Goal: Feedback & Contribution: Leave review/rating

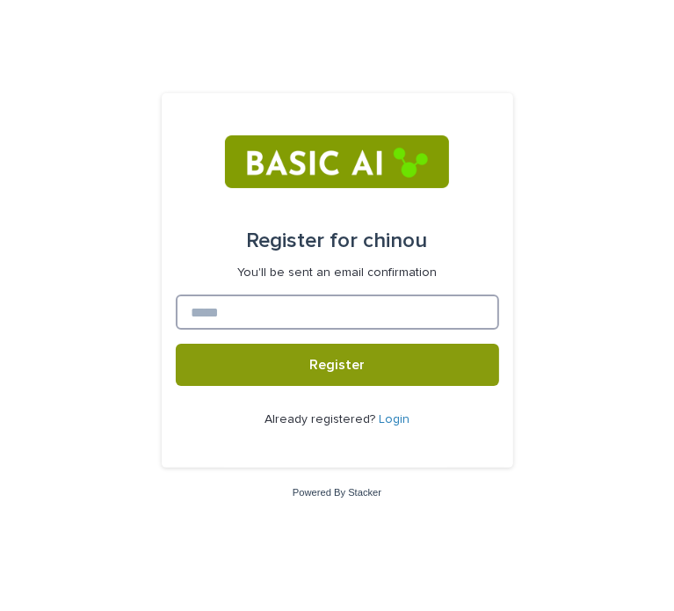
click at [290, 321] on input at bounding box center [337, 311] width 323 height 35
type input "*"
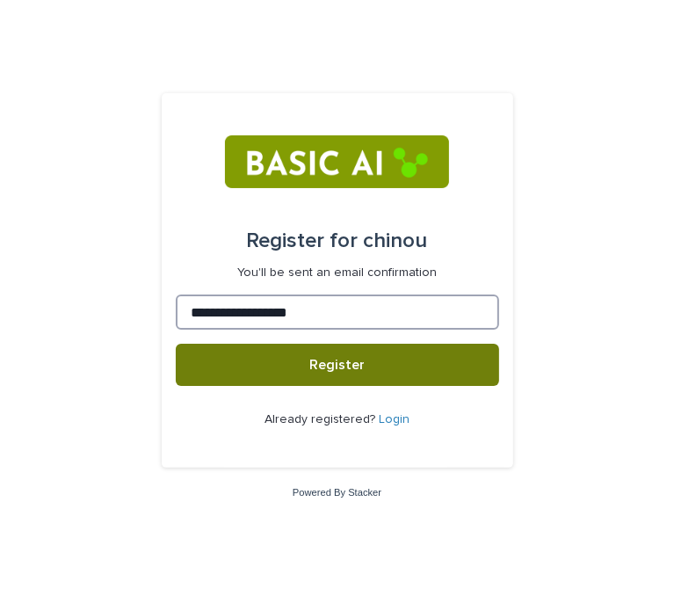
type input "**********"
click at [299, 352] on button "Register" at bounding box center [337, 365] width 323 height 42
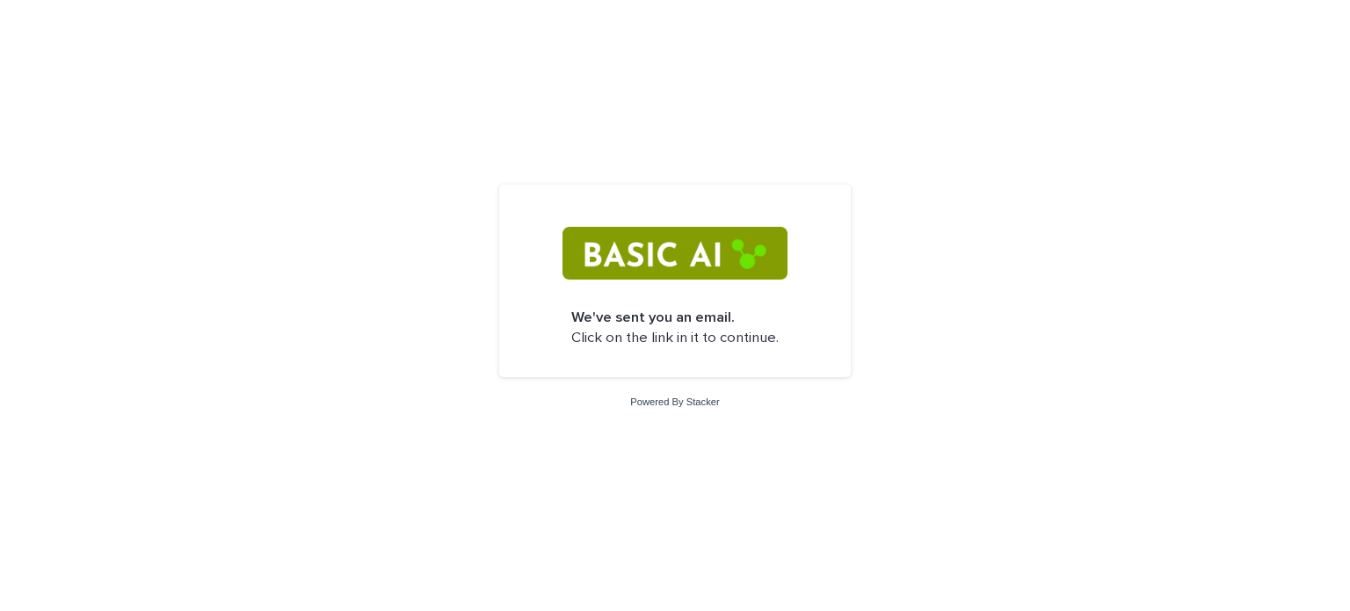
click at [673, 217] on div "We've sent you an email. Click on the link in it to continue. Powered By Stacker" at bounding box center [675, 305] width 1350 height 611
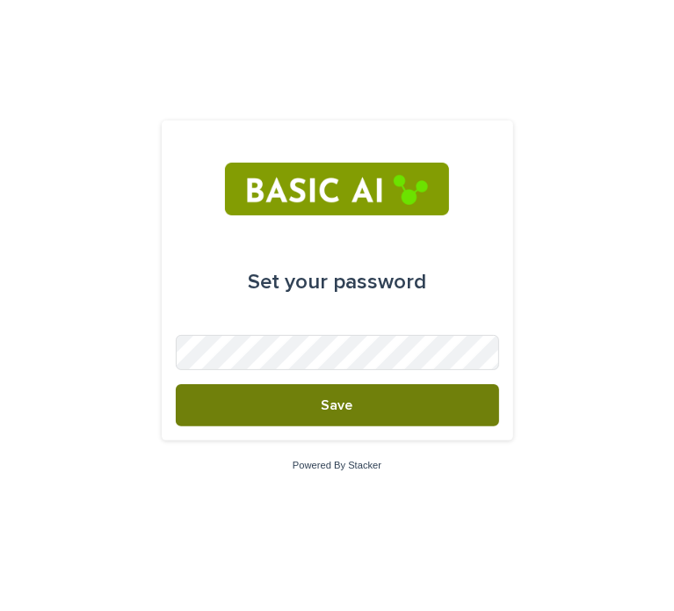
click at [383, 399] on button "Save" at bounding box center [337, 405] width 323 height 42
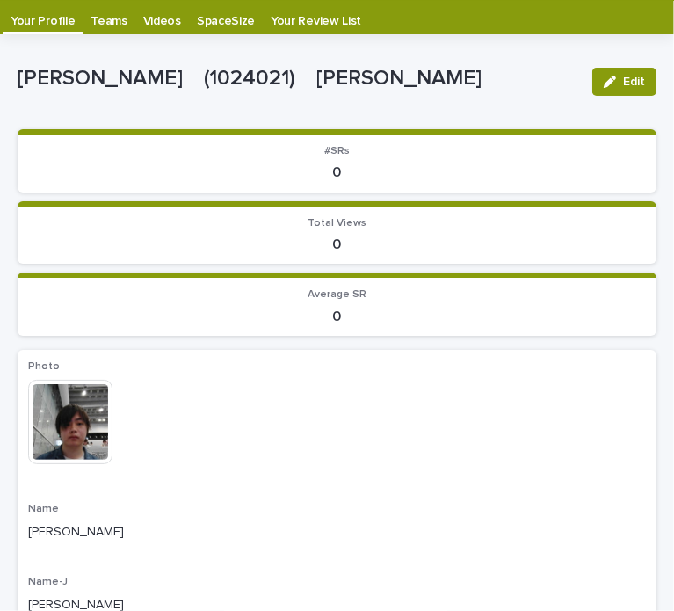
scroll to position [35, 0]
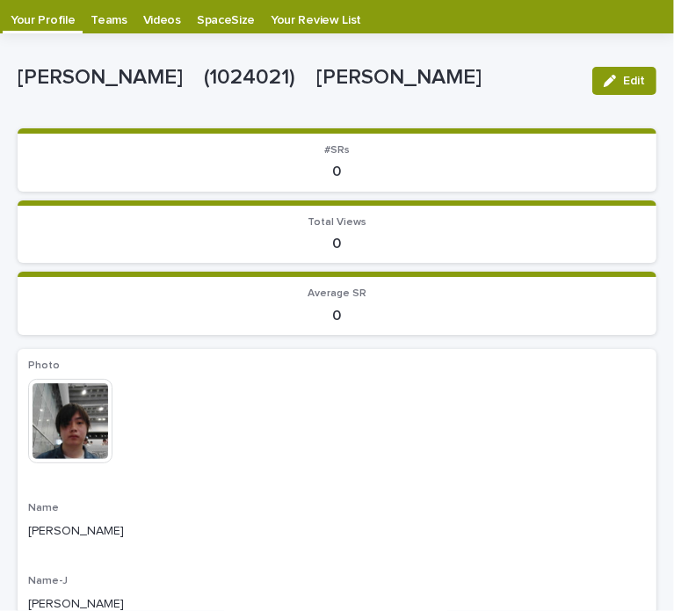
click at [151, 20] on p "Videos" at bounding box center [162, 14] width 38 height 28
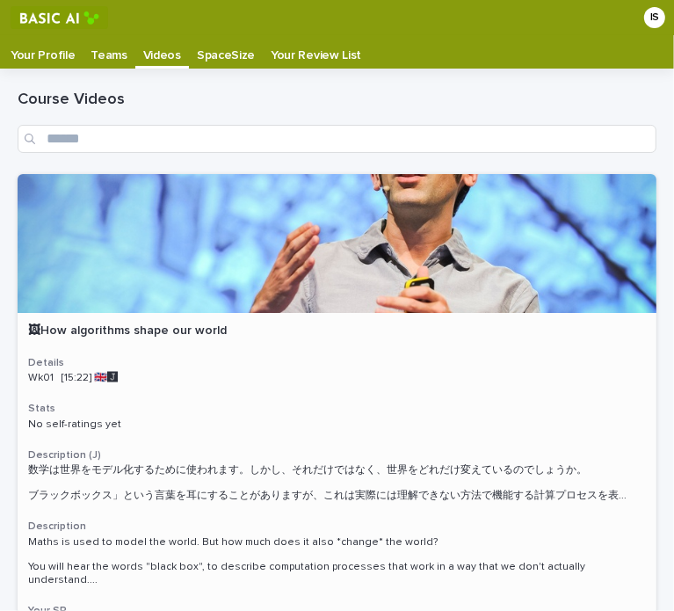
click at [272, 334] on p "🖼How algorithms shape our world" at bounding box center [337, 330] width 618 height 15
click at [113, 55] on p "Teams" at bounding box center [109, 49] width 36 height 28
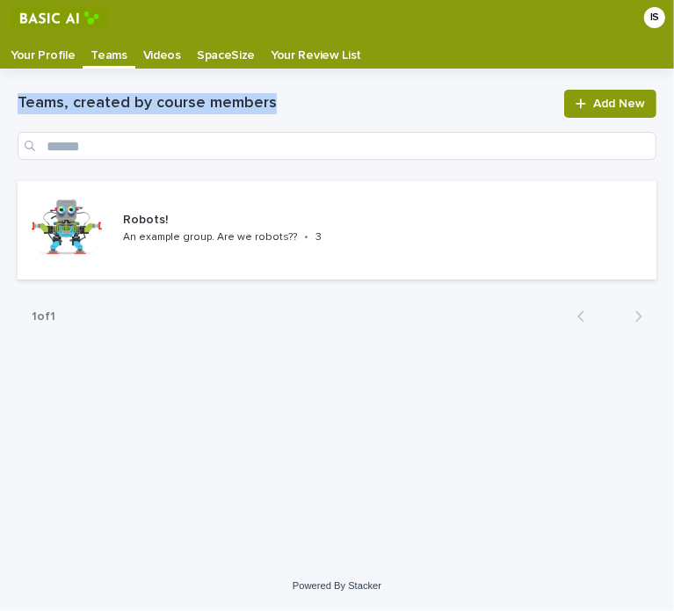
drag, startPoint x: 20, startPoint y: 101, endPoint x: 306, endPoint y: 98, distance: 285.6
click at [306, 98] on h1 "Teams, created by course members" at bounding box center [286, 103] width 536 height 21
click at [294, 70] on div at bounding box center [294, 70] width 0 height 0
click at [321, 102] on h1 "Teams, created by course members" at bounding box center [286, 103] width 536 height 21
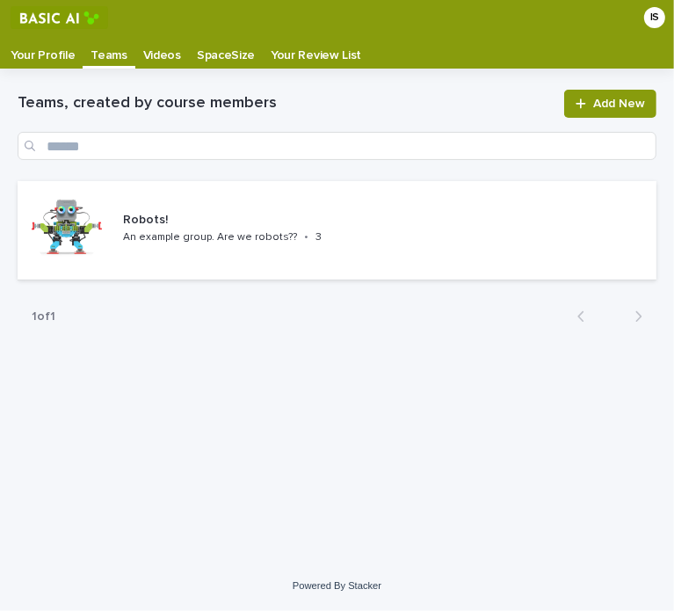
click at [164, 58] on p "Videos" at bounding box center [162, 49] width 38 height 28
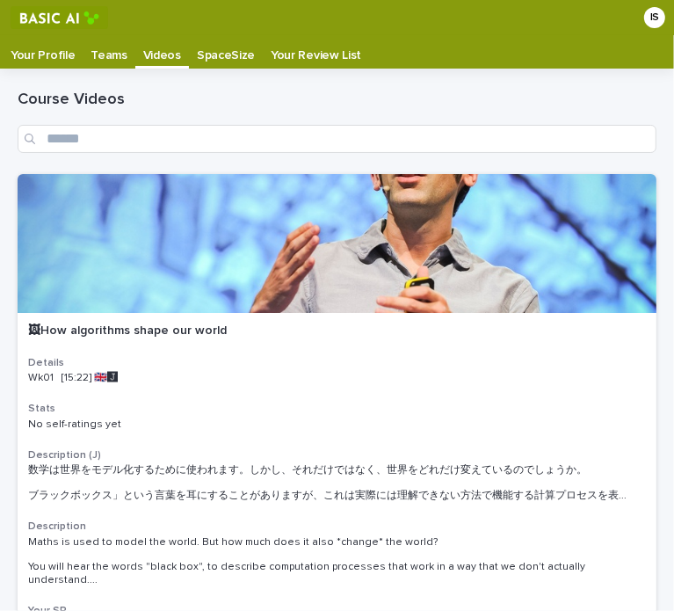
click at [197, 59] on p "SpaceSize" at bounding box center [226, 49] width 58 height 28
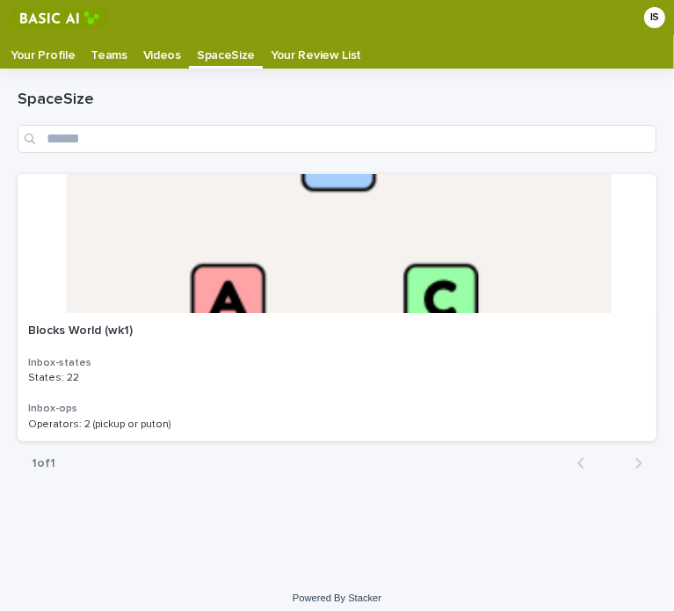
click at [291, 52] on p "Your Review List" at bounding box center [316, 49] width 91 height 28
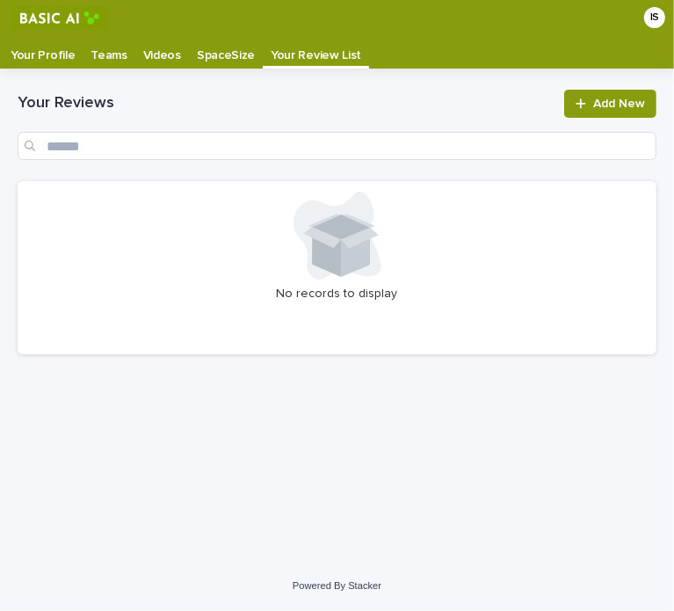
click at [229, 62] on p "SpaceSize" at bounding box center [226, 49] width 58 height 28
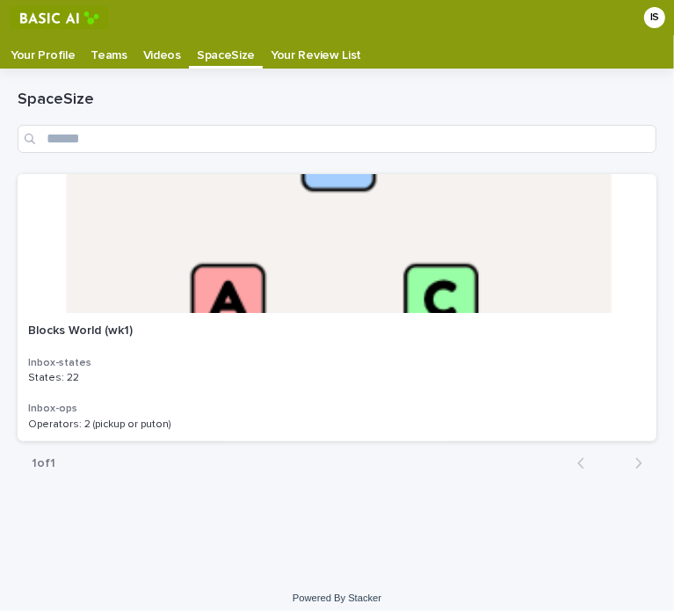
click at [295, 38] on p "Your Review List" at bounding box center [316, 49] width 91 height 28
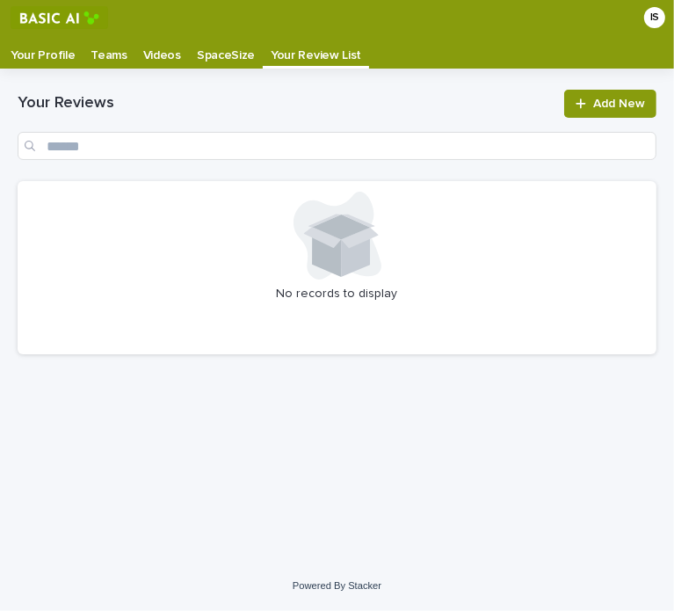
click at [163, 54] on p "Videos" at bounding box center [162, 49] width 38 height 28
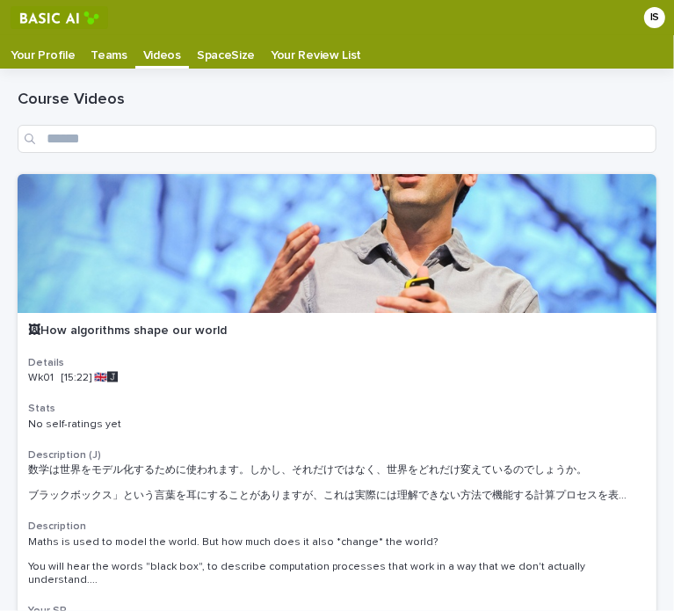
click at [34, 55] on p "Your Profile" at bounding box center [43, 49] width 64 height 28
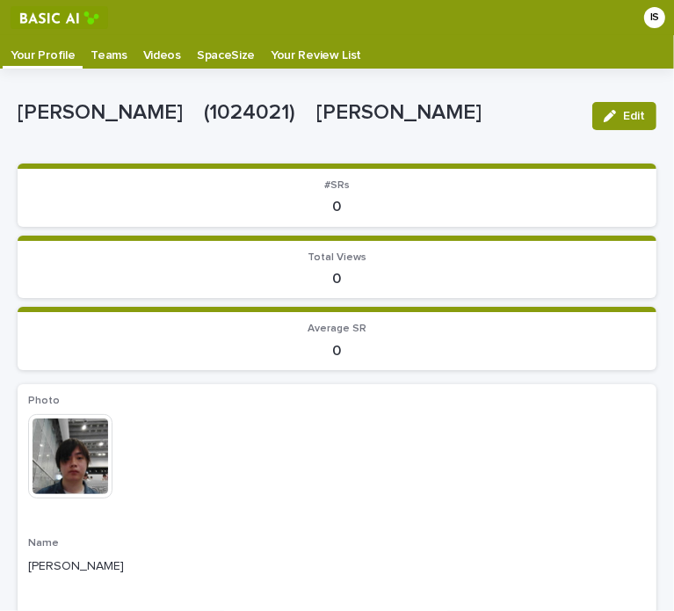
click at [158, 52] on p "Videos" at bounding box center [162, 49] width 38 height 28
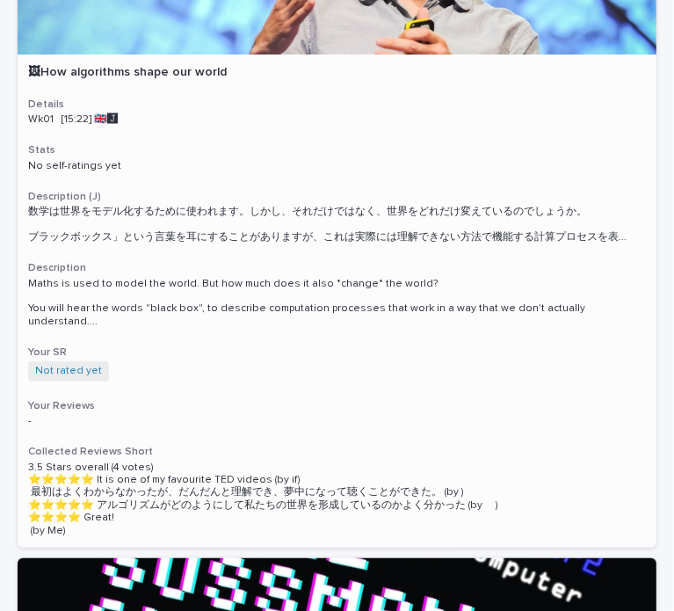
scroll to position [264, 0]
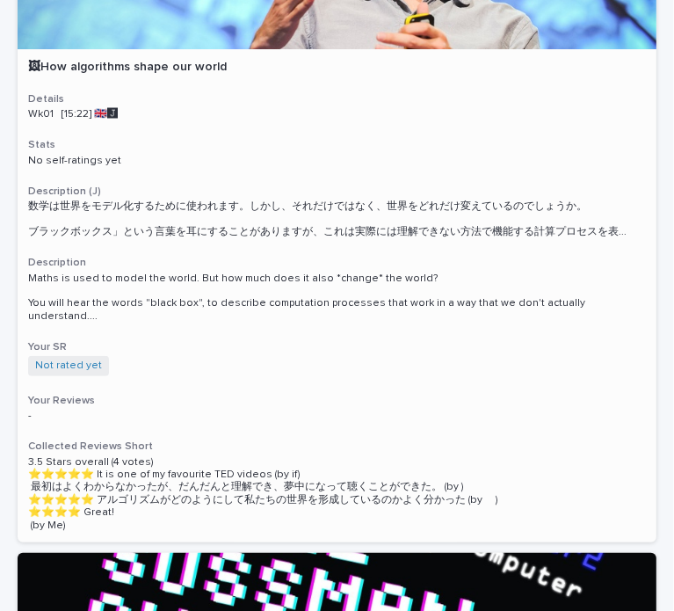
click at [299, 188] on h3 "Description (J)" at bounding box center [337, 192] width 618 height 14
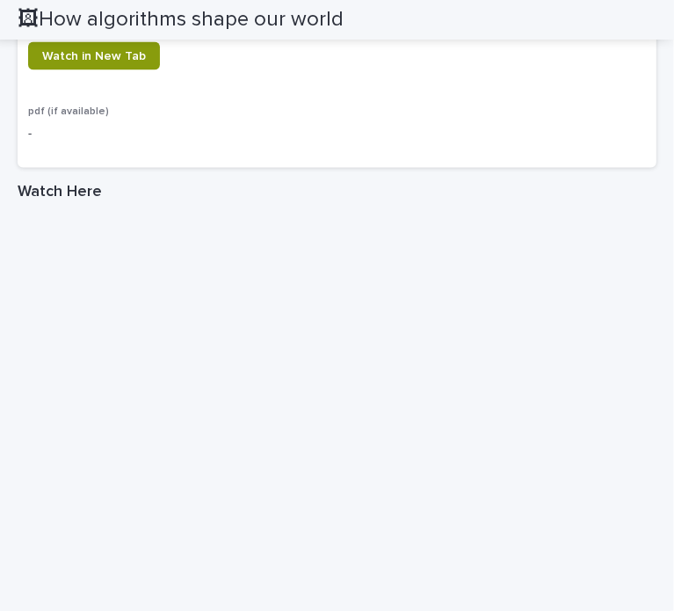
scroll to position [1494, 0]
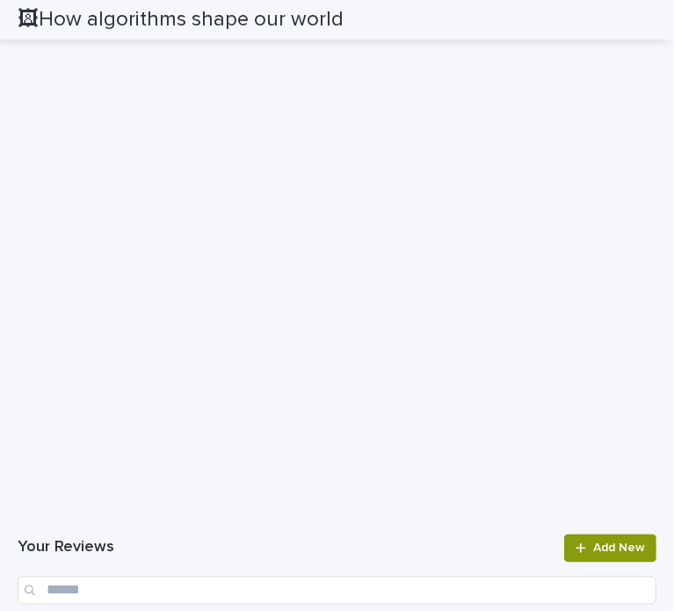
click at [307, 544] on h1 "Your Reviews" at bounding box center [286, 548] width 536 height 21
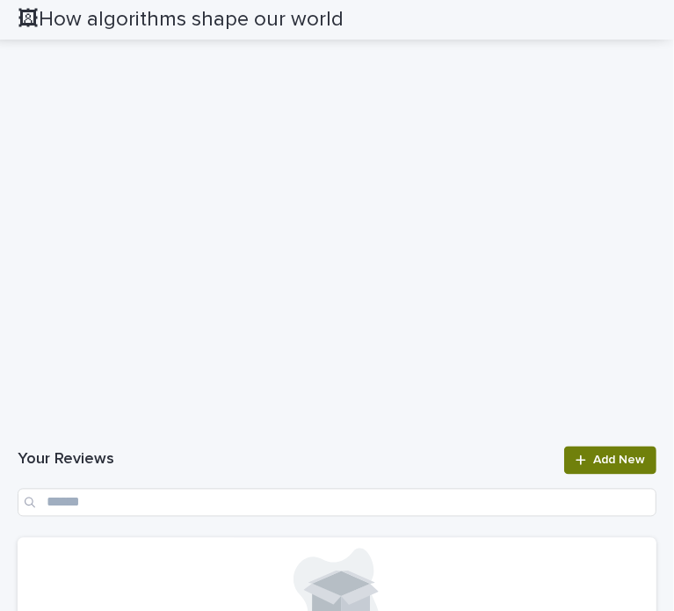
click at [576, 454] on icon at bounding box center [581, 460] width 11 height 12
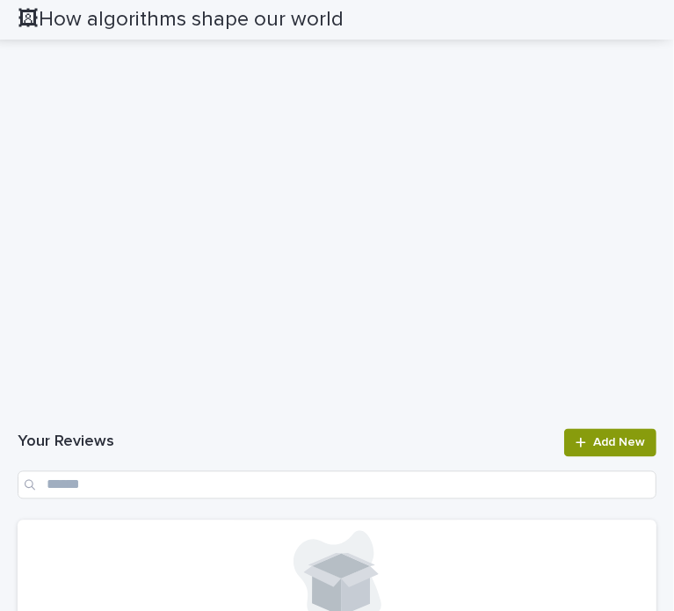
scroll to position [1595, 0]
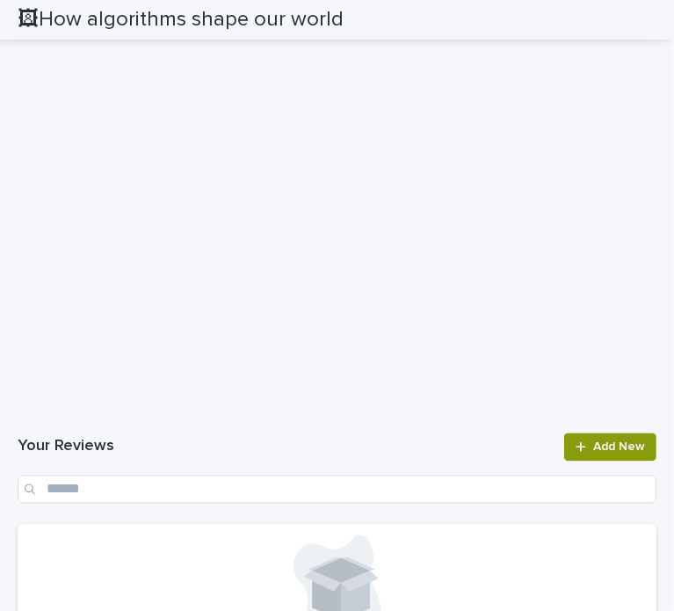
click at [306, 458] on div "Your Reviews Add New" at bounding box center [337, 468] width 639 height 70
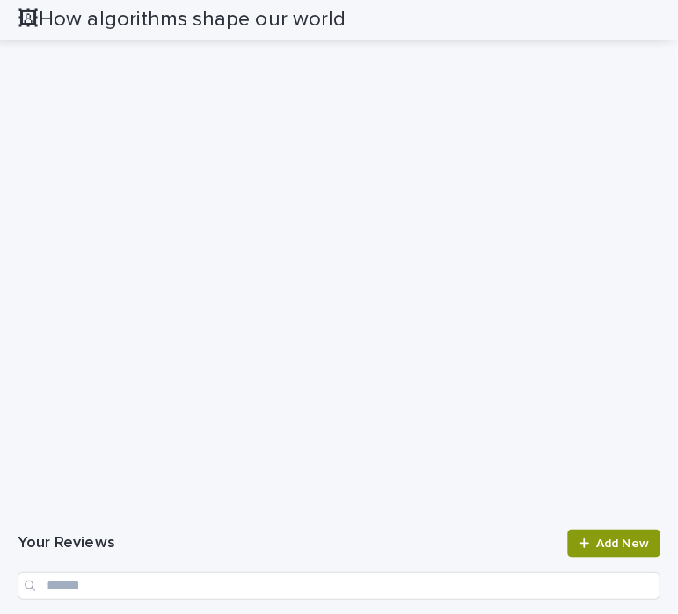
scroll to position [1480, 0]
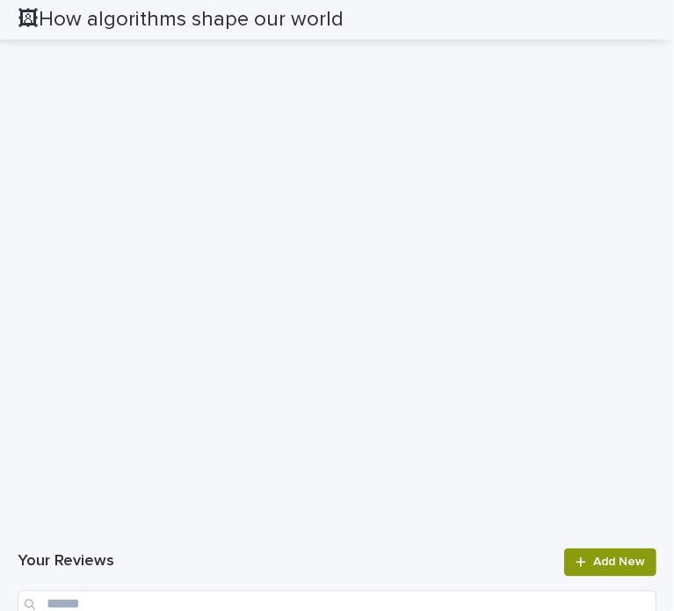
click at [362, 567] on h1 "Your Reviews" at bounding box center [286, 562] width 536 height 21
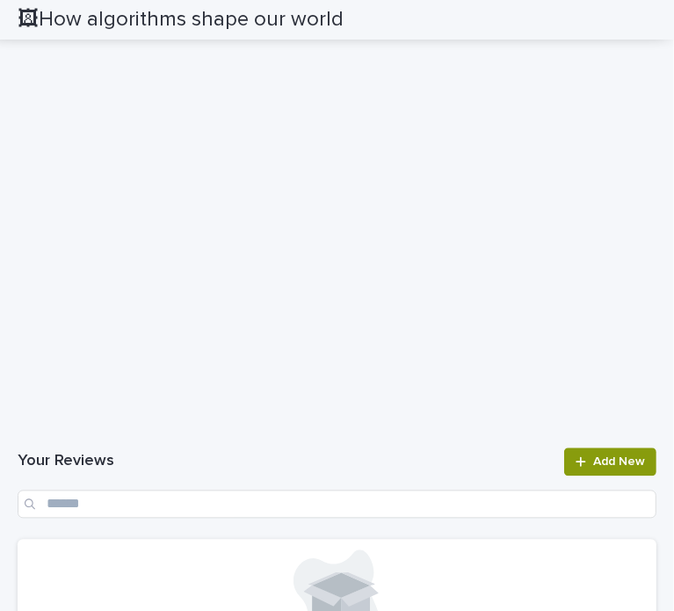
scroll to position [1608, 0]
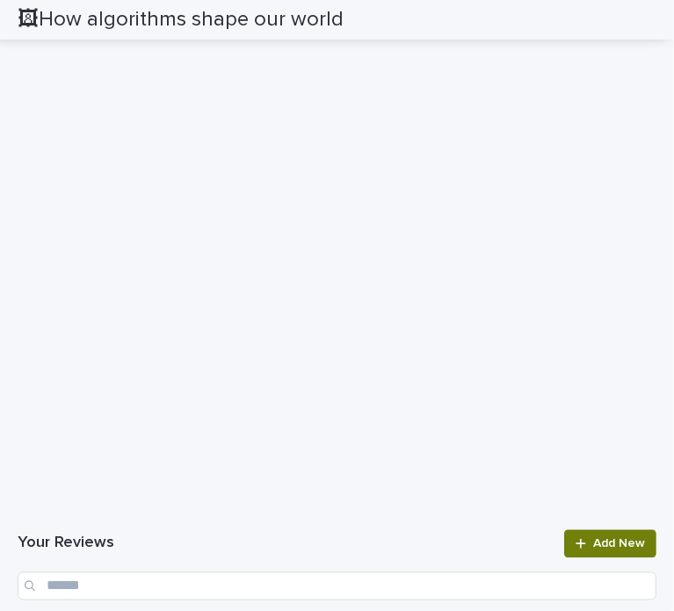
click at [613, 552] on link "Add New" at bounding box center [610, 544] width 92 height 28
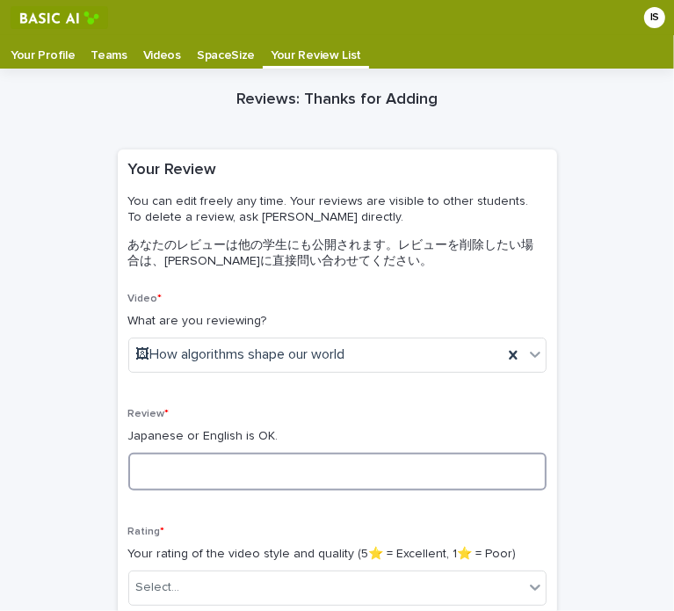
click at [315, 466] on textarea at bounding box center [337, 472] width 418 height 38
type textarea "*"
click at [317, 476] on textarea "**********" at bounding box center [337, 472] width 418 height 38
click at [318, 477] on textarea "**********" at bounding box center [337, 472] width 418 height 38
type textarea "*"
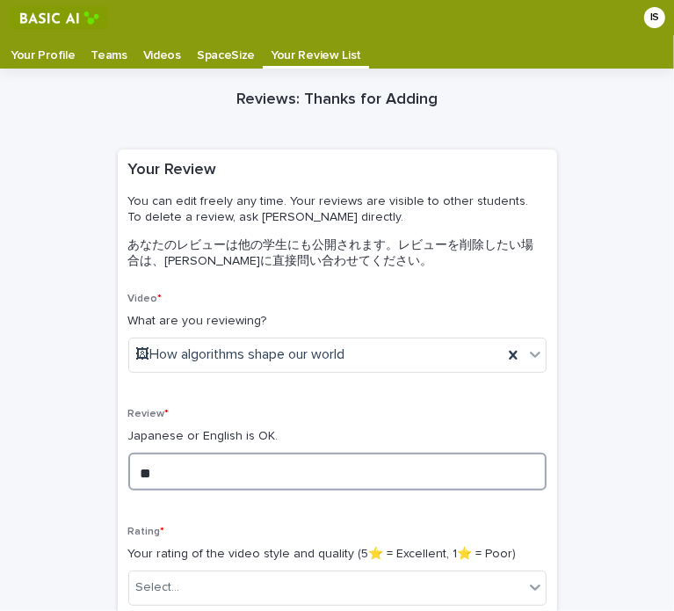
type textarea "*"
click at [361, 467] on textarea "**********" at bounding box center [337, 472] width 418 height 38
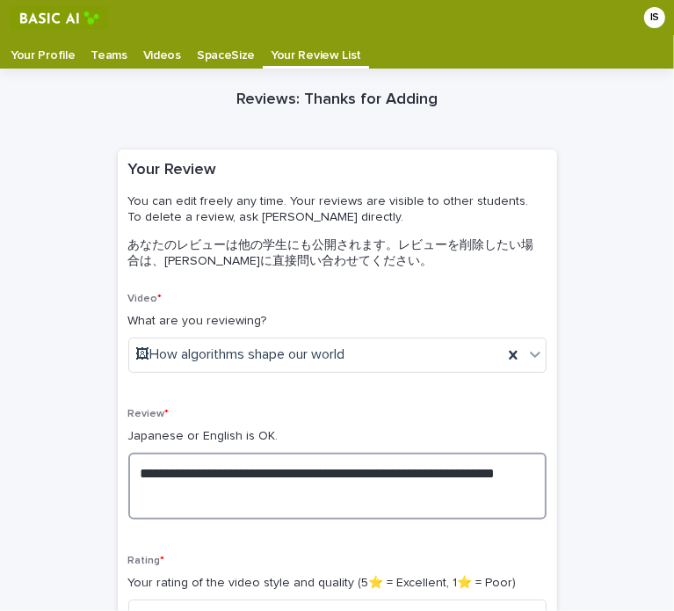
scroll to position [352, 0]
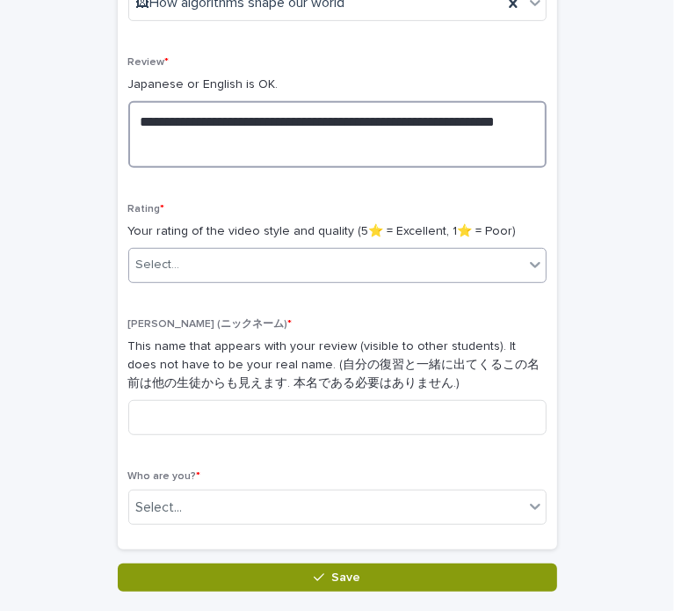
type textarea "**********"
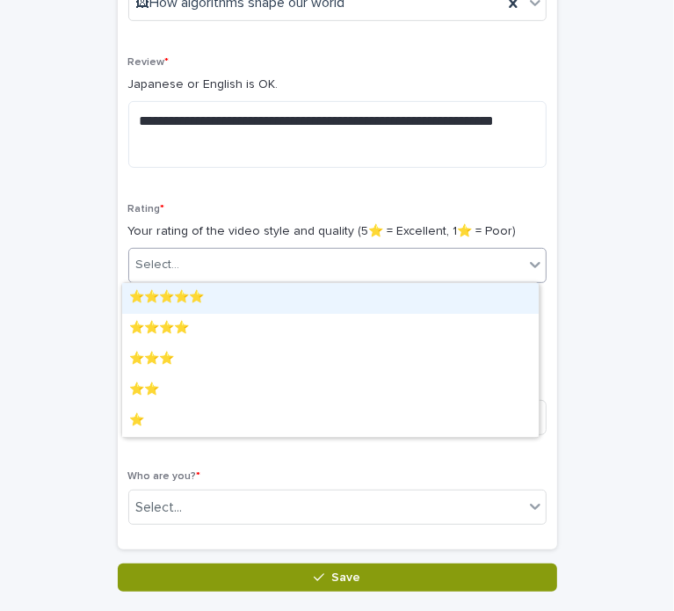
click at [453, 263] on div "Select..." at bounding box center [326, 264] width 395 height 29
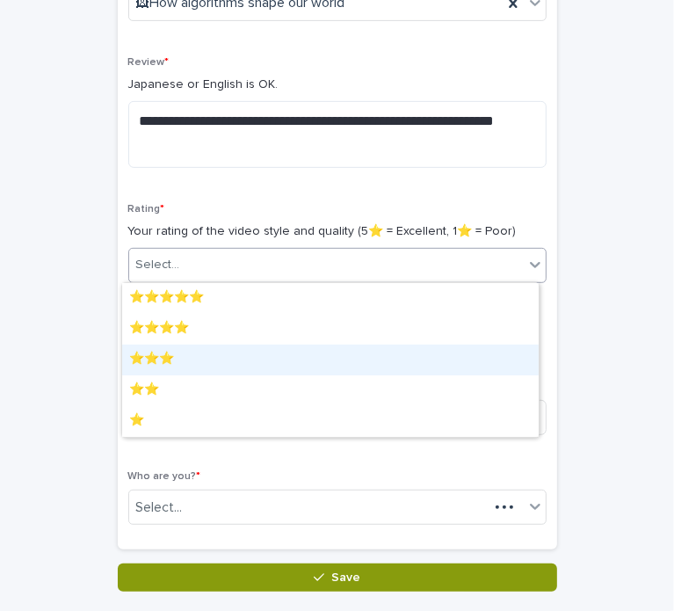
click at [300, 347] on div "⭐️⭐️⭐️" at bounding box center [330, 359] width 417 height 31
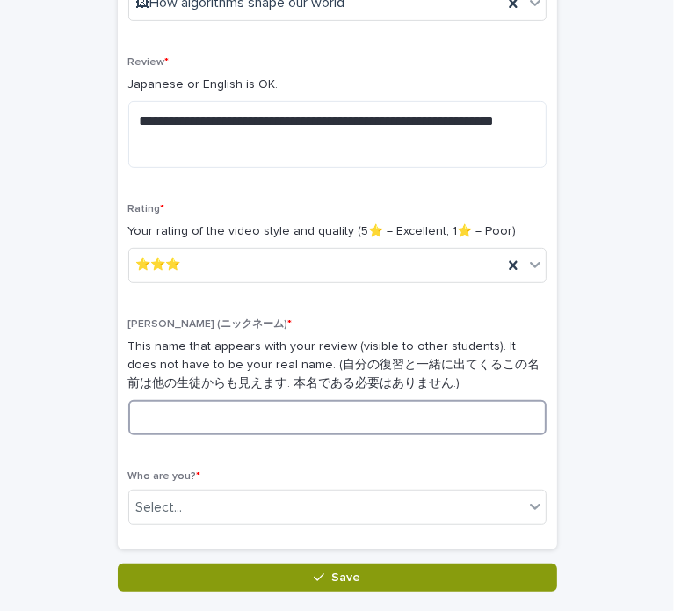
click at [312, 424] on input at bounding box center [337, 417] width 418 height 35
type input "********"
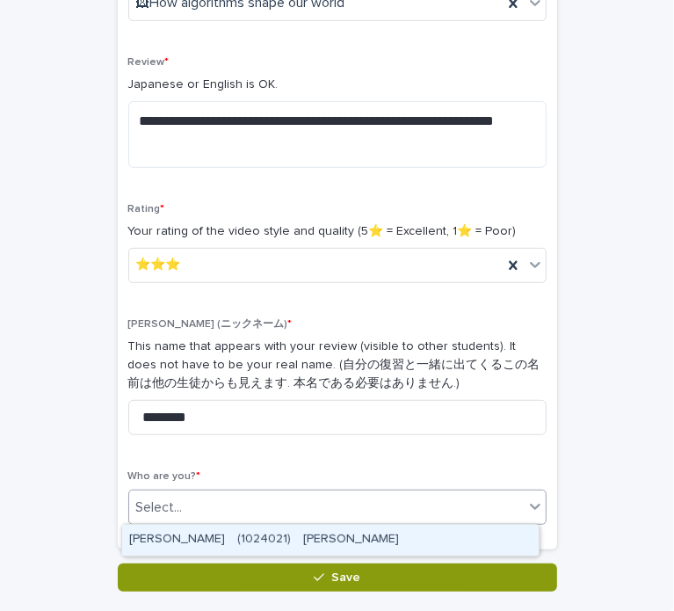
click at [388, 503] on div "Select..." at bounding box center [326, 507] width 395 height 29
click at [387, 535] on div "[PERSON_NAME]　(1024021)　[PERSON_NAME]" at bounding box center [330, 540] width 417 height 31
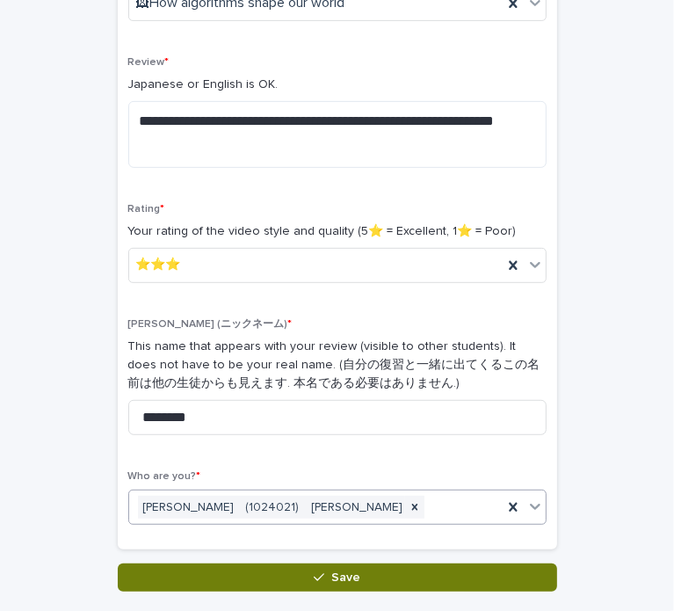
click at [402, 577] on button "Save" at bounding box center [337, 577] width 439 height 28
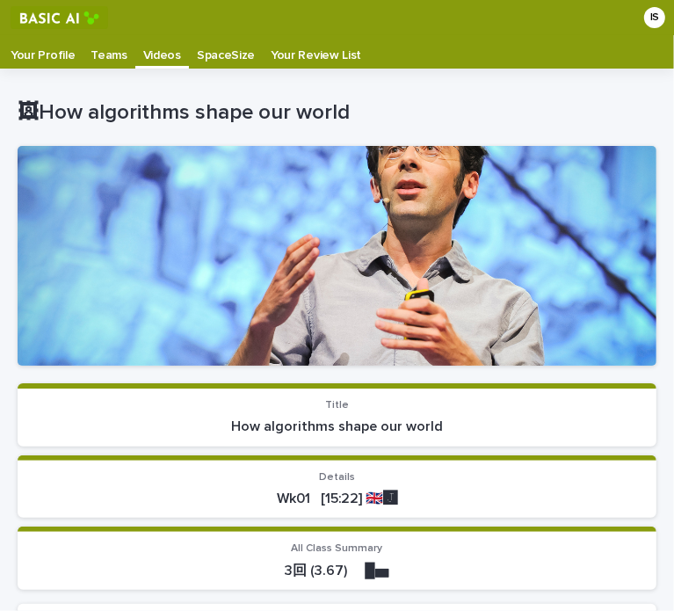
click at [150, 54] on p "Videos" at bounding box center [162, 49] width 38 height 28
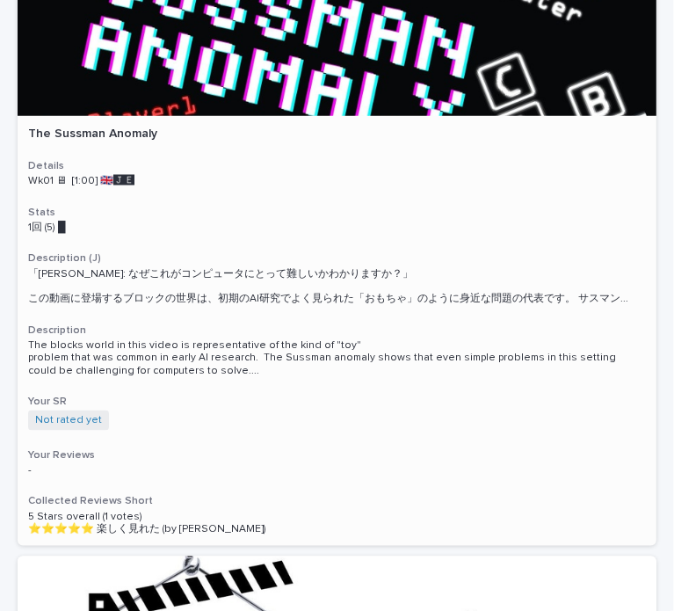
scroll to position [967, 0]
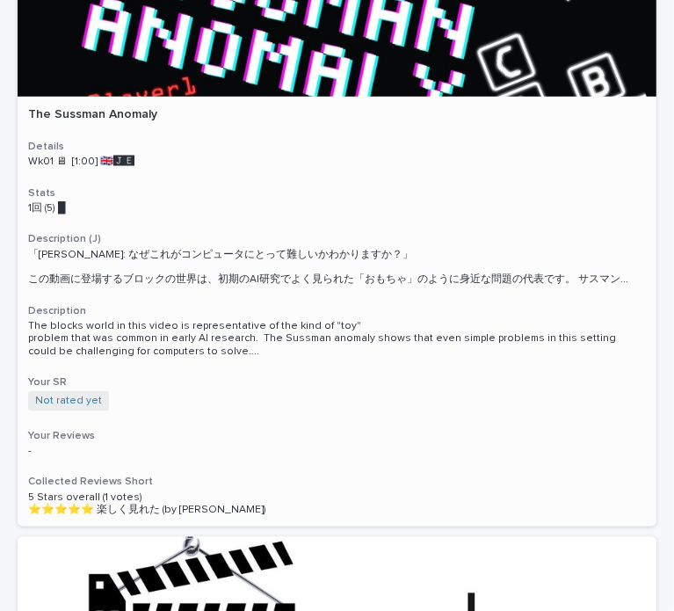
click at [270, 202] on div "The Sussman Anomaly Details Wk01 🖥 [1:00] 🇬🇧🅹️🅴️ Stats 1回 (5) █　　　　 Descripti…" at bounding box center [337, 312] width 639 height 430
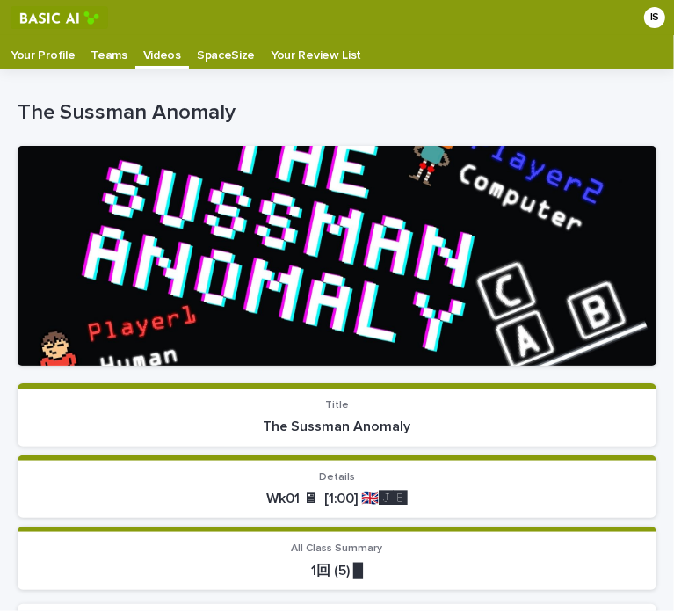
click at [52, 59] on p "Your Profile" at bounding box center [43, 49] width 64 height 28
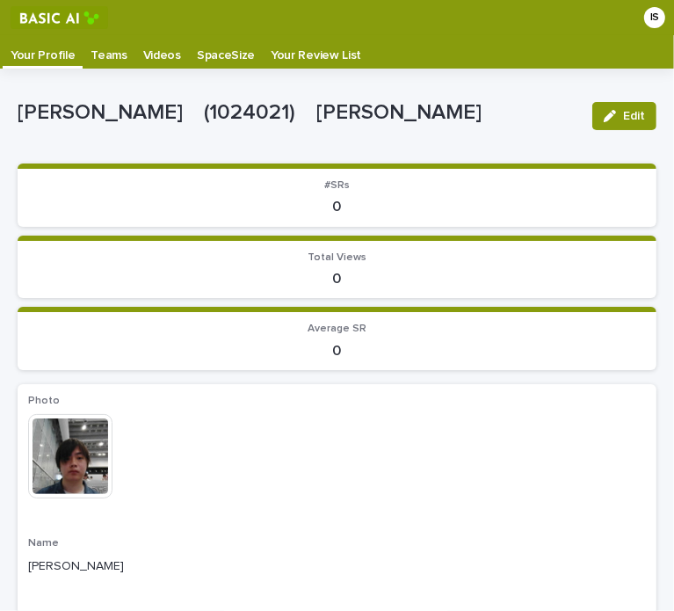
click at [166, 54] on p "Videos" at bounding box center [162, 49] width 38 height 28
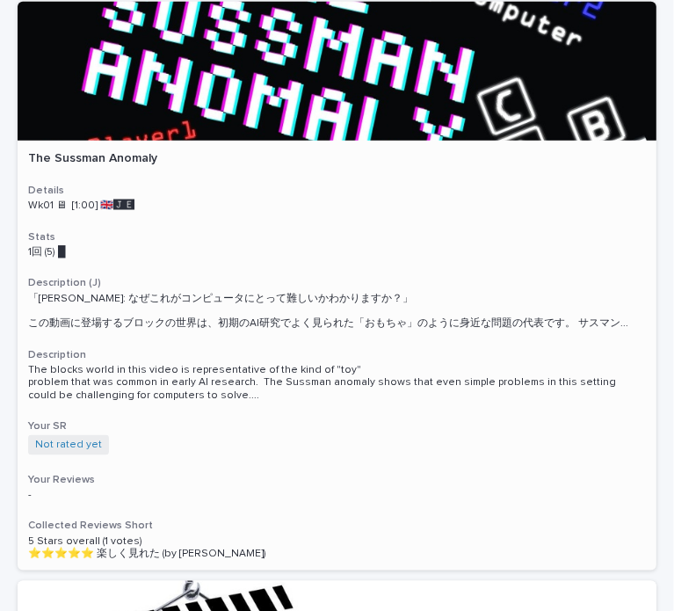
scroll to position [967, 0]
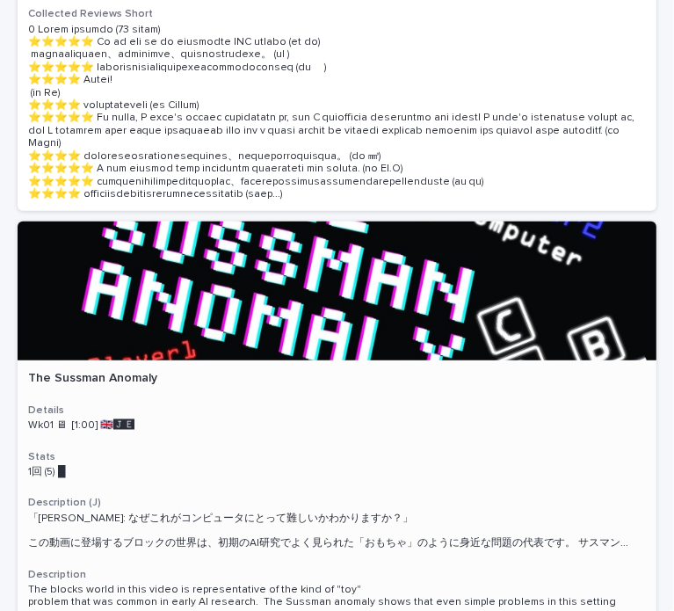
click at [418, 360] on div "The Sussman Anomaly Details Wk01 🖥 [1:00] 🇬🇧🅹️🅴️ Stats 1回 (5) █　　　　 Descripti…" at bounding box center [337, 575] width 639 height 430
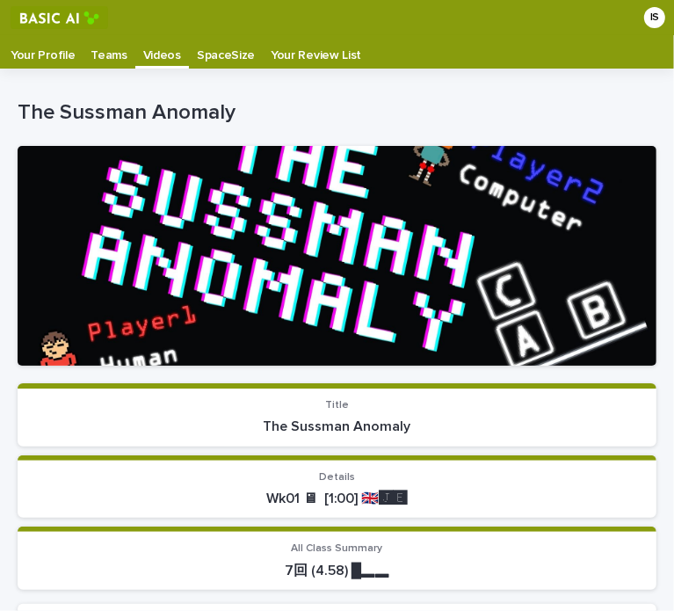
click at [92, 55] on p "Teams" at bounding box center [109, 49] width 36 height 28
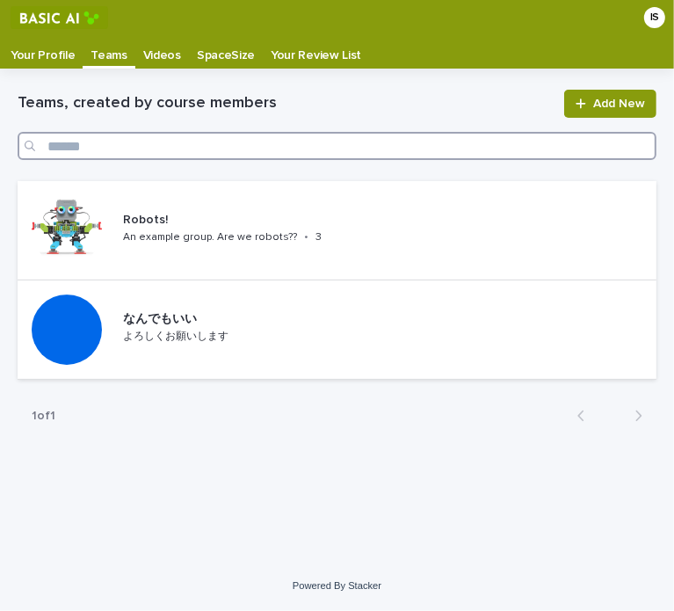
click at [435, 144] on input "Search" at bounding box center [337, 146] width 639 height 28
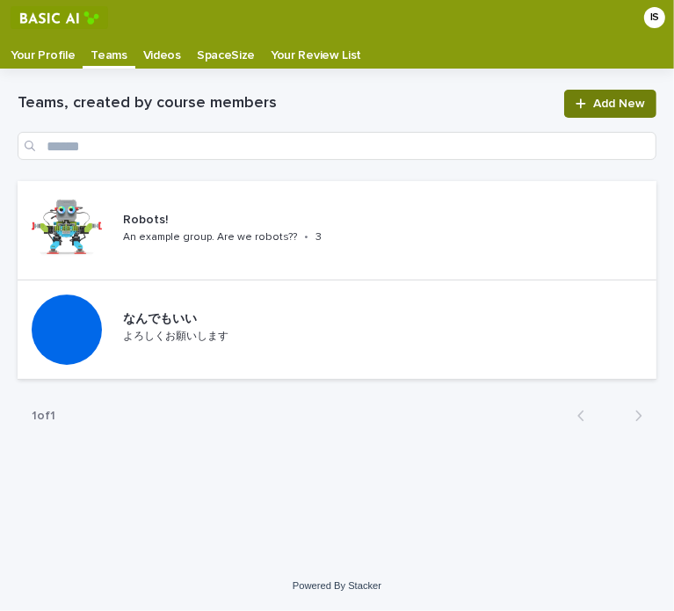
click at [605, 98] on span "Add New" at bounding box center [619, 104] width 52 height 12
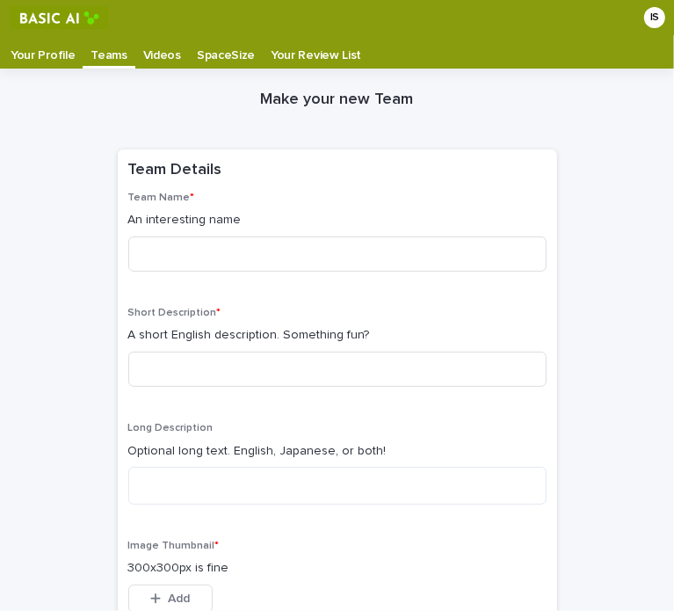
scroll to position [35, 0]
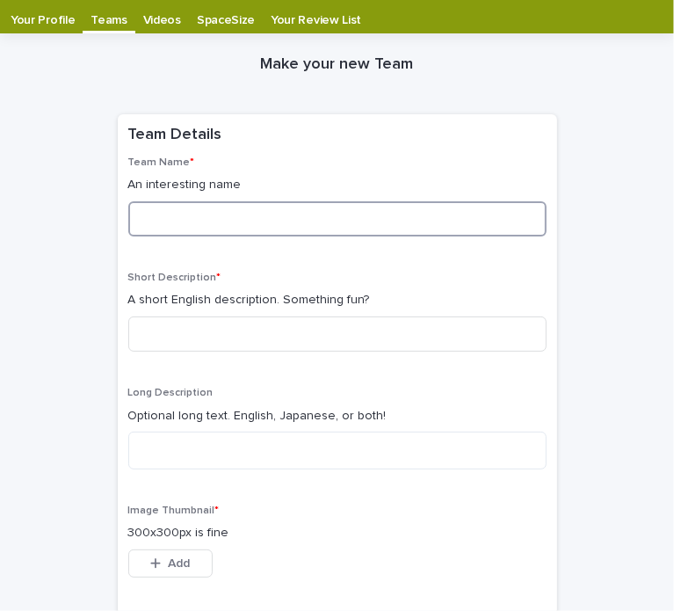
click at [363, 214] on input at bounding box center [337, 218] width 418 height 35
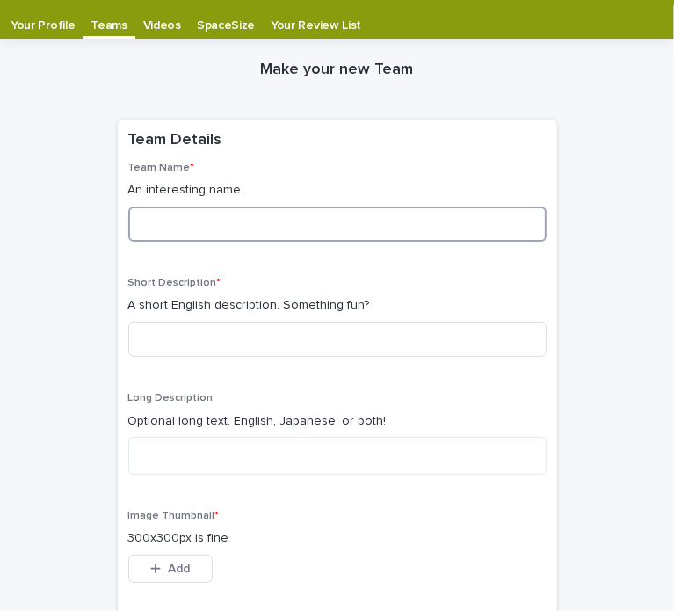
scroll to position [0, 0]
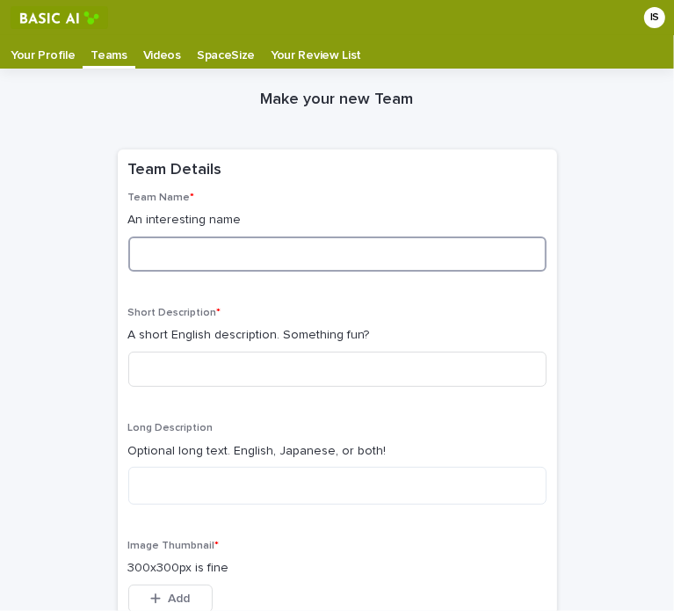
click at [332, 246] on input at bounding box center [337, 253] width 418 height 35
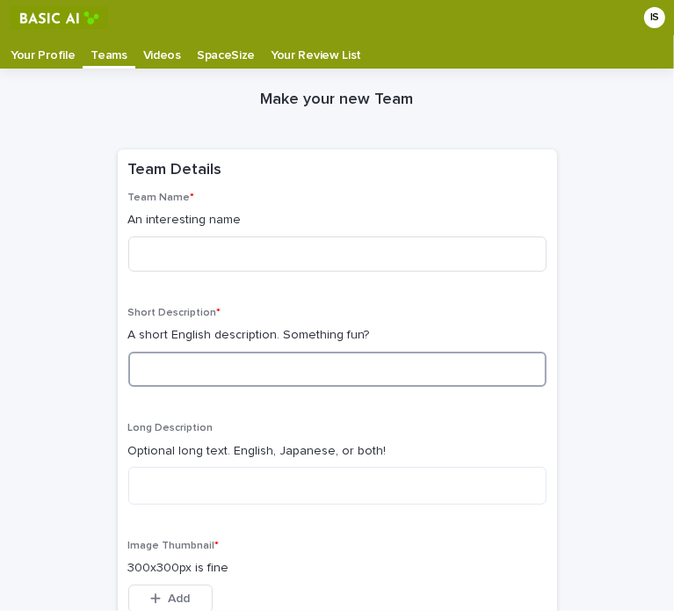
click at [200, 358] on input at bounding box center [337, 369] width 418 height 35
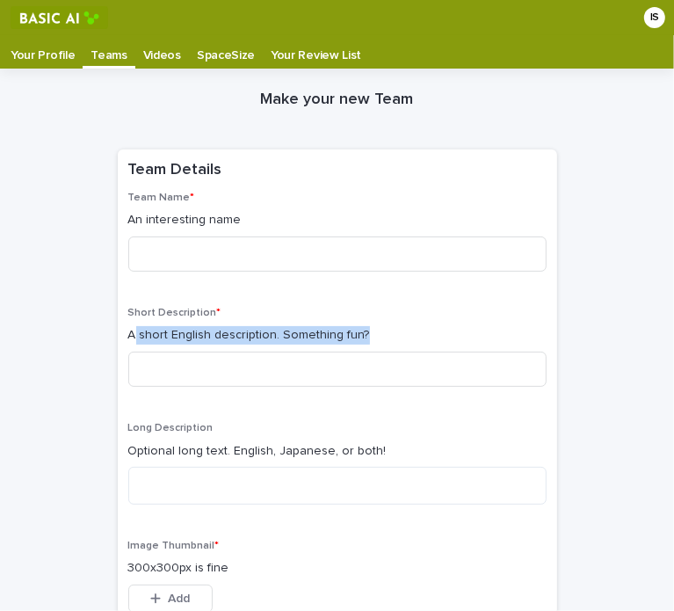
drag, startPoint x: 129, startPoint y: 333, endPoint x: 436, endPoint y: 347, distance: 307.0
click at [436, 347] on div "Short Description * A short English description. Something fun?" at bounding box center [337, 354] width 418 height 94
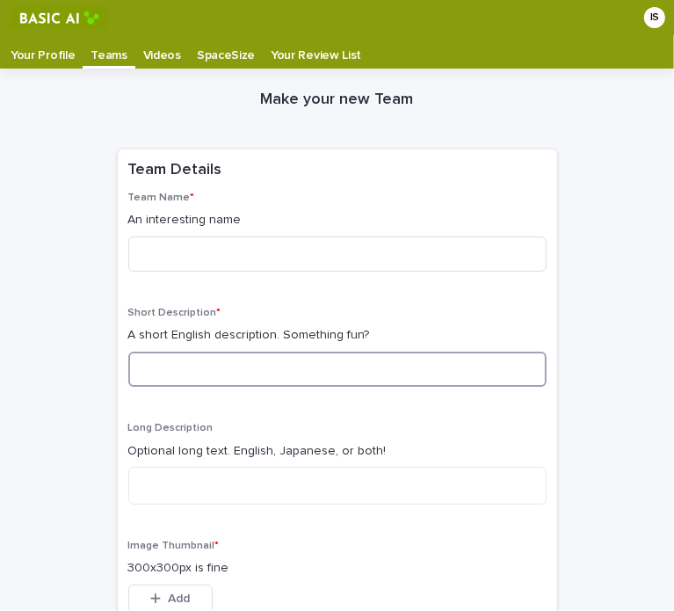
click at [421, 355] on input at bounding box center [337, 369] width 418 height 35
click at [432, 354] on input at bounding box center [337, 369] width 418 height 35
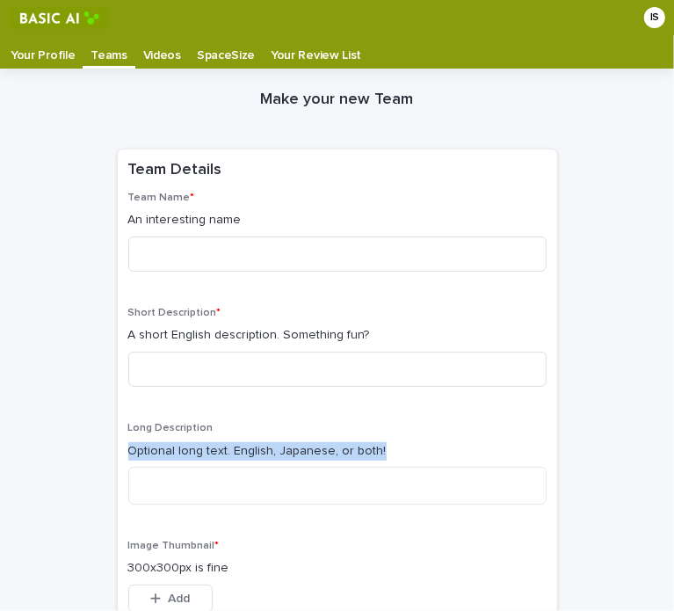
drag, startPoint x: 120, startPoint y: 447, endPoint x: 405, endPoint y: 453, distance: 285.7
click at [405, 453] on div "Team Name * An interesting name Short Description * A short English description…" at bounding box center [337, 463] width 439 height 543
click at [394, 458] on div at bounding box center [394, 458] width 0 height 0
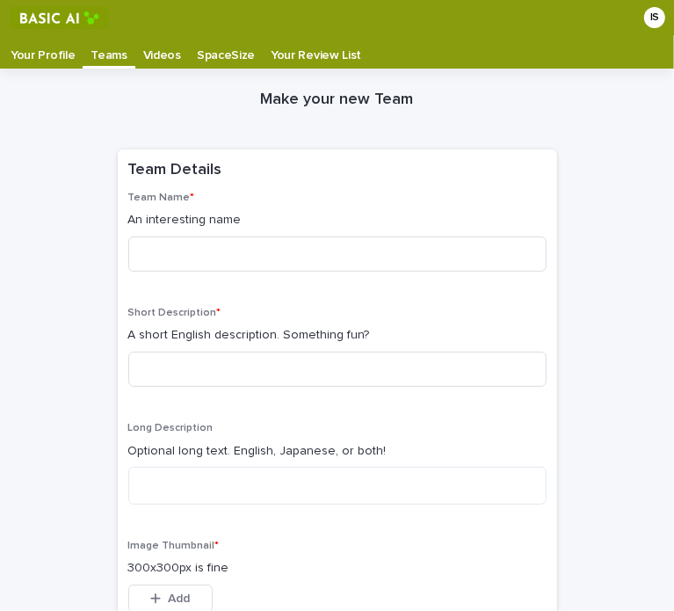
click at [503, 399] on div "Short Description * A short English description. Something fun?" at bounding box center [337, 354] width 418 height 94
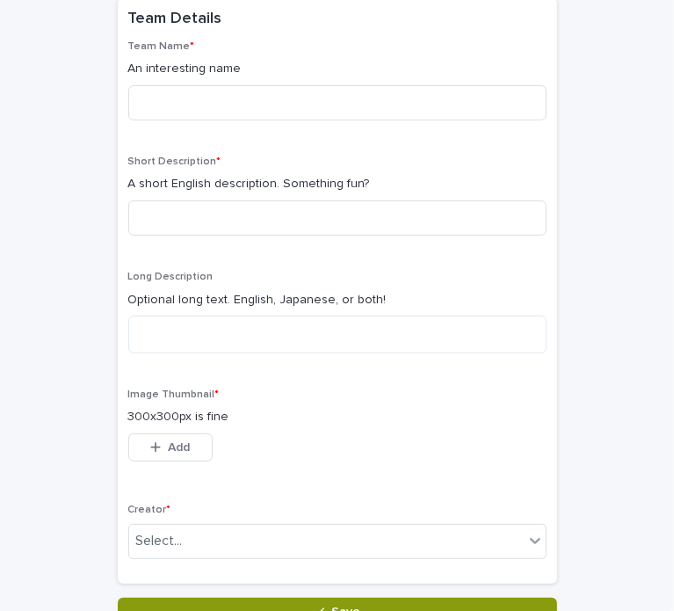
scroll to position [176, 0]
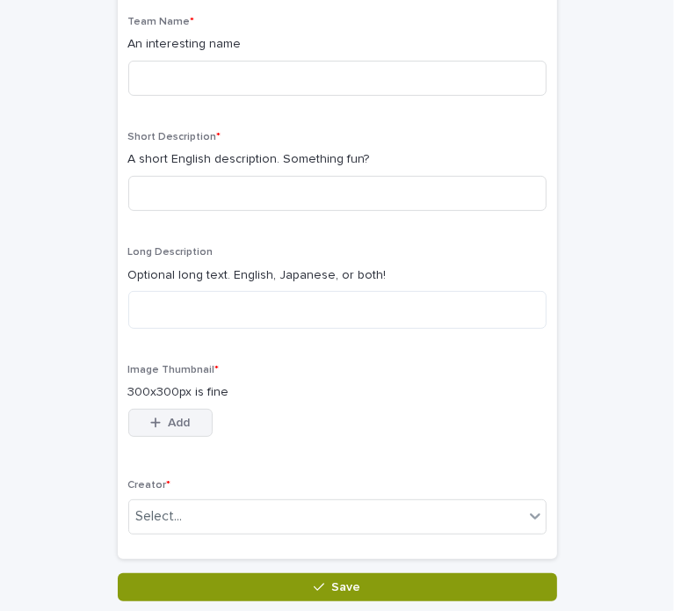
click at [194, 422] on button "Add" at bounding box center [170, 423] width 84 height 28
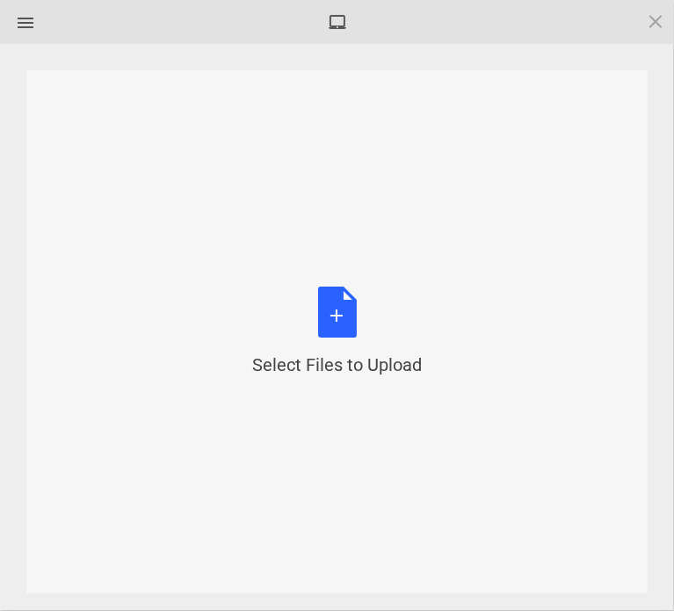
click at [348, 325] on div "Select Files to Upload or Drag and Drop, Copy and Paste Files" at bounding box center [337, 331] width 170 height 91
click at [655, 23] on span at bounding box center [655, 20] width 19 height 19
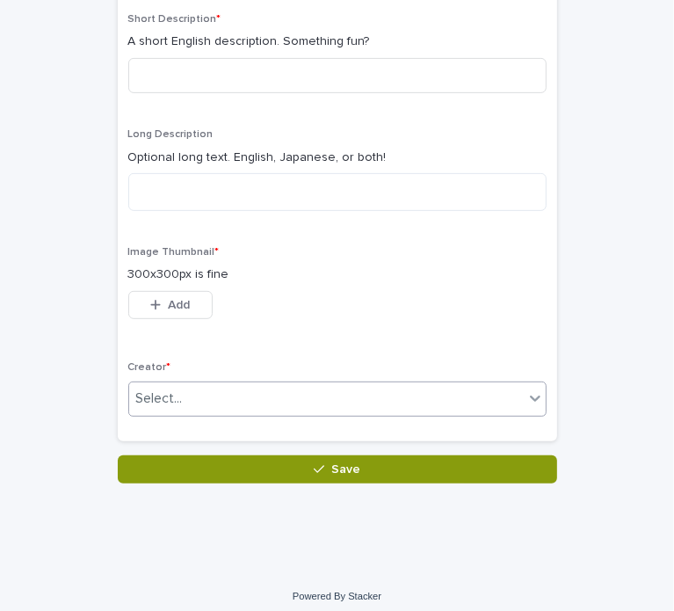
scroll to position [302, 0]
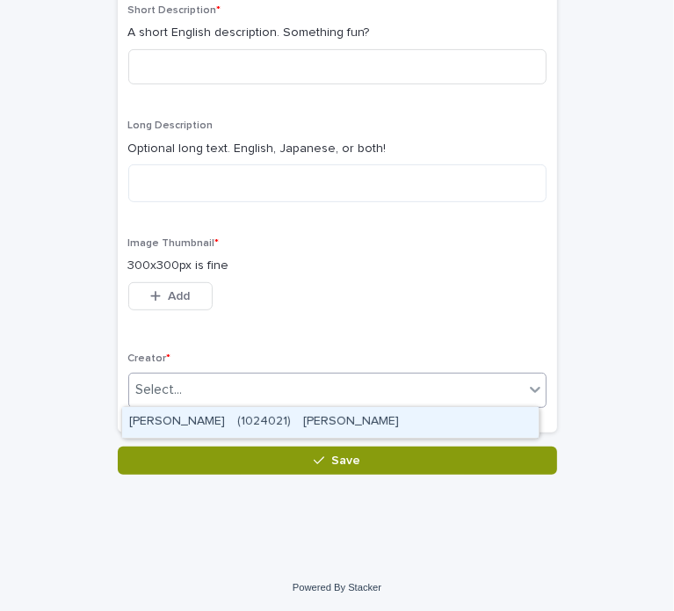
click at [292, 392] on div "Select..." at bounding box center [326, 389] width 395 height 29
click at [308, 417] on div "[PERSON_NAME]　(1024021)　[PERSON_NAME]" at bounding box center [330, 422] width 417 height 31
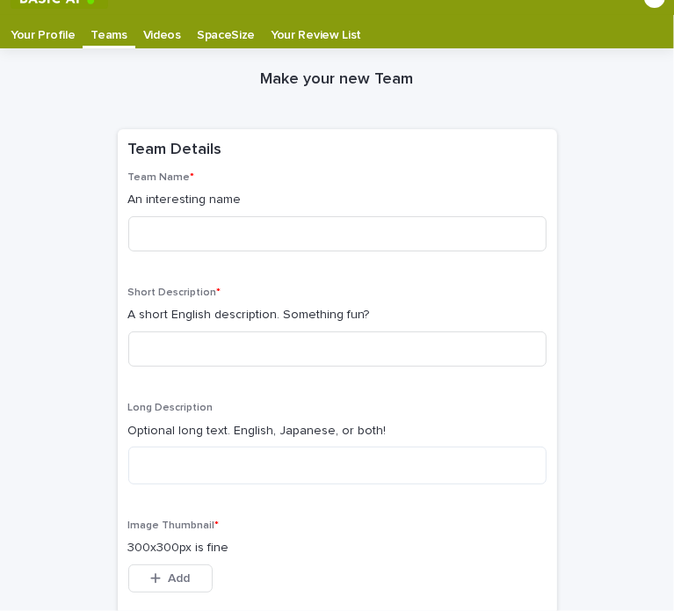
scroll to position [0, 0]
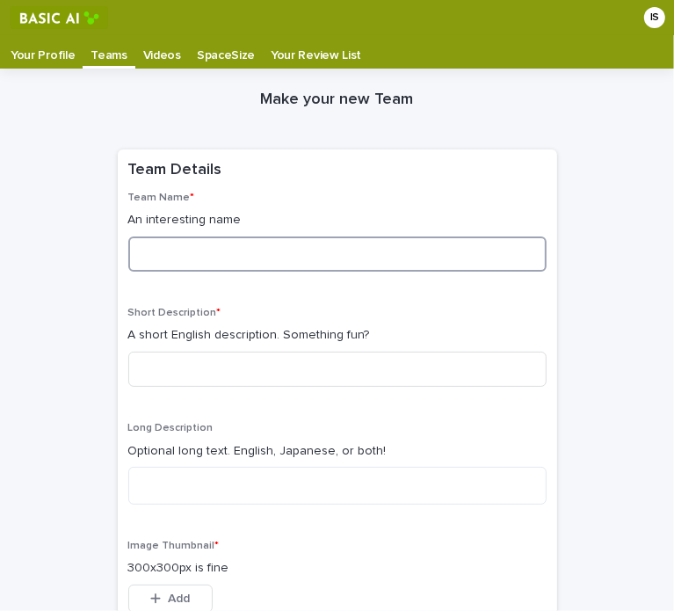
click at [279, 245] on input at bounding box center [337, 253] width 418 height 35
type input "*"
click at [298, 259] on input at bounding box center [337, 253] width 418 height 35
click at [190, 245] on input at bounding box center [337, 253] width 418 height 35
type input "*"
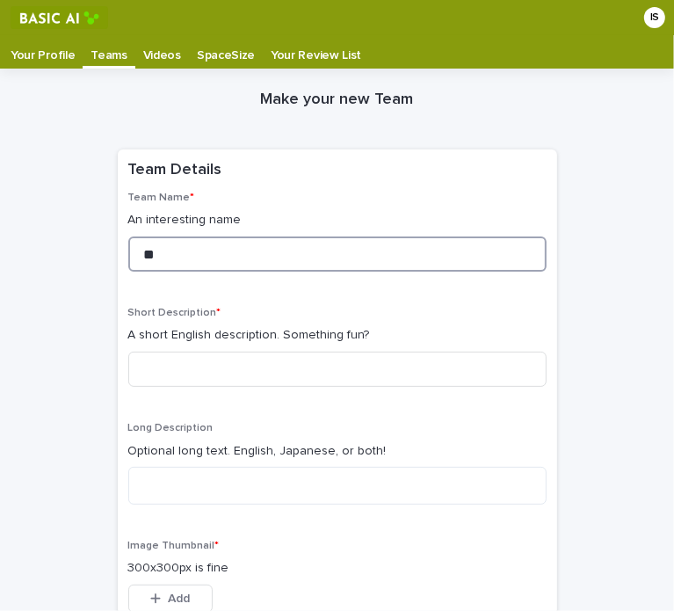
type input "*"
click at [196, 256] on input at bounding box center [337, 253] width 418 height 35
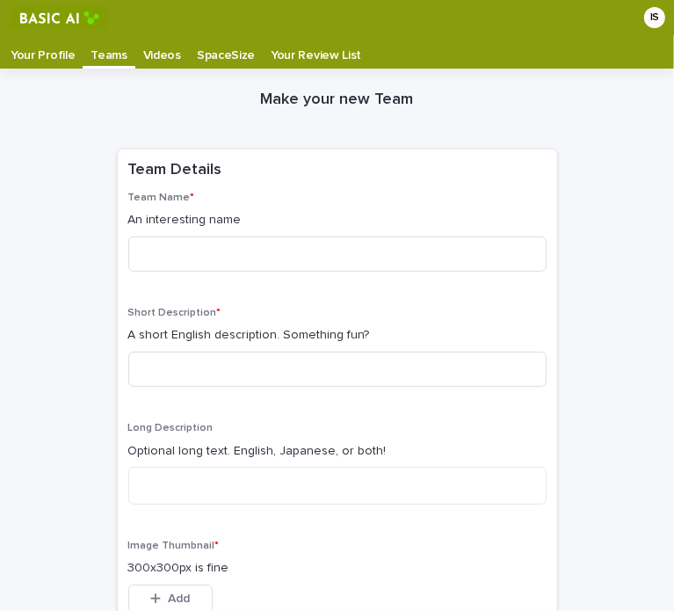
click at [105, 59] on p "Teams" at bounding box center [109, 49] width 36 height 28
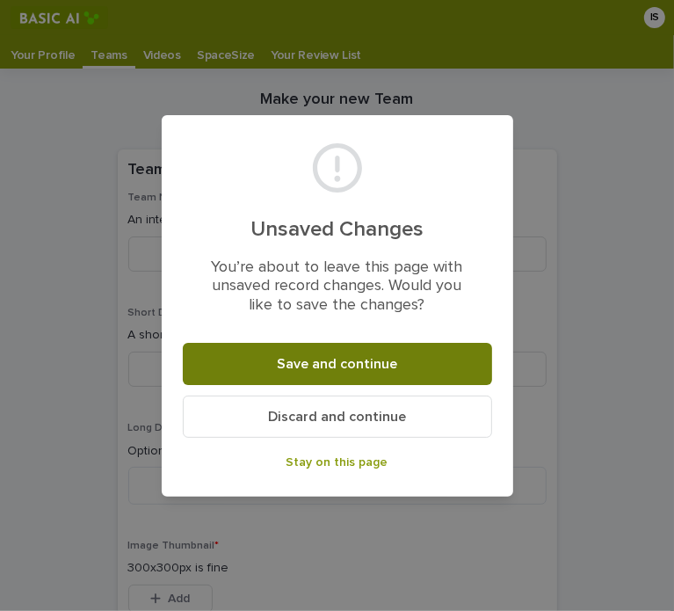
click at [322, 368] on span "Save and continue" at bounding box center [337, 364] width 120 height 14
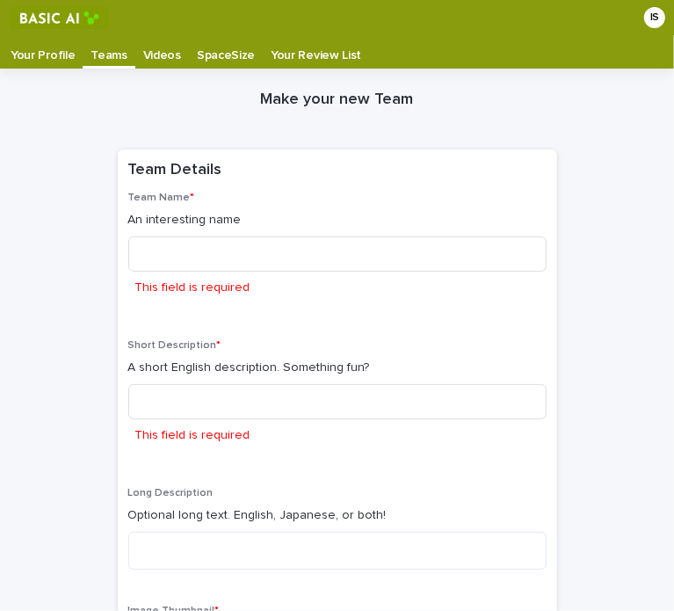
click at [83, 54] on div "Teams" at bounding box center [109, 49] width 52 height 28
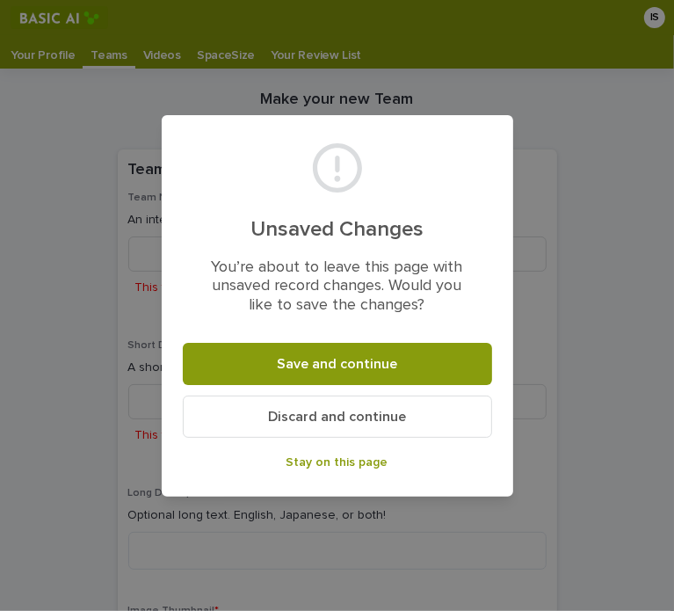
click at [352, 430] on button "Discard and continue" at bounding box center [337, 416] width 309 height 42
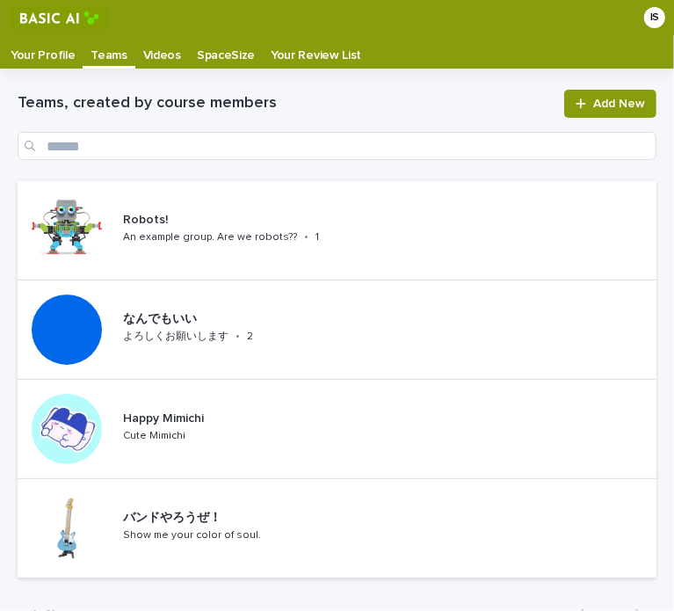
click at [105, 54] on p "Teams" at bounding box center [109, 49] width 36 height 28
click at [576, 102] on icon at bounding box center [581, 104] width 11 height 12
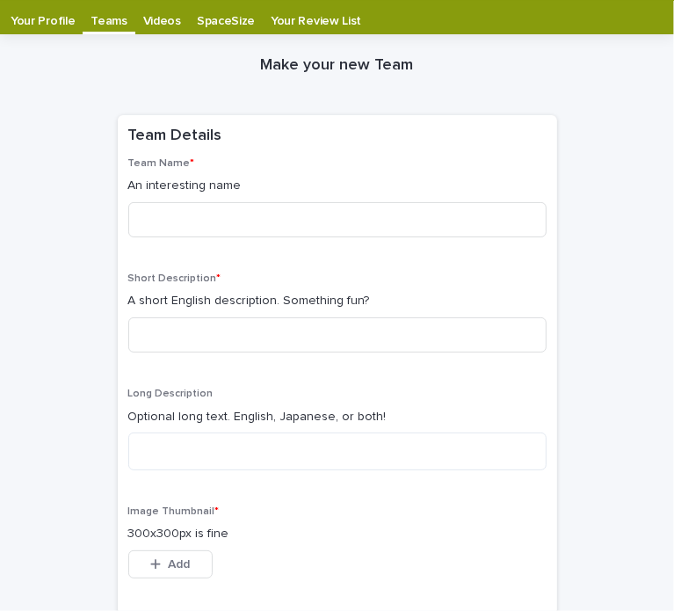
scroll to position [35, 0]
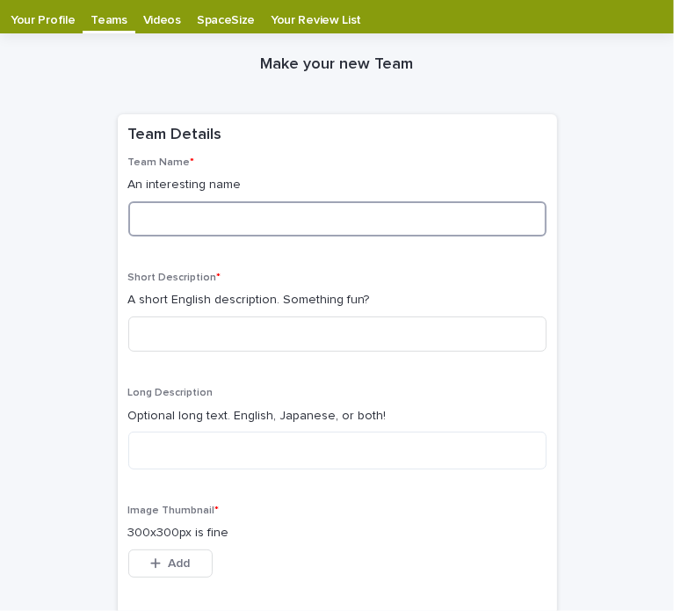
click at [274, 217] on input at bounding box center [337, 218] width 418 height 35
type input "*"
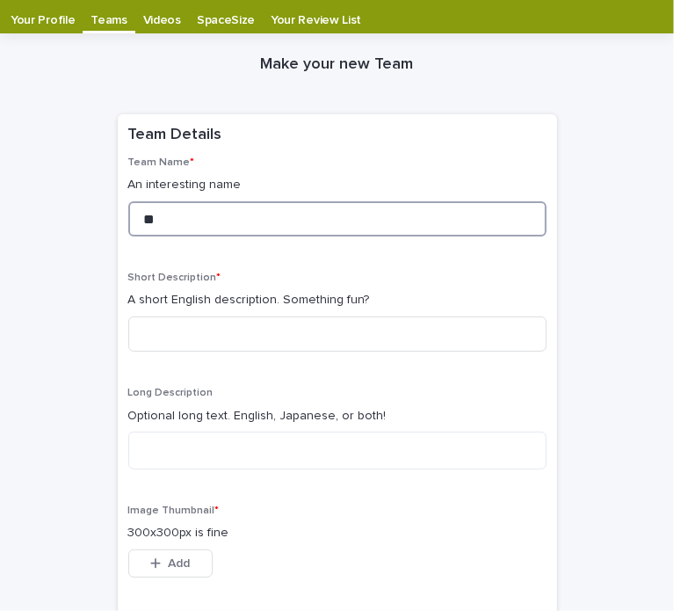
type input "*"
type input "****"
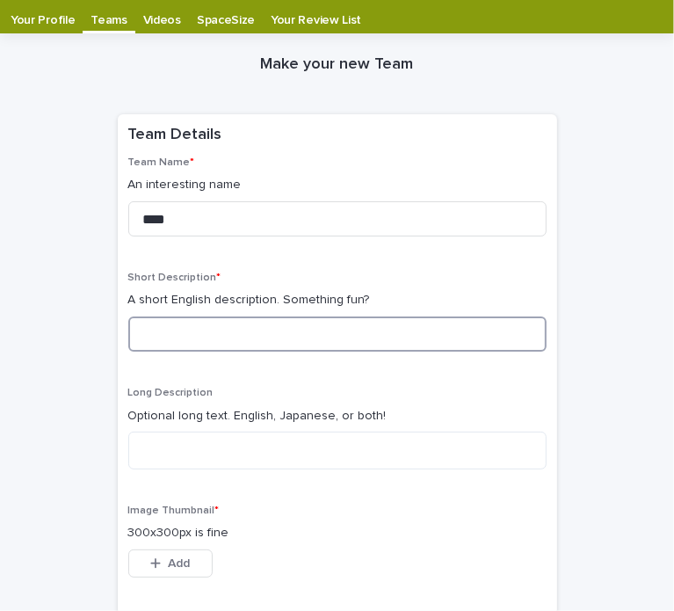
click at [221, 335] on input at bounding box center [337, 333] width 418 height 35
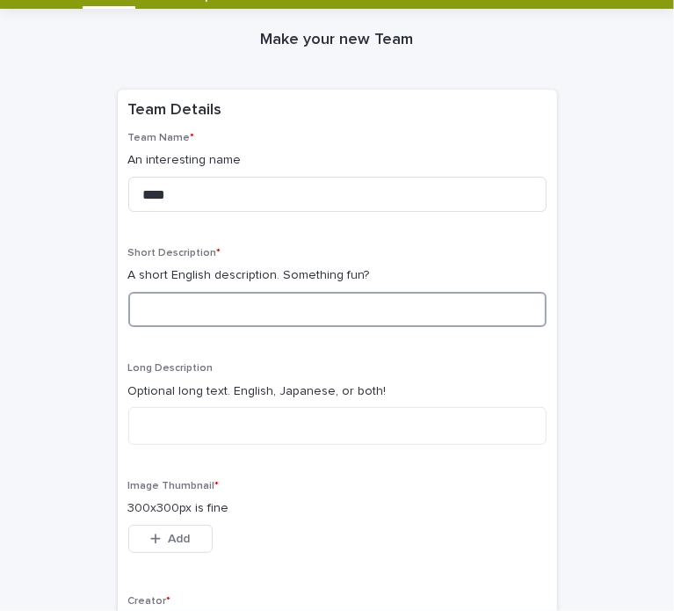
scroll to position [299, 0]
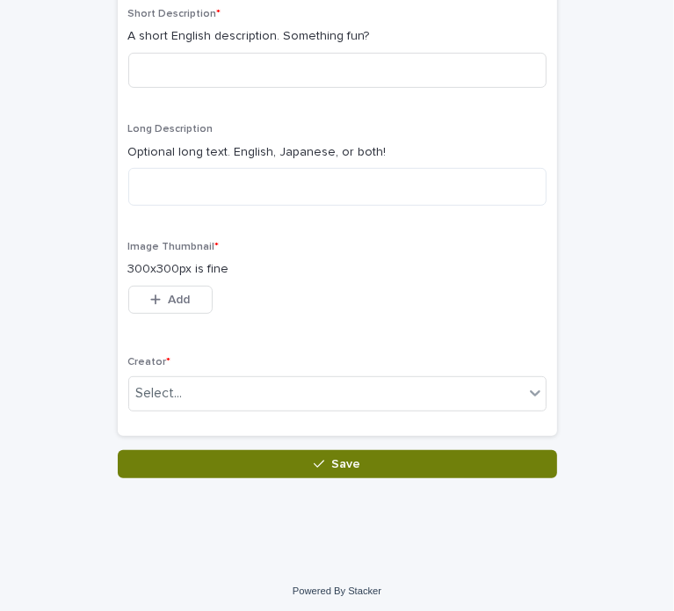
click at [274, 462] on button "Save" at bounding box center [337, 464] width 439 height 28
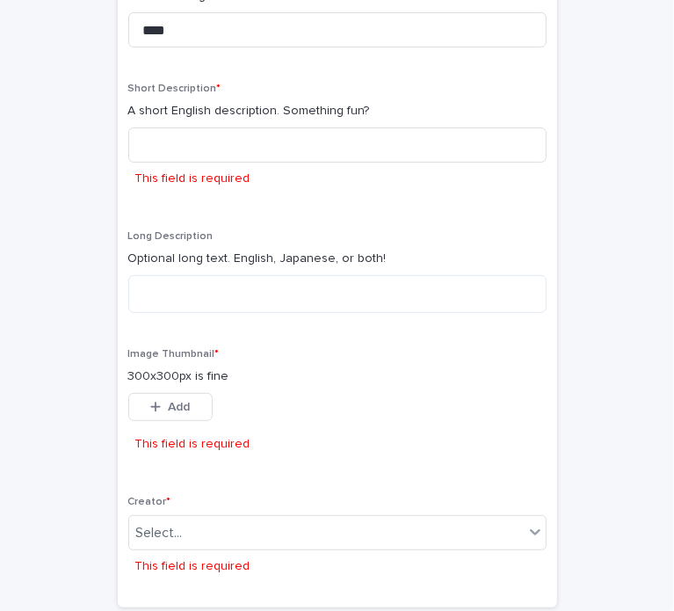
scroll to position [55, 0]
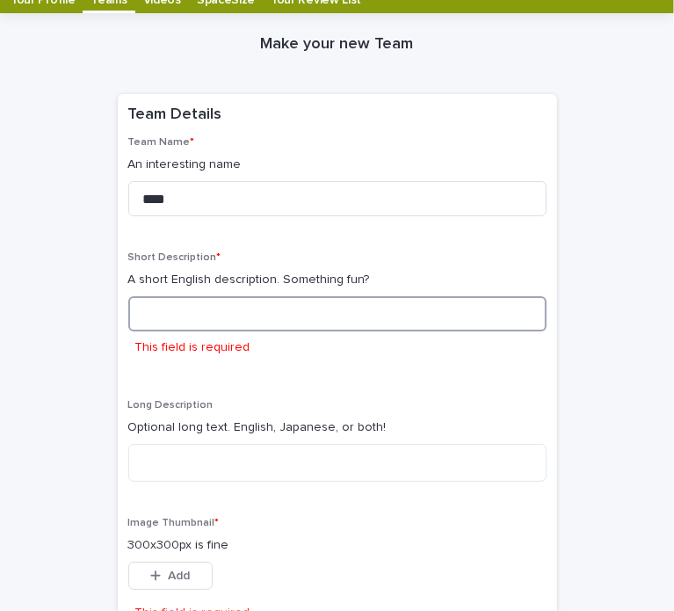
click at [296, 315] on input at bounding box center [337, 313] width 418 height 35
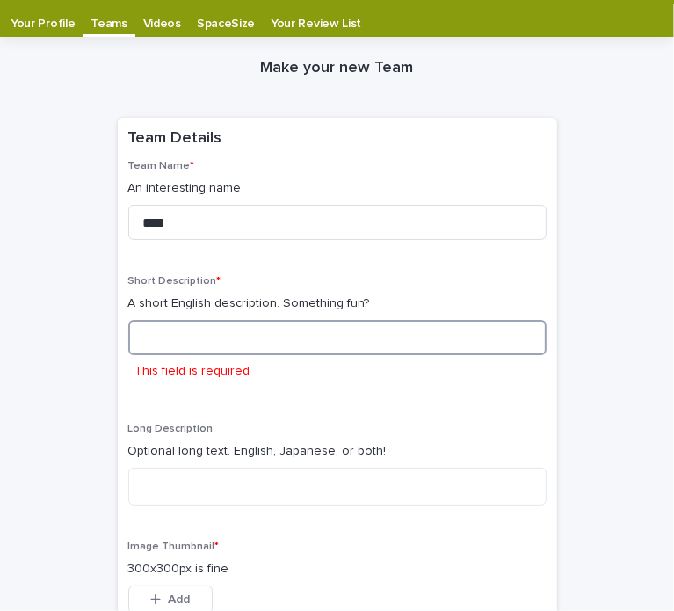
scroll to position [0, 0]
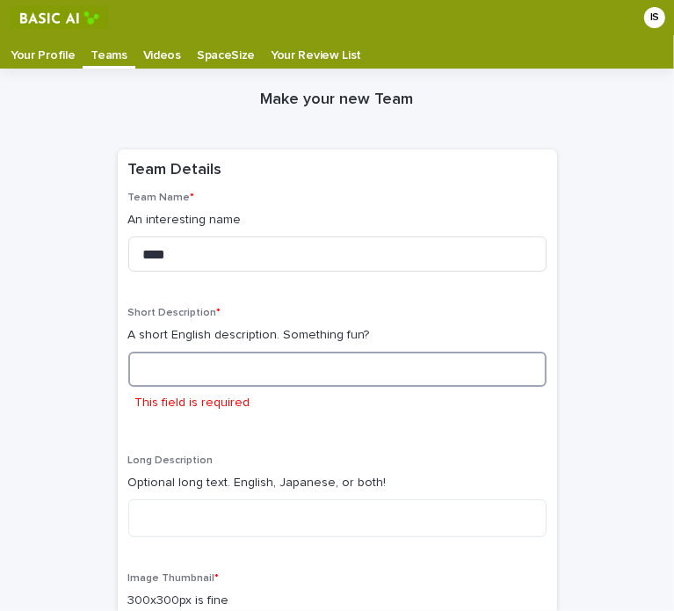
click at [214, 363] on input at bounding box center [337, 369] width 418 height 35
click at [238, 358] on input at bounding box center [337, 369] width 418 height 35
paste input "**********"
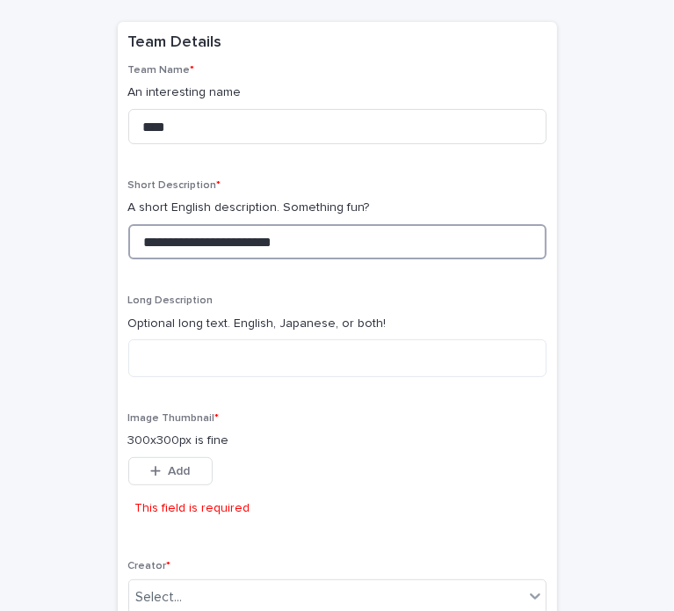
scroll to position [175, 0]
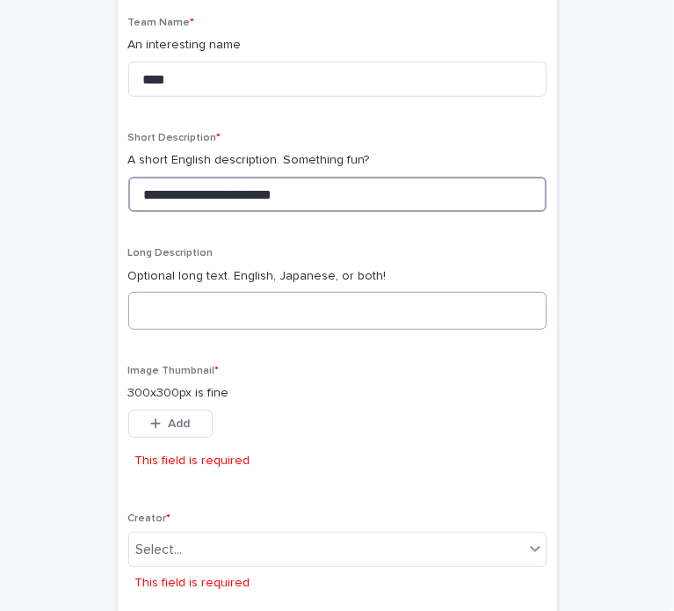
type input "**********"
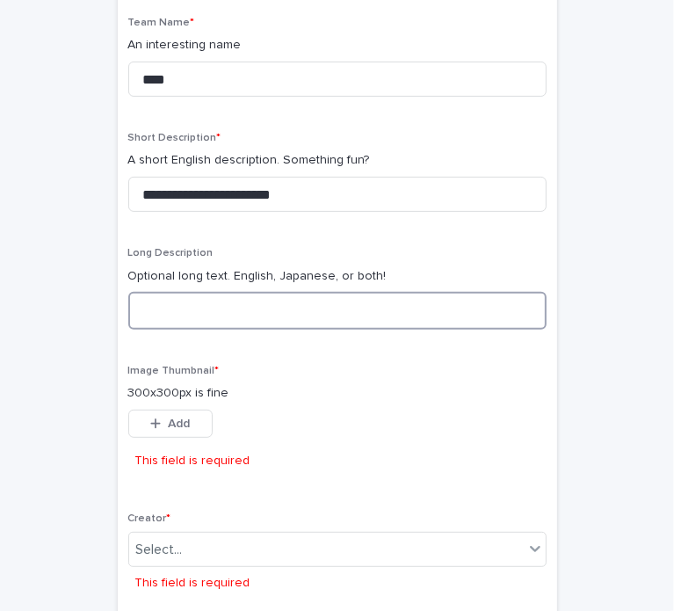
click at [273, 315] on textarea at bounding box center [337, 311] width 418 height 38
type textarea "*"
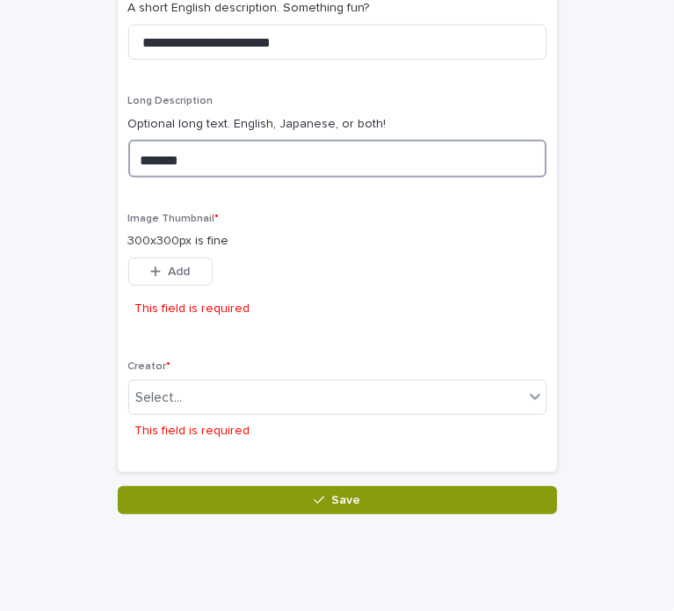
scroll to position [367, 0]
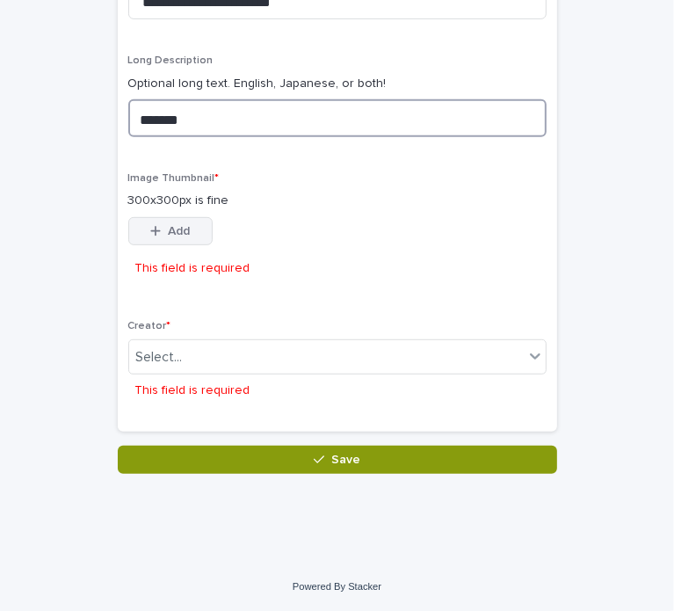
type textarea "*******"
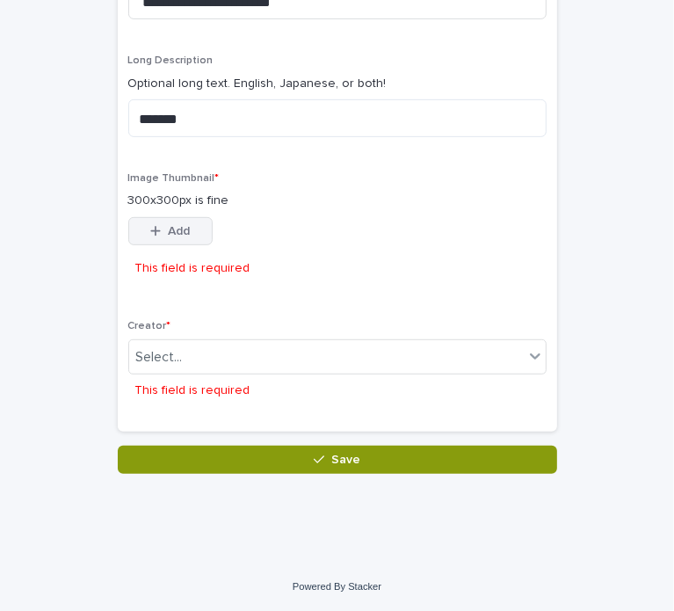
click at [192, 225] on button "Add" at bounding box center [170, 231] width 84 height 28
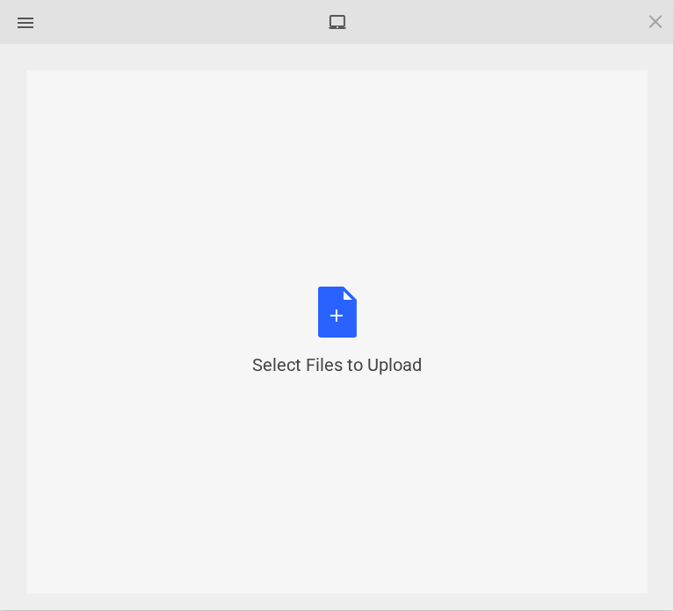
click at [352, 286] on div "Select Files to Upload or Drag and Drop, Copy and Paste Files" at bounding box center [336, 331] width 621 height 523
click at [28, 24] on div at bounding box center [25, 23] width 28 height 28
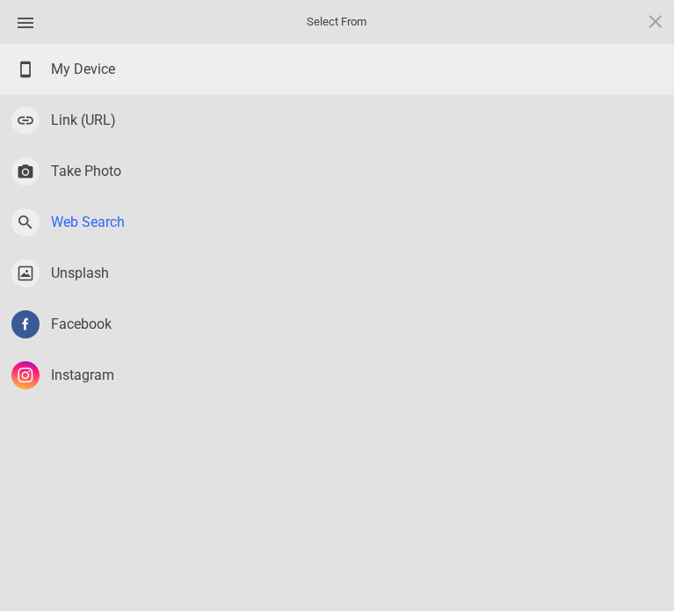
click at [142, 217] on div "Web Search" at bounding box center [337, 222] width 674 height 51
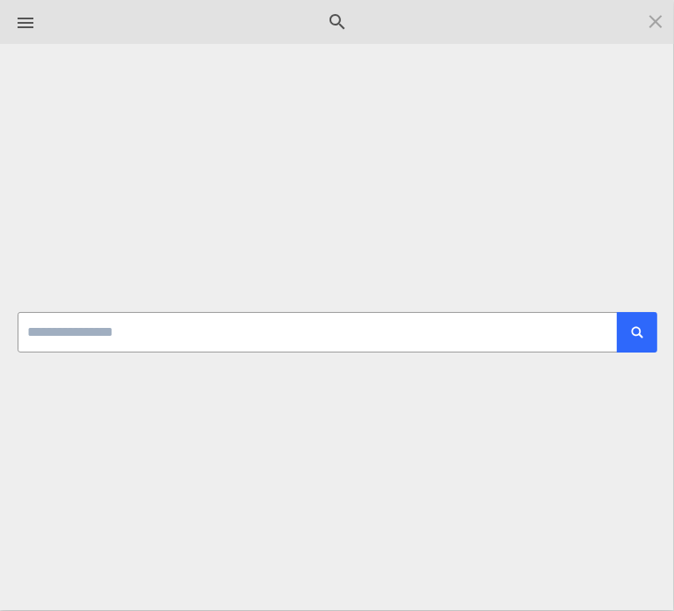
click at [330, 333] on input at bounding box center [337, 332] width 639 height 40
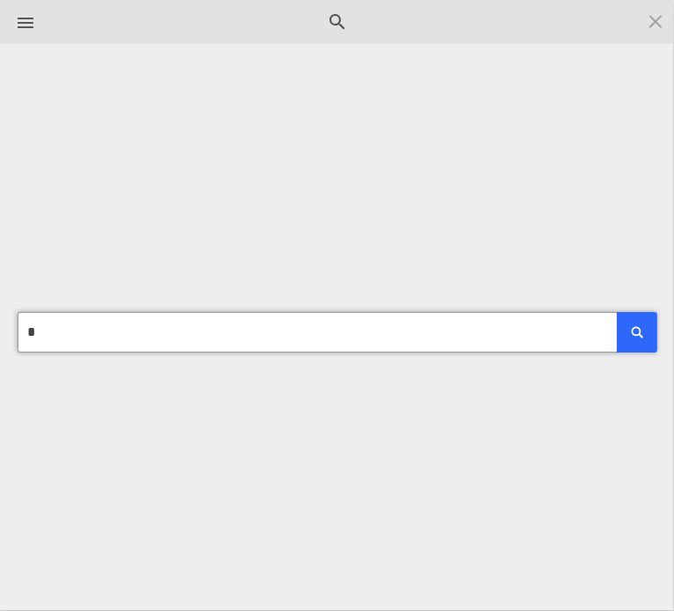
type input "*"
click at [617, 312] on button "submit" at bounding box center [637, 332] width 40 height 40
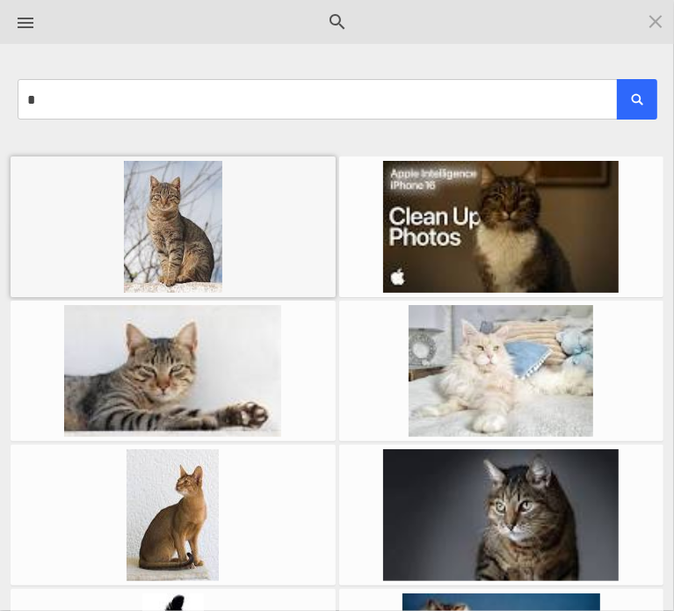
click at [195, 235] on div at bounding box center [173, 227] width 316 height 132
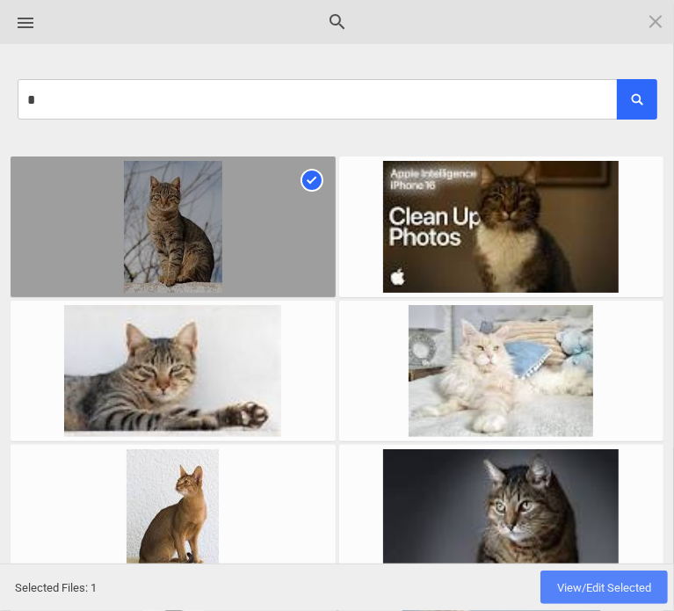
click at [575, 590] on span "View/Edit Selected" at bounding box center [604, 587] width 94 height 13
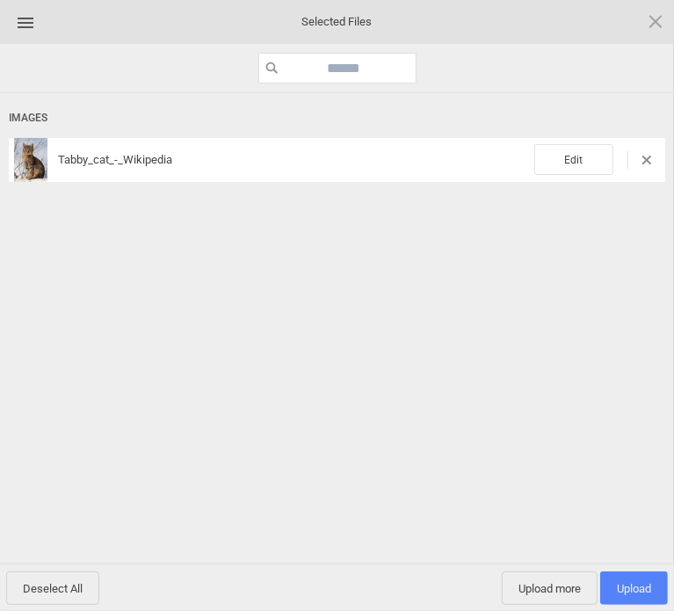
click at [645, 584] on span "Upload 1" at bounding box center [634, 588] width 34 height 13
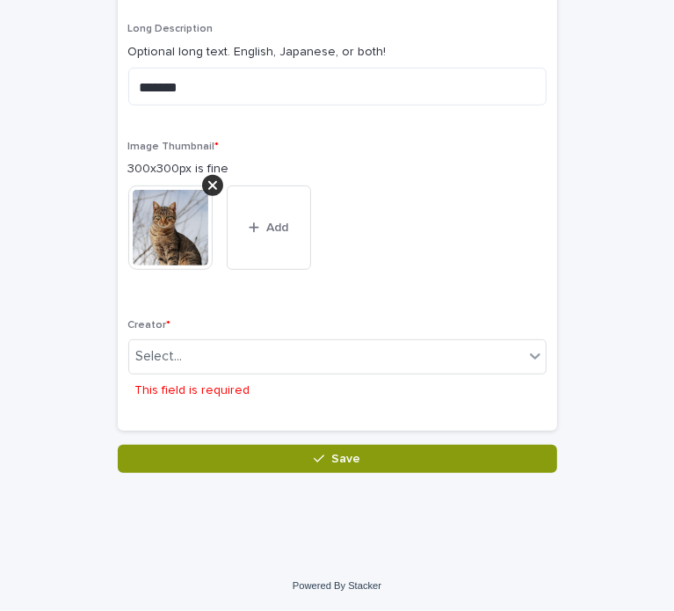
scroll to position [383, 0]
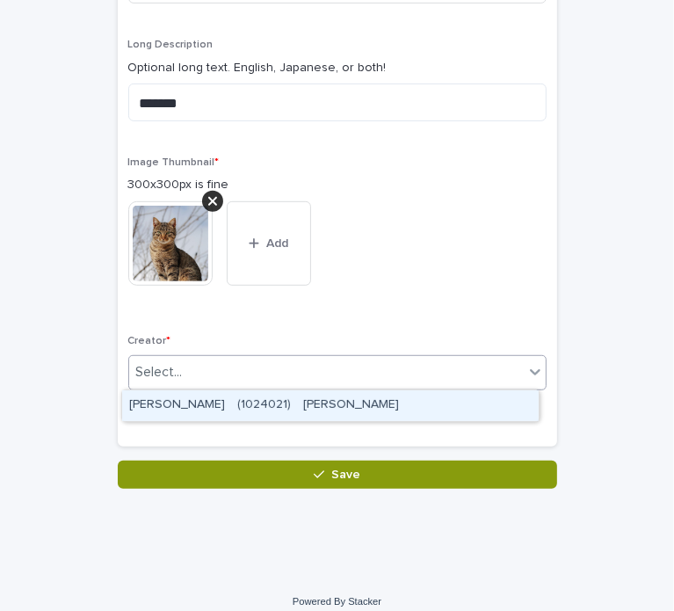
click at [266, 381] on div "Select..." at bounding box center [326, 372] width 395 height 29
click at [285, 402] on div "[PERSON_NAME]　(1024021)　[PERSON_NAME]" at bounding box center [330, 405] width 417 height 31
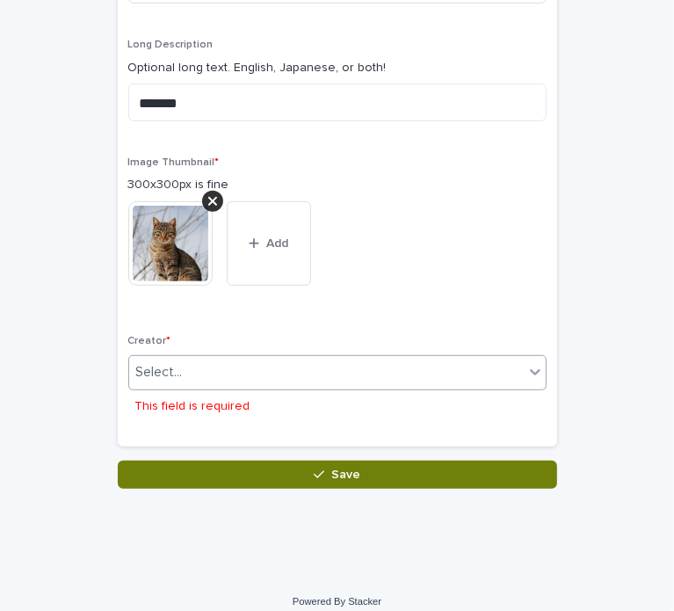
scroll to position [366, 0]
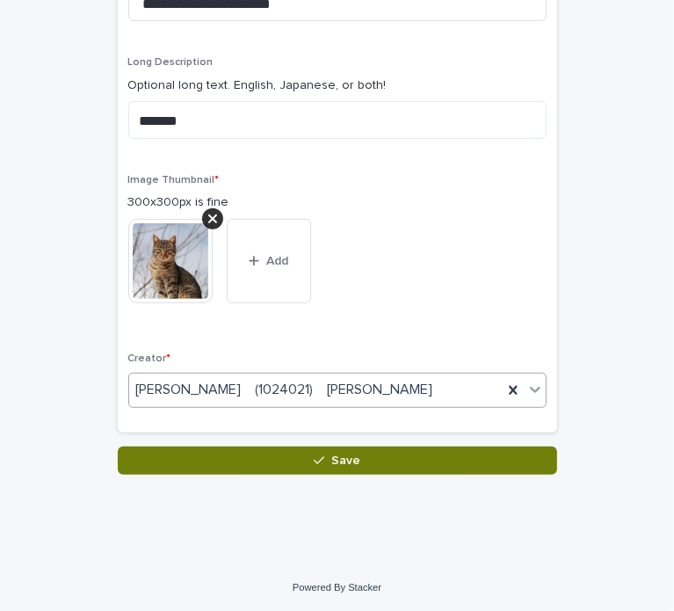
click at [286, 468] on button "Save" at bounding box center [337, 460] width 439 height 28
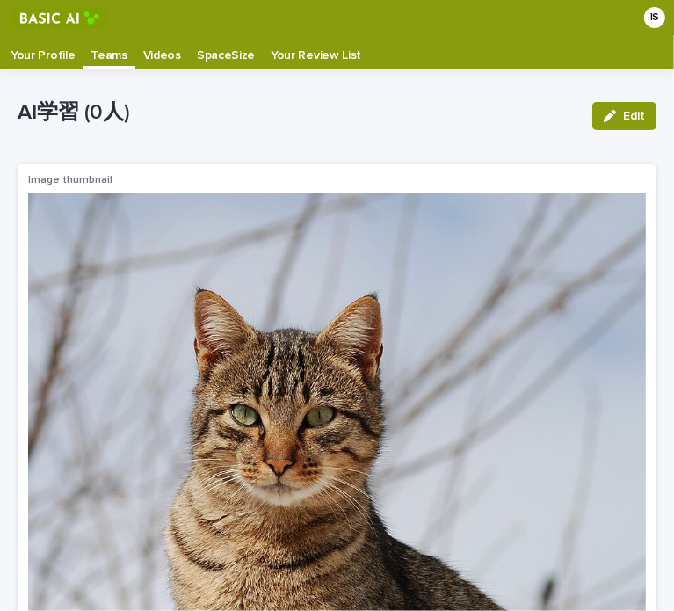
click at [105, 57] on p "Teams" at bounding box center [109, 49] width 36 height 28
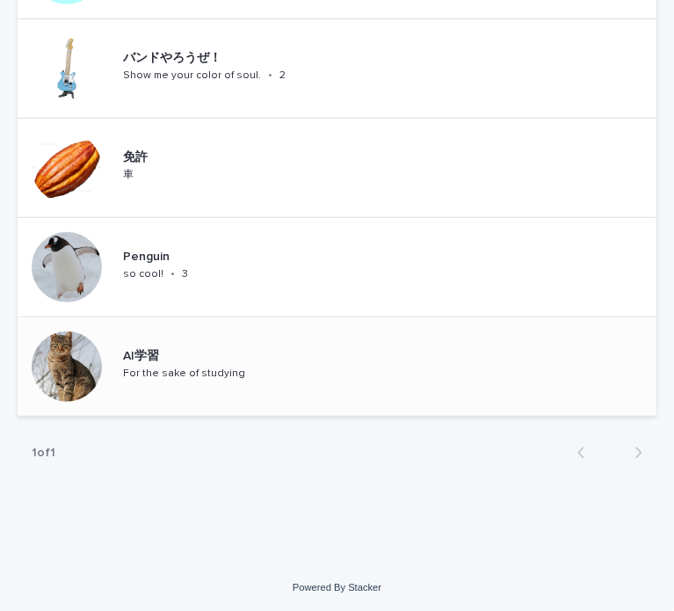
scroll to position [509, 0]
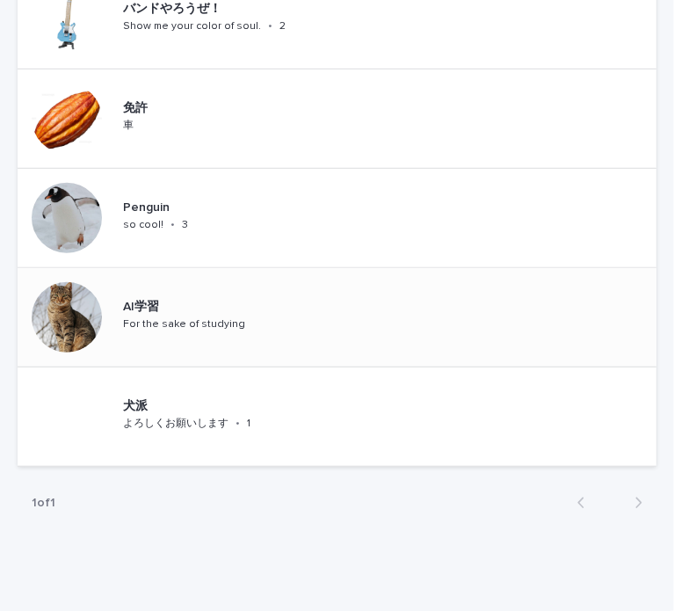
click at [308, 346] on div "AI学習 For the sake of studying" at bounding box center [337, 317] width 639 height 99
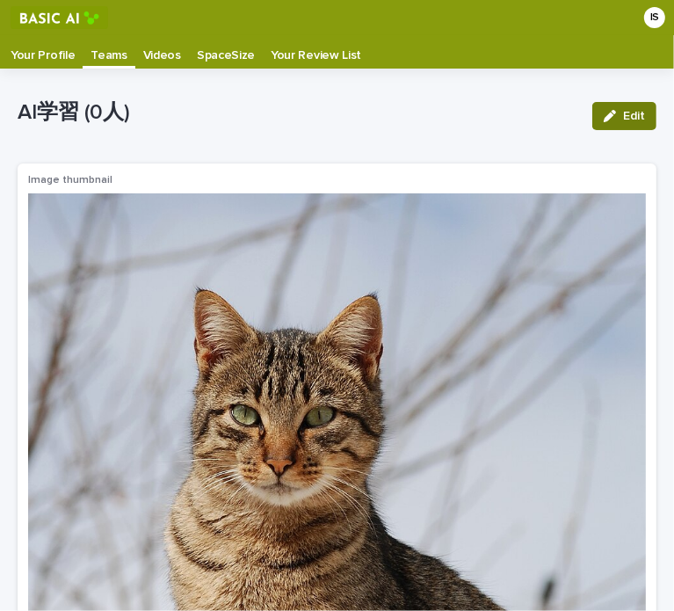
click at [607, 119] on div "button" at bounding box center [613, 116] width 19 height 12
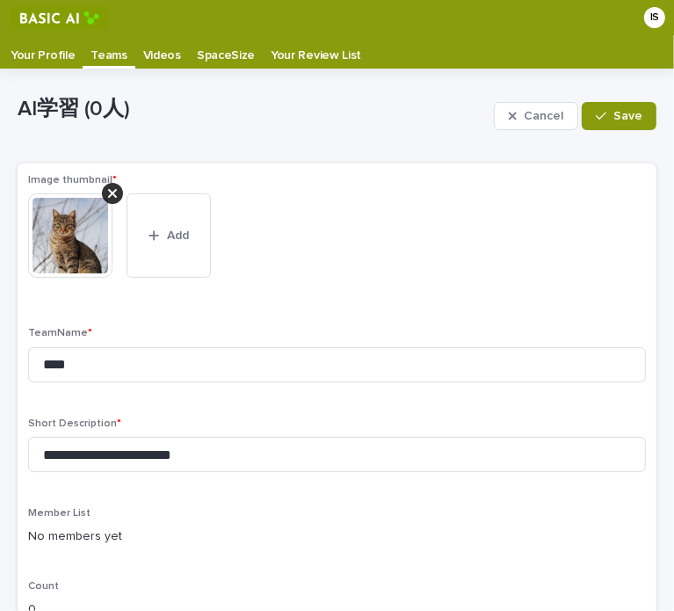
click at [104, 54] on p "Teams" at bounding box center [109, 49] width 36 height 28
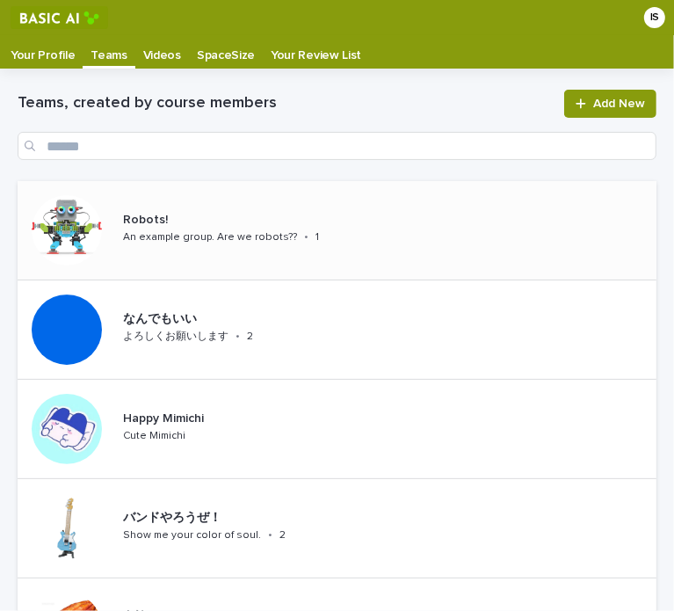
click at [372, 245] on div "Robots! An example group. Are we robots?? • 1" at bounding box center [337, 230] width 639 height 99
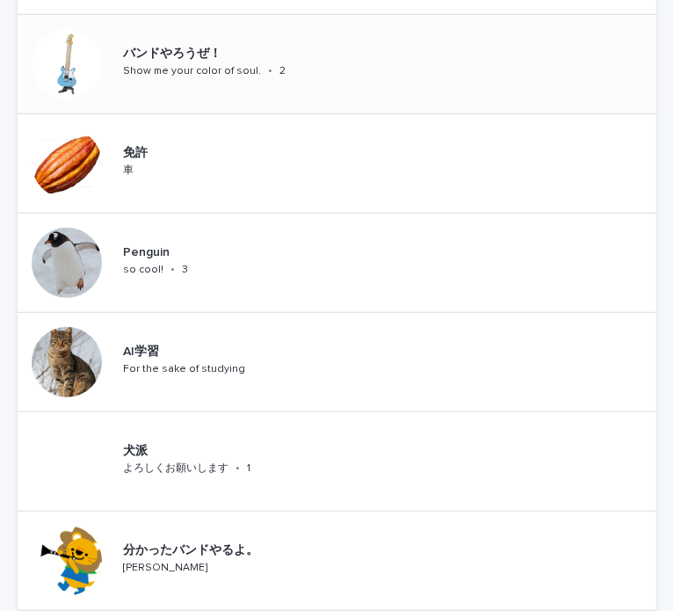
scroll to position [475, 0]
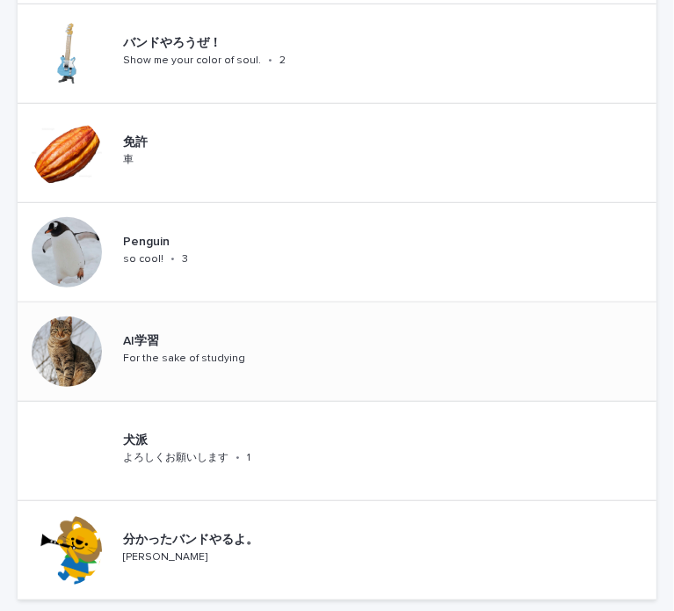
click at [272, 344] on div "AI学習 For the sake of studying" at bounding box center [202, 351] width 172 height 48
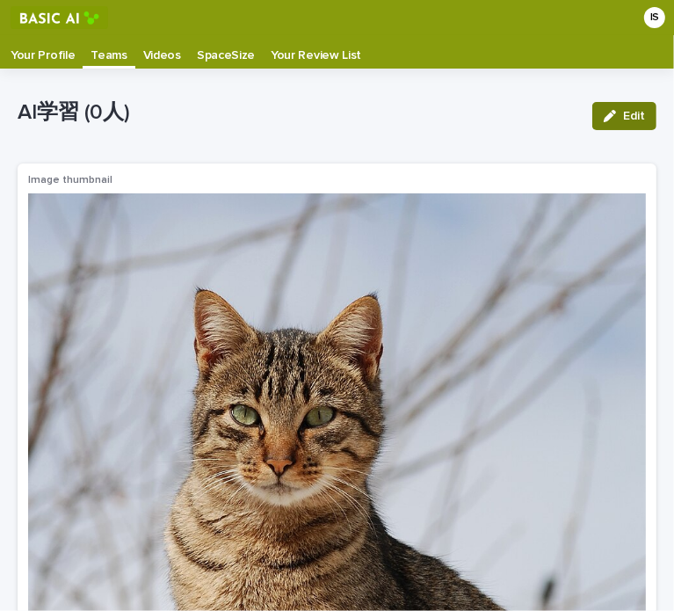
click at [607, 113] on div "button" at bounding box center [613, 116] width 19 height 12
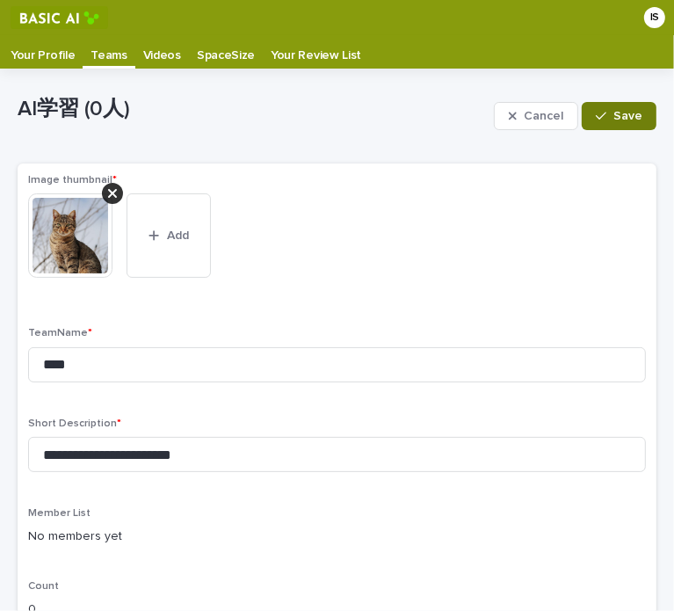
click at [634, 119] on button "Save" at bounding box center [619, 116] width 75 height 28
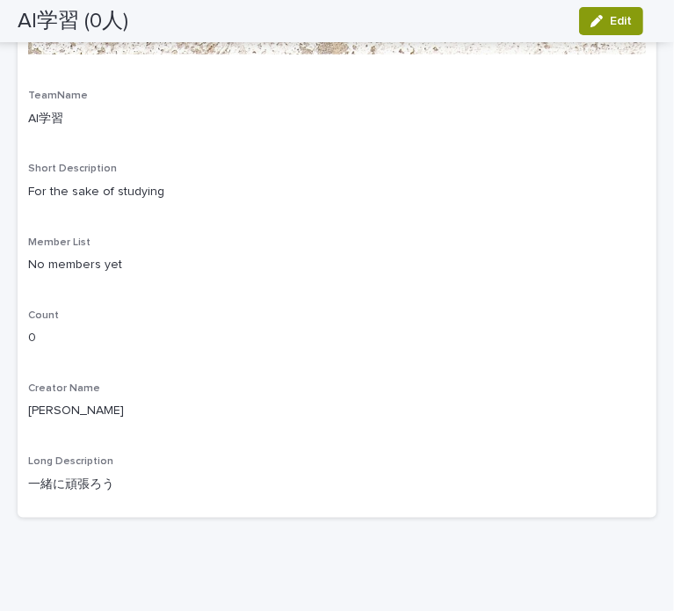
scroll to position [1005, 0]
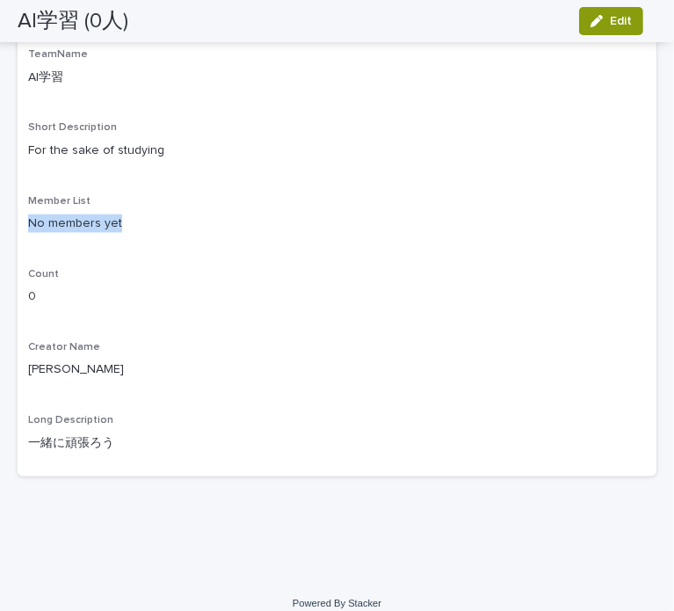
drag, startPoint x: 32, startPoint y: 203, endPoint x: 118, endPoint y: 208, distance: 86.3
click at [118, 214] on p "No members yet" at bounding box center [337, 223] width 618 height 18
drag, startPoint x: 120, startPoint y: 208, endPoint x: 158, endPoint y: 229, distance: 44.0
click at [121, 214] on p "No members yet" at bounding box center [337, 223] width 618 height 18
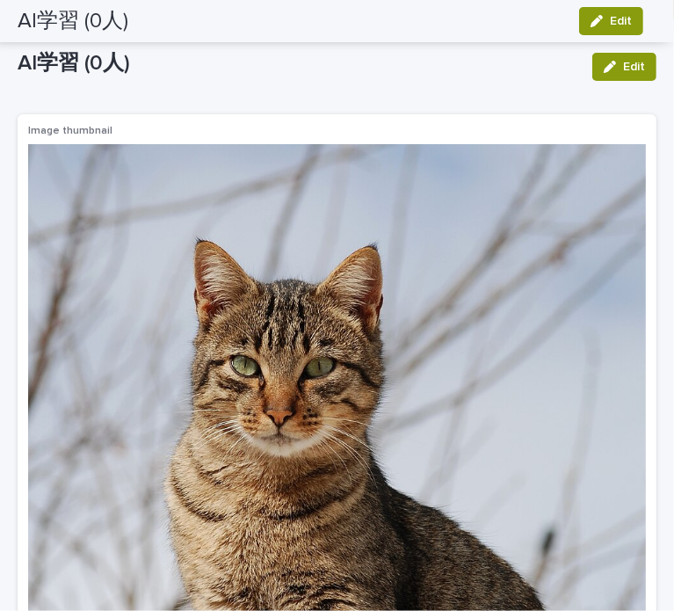
scroll to position [0, 0]
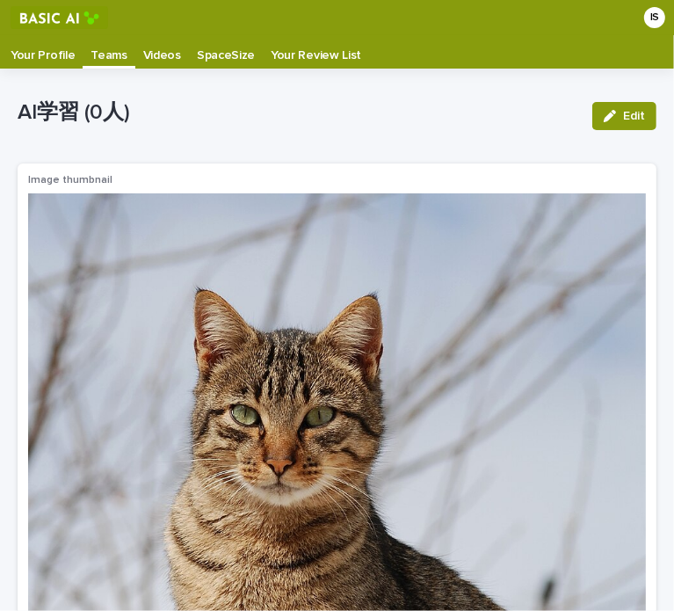
click at [64, 45] on p "Your Profile" at bounding box center [43, 49] width 64 height 28
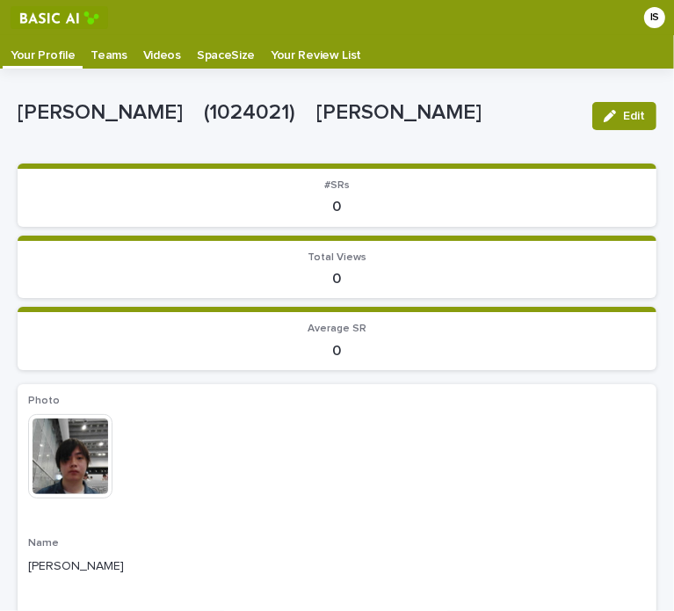
click at [105, 59] on p "Teams" at bounding box center [109, 49] width 36 height 28
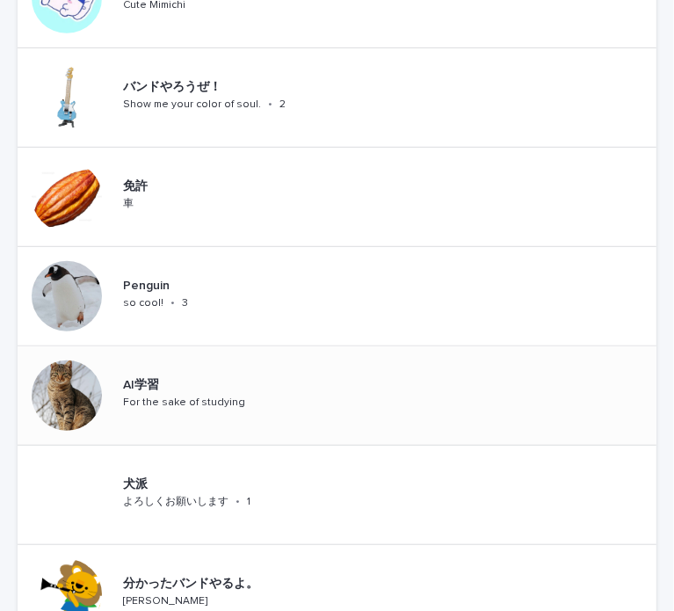
scroll to position [439, 0]
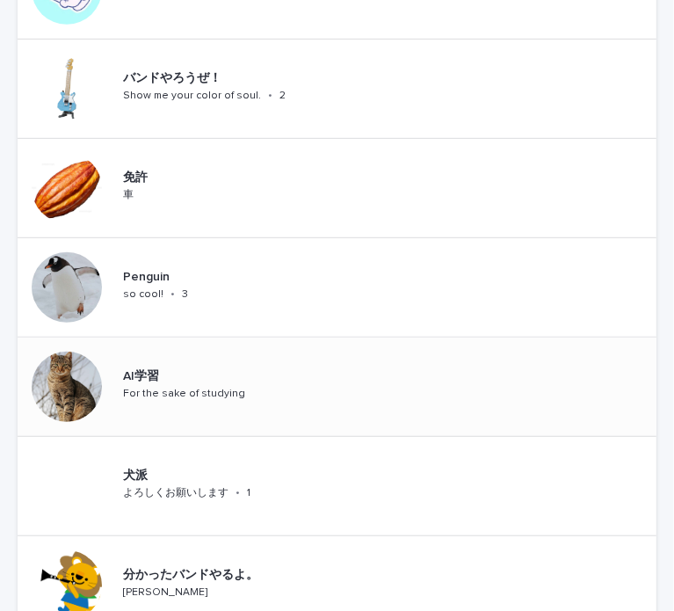
click at [207, 393] on p "For the sake of studying" at bounding box center [184, 394] width 122 height 12
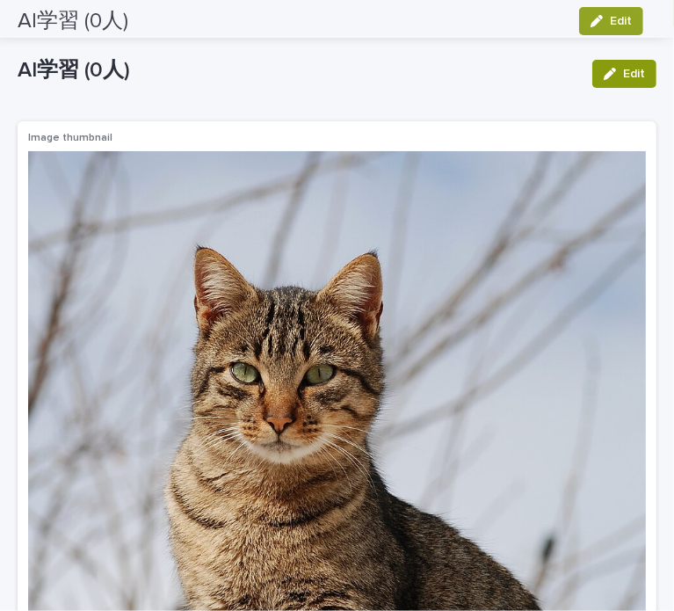
scroll to position [35, 0]
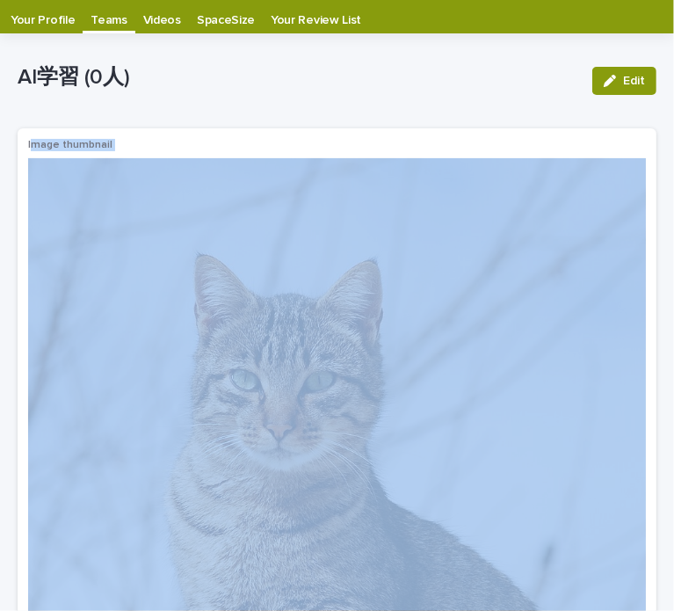
drag, startPoint x: 82, startPoint y: 150, endPoint x: 169, endPoint y: 157, distance: 87.3
click at [169, 157] on div "Image thumbnail" at bounding box center [337, 568] width 618 height 859
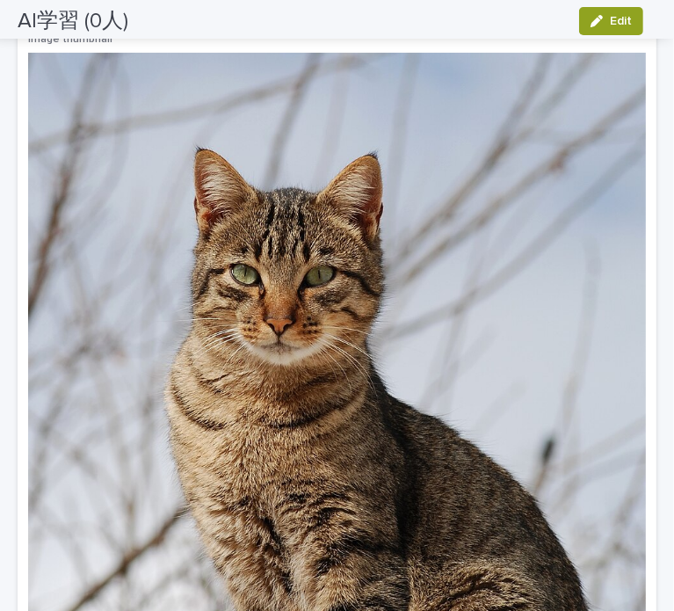
scroll to position [0, 0]
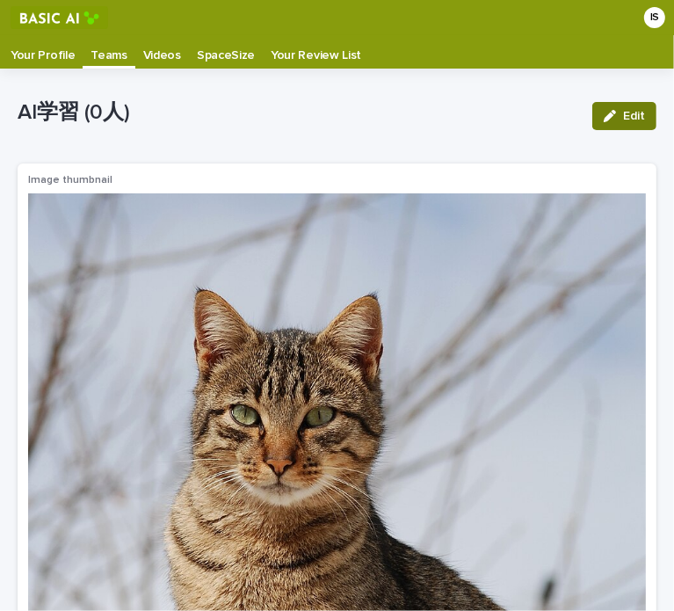
click at [629, 116] on span "Edit" at bounding box center [634, 116] width 22 height 12
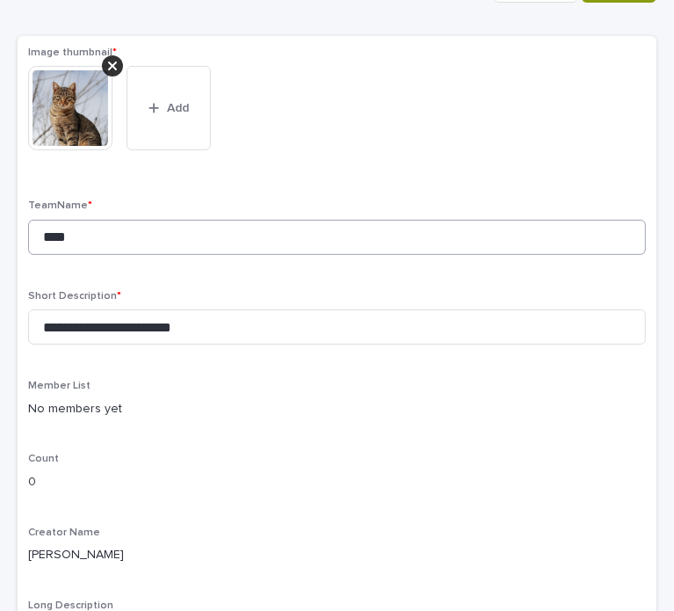
scroll to position [176, 0]
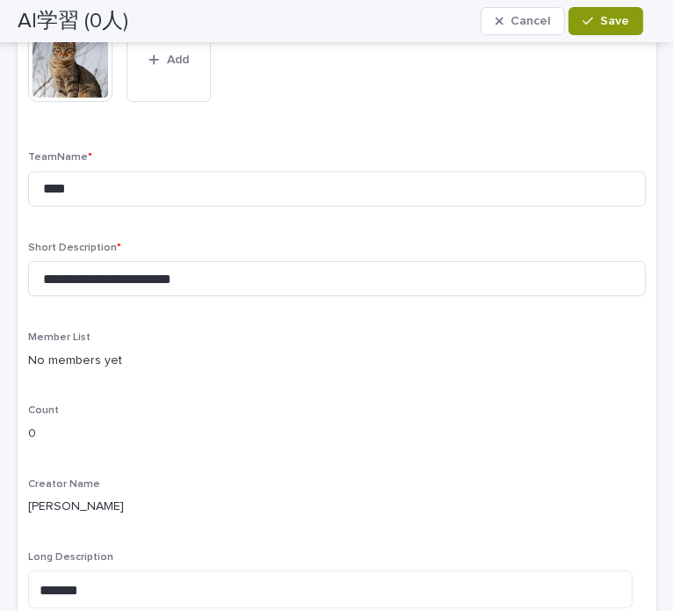
click at [83, 357] on p "No members yet" at bounding box center [337, 361] width 618 height 18
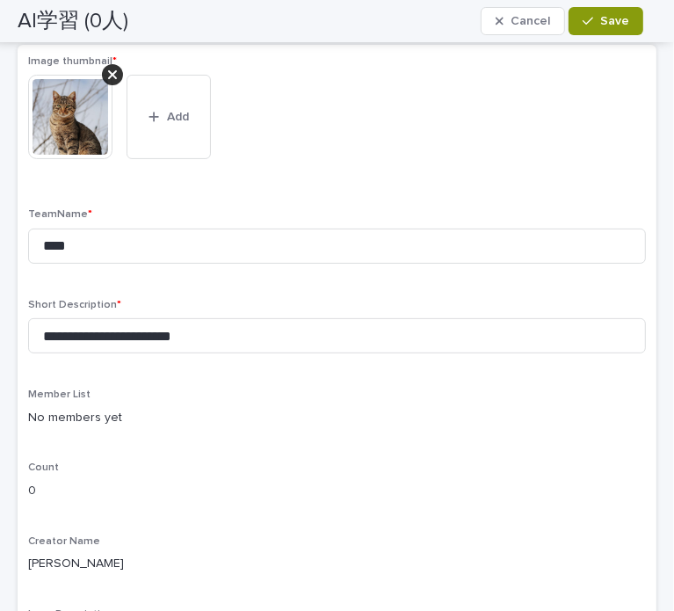
scroll to position [0, 0]
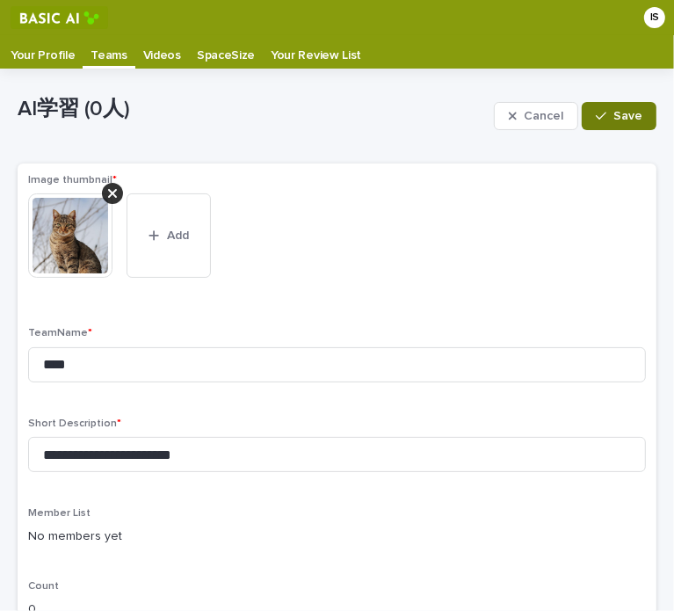
click at [616, 112] on span "Save" at bounding box center [627, 116] width 29 height 12
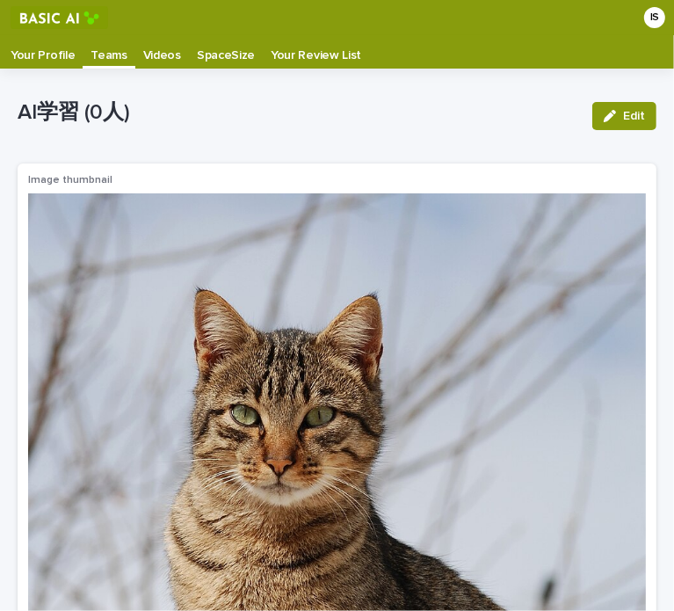
click at [644, 16] on div "IS" at bounding box center [654, 17] width 21 height 21
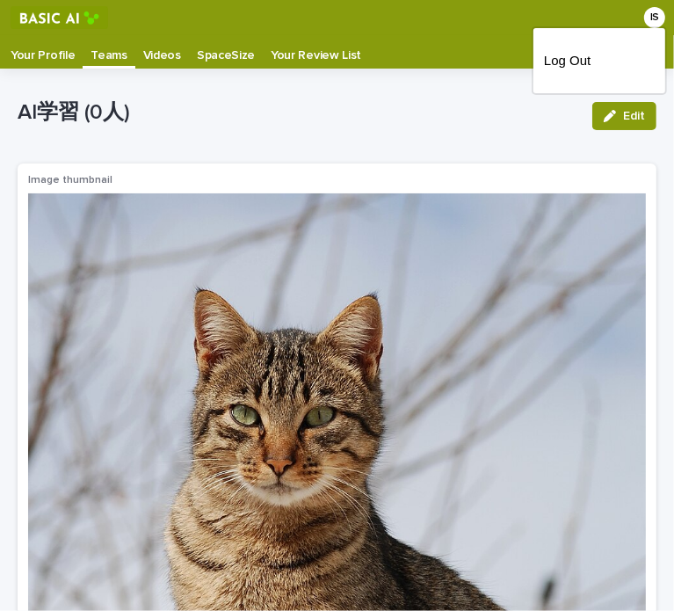
click at [641, 14] on div at bounding box center [337, 17] width 674 height 35
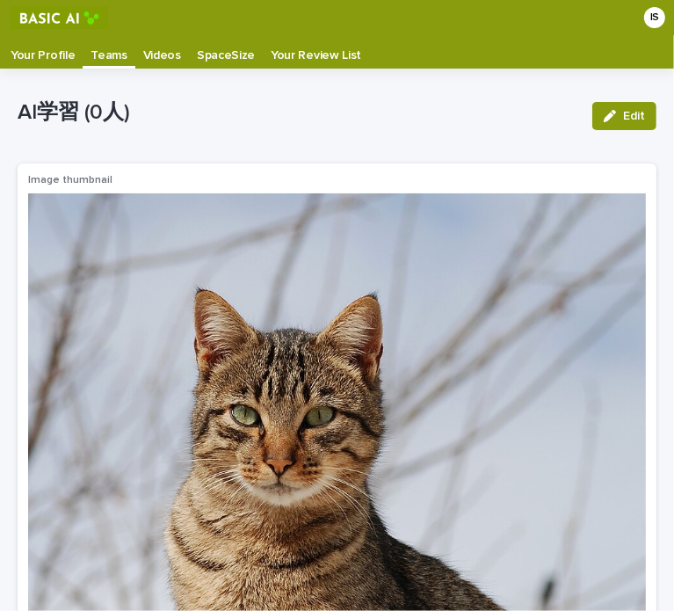
click at [315, 43] on p "Your Review List" at bounding box center [316, 49] width 91 height 28
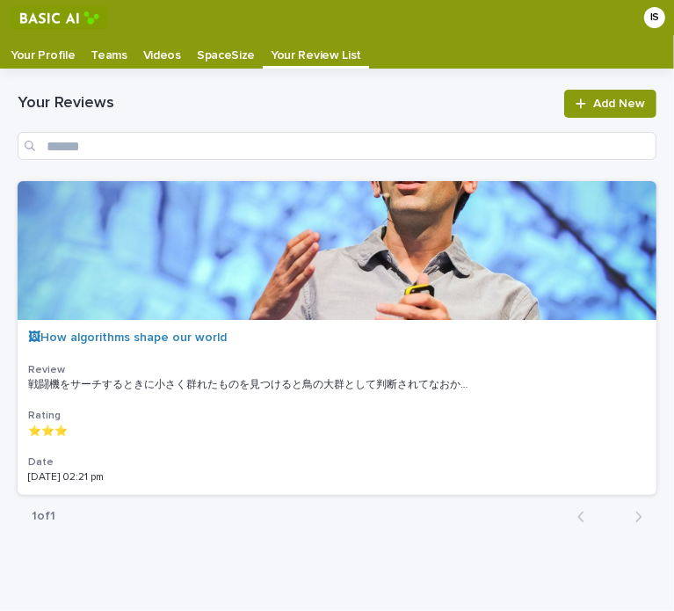
click at [214, 52] on p "SpaceSize" at bounding box center [226, 49] width 58 height 28
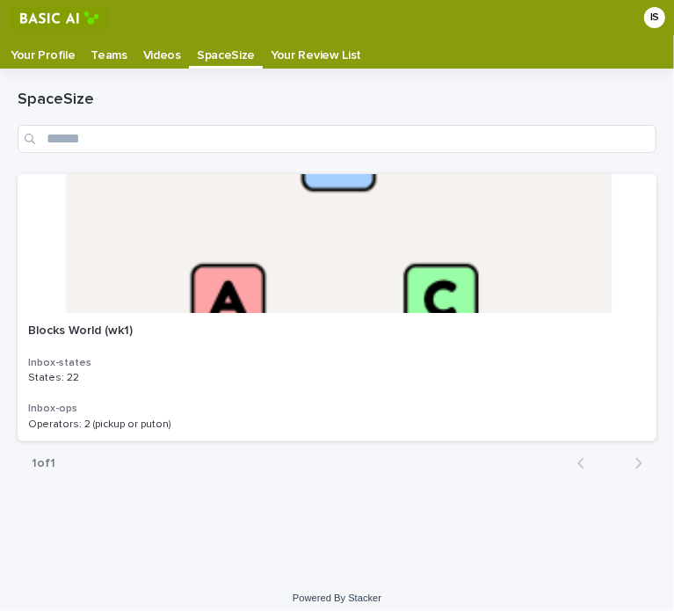
click at [144, 52] on p "Videos" at bounding box center [162, 49] width 38 height 28
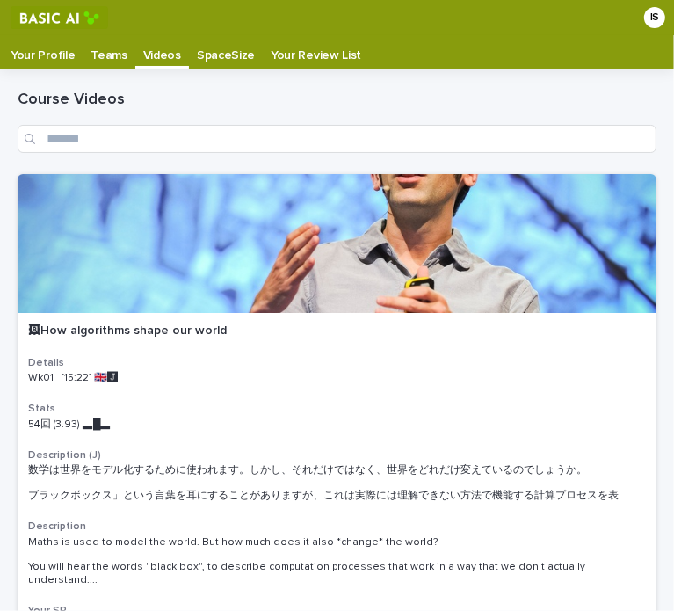
click at [111, 47] on p "Teams" at bounding box center [109, 49] width 36 height 28
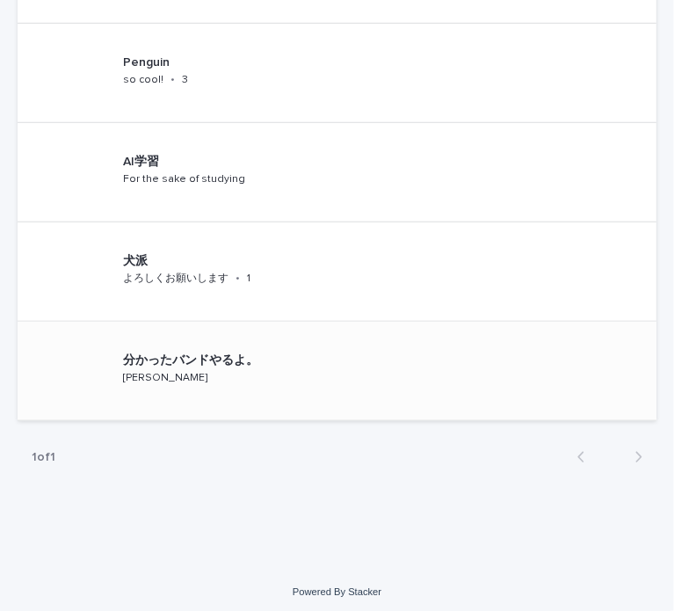
scroll to position [657, 0]
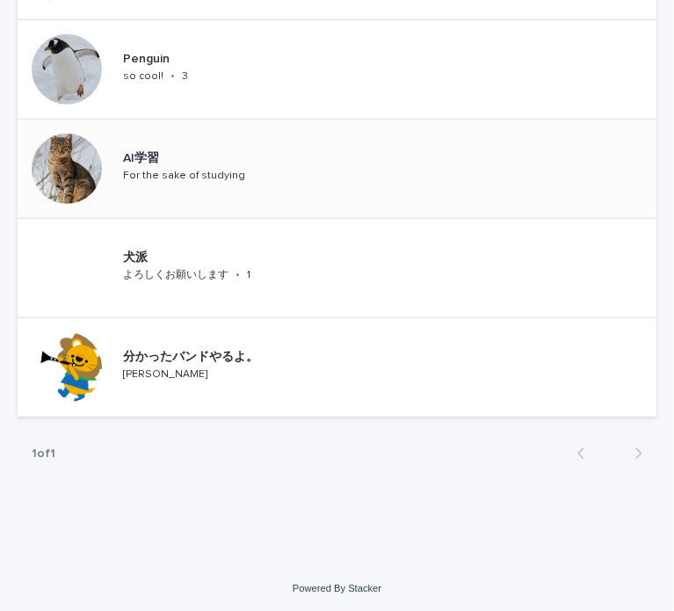
click at [350, 173] on div "AI学習 For the sake of studying" at bounding box center [337, 169] width 639 height 99
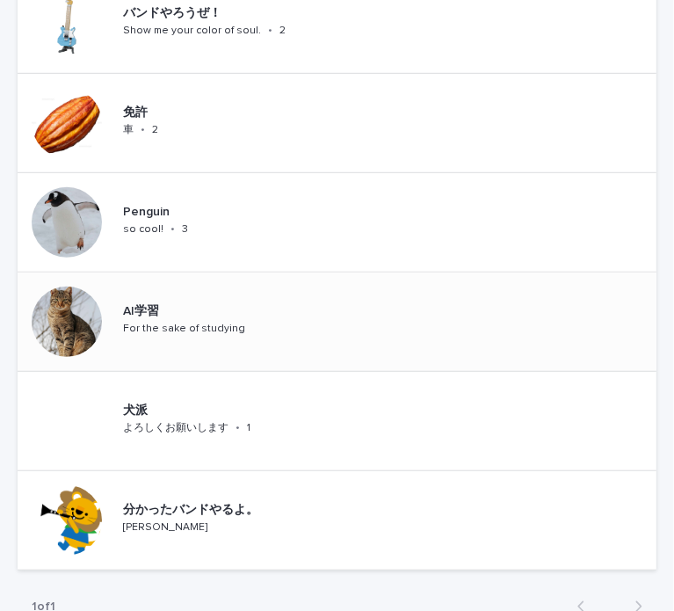
scroll to position [562, 0]
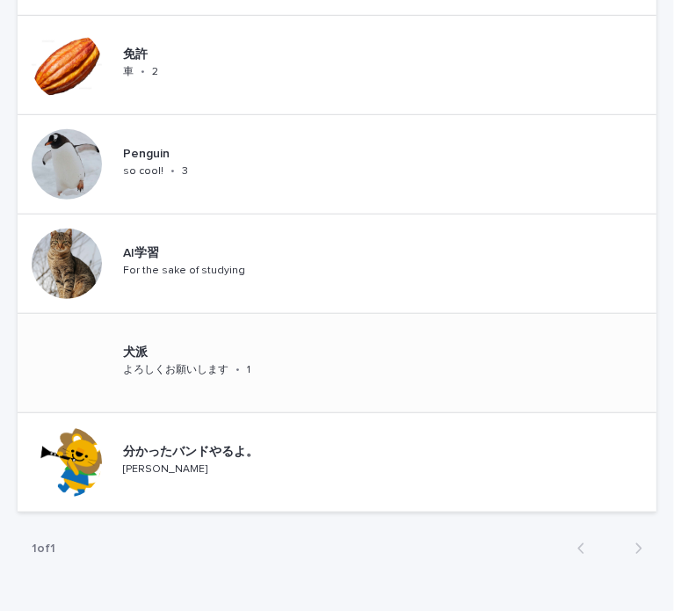
click at [247, 393] on div "犬派 よろしくお願いします • 1" at bounding box center [150, 363] width 265 height 98
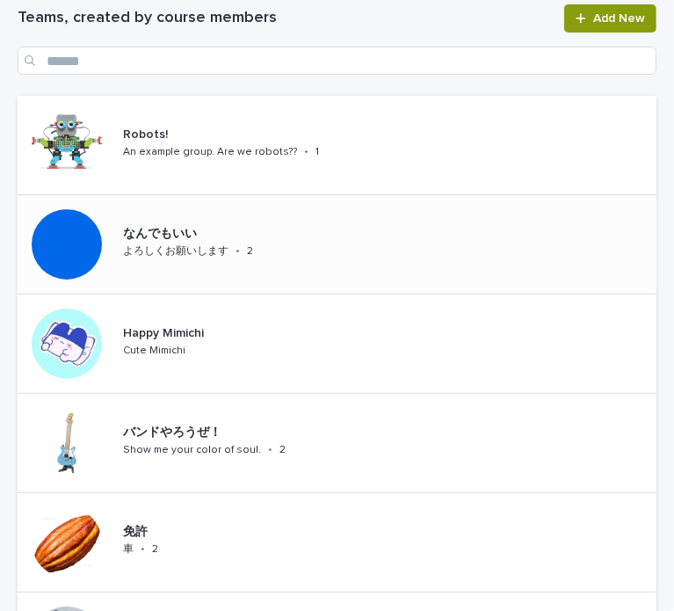
scroll to position [387, 0]
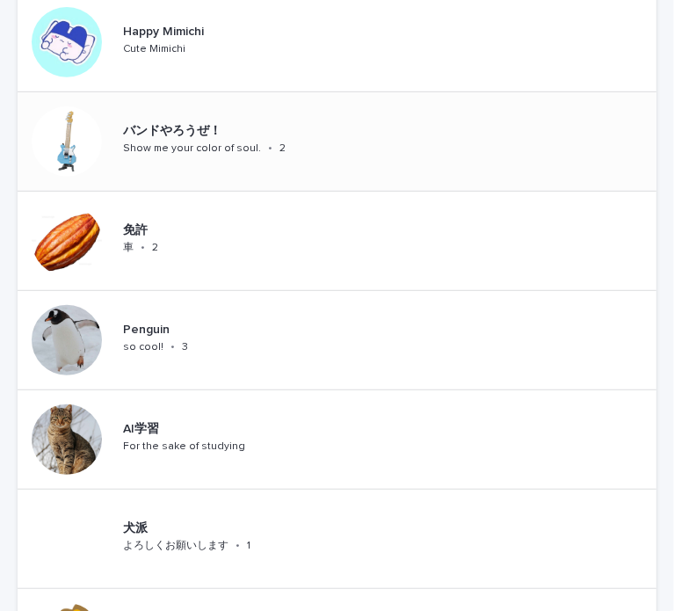
click at [243, 153] on p "Show me your color of soul." at bounding box center [192, 148] width 138 height 12
click at [197, 425] on p "AI学習" at bounding box center [202, 429] width 158 height 15
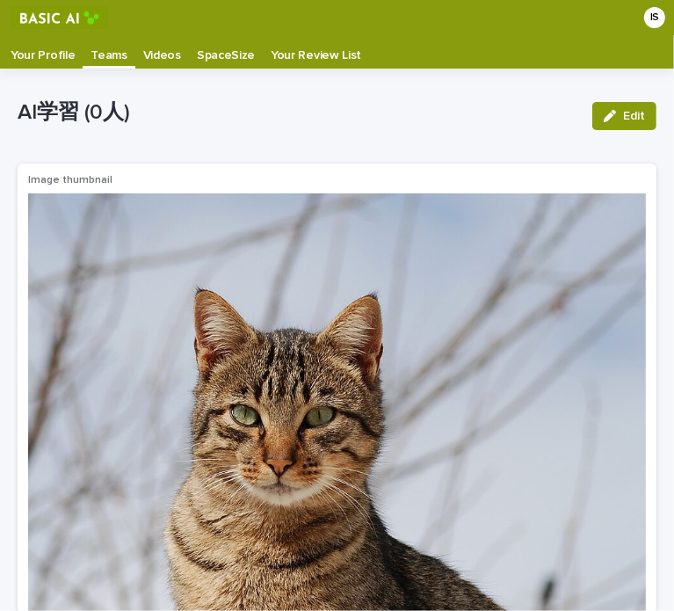
click at [445, 127] on div "AI学習 (0人)" at bounding box center [298, 116] width 561 height 33
drag, startPoint x: 442, startPoint y: 127, endPoint x: 432, endPoint y: 122, distance: 11.0
click at [437, 126] on div "AI学習 (0人)" at bounding box center [298, 116] width 561 height 33
click at [432, 122] on p "AI学習 (0人)" at bounding box center [298, 112] width 561 height 25
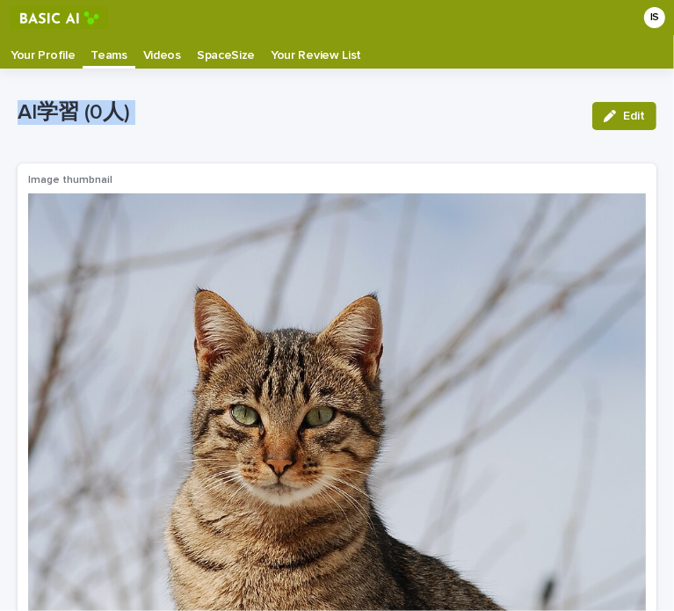
click at [432, 120] on p "AI学習 (0人)" at bounding box center [298, 112] width 561 height 25
click at [435, 120] on p "AI学習 (0人)" at bounding box center [298, 112] width 561 height 25
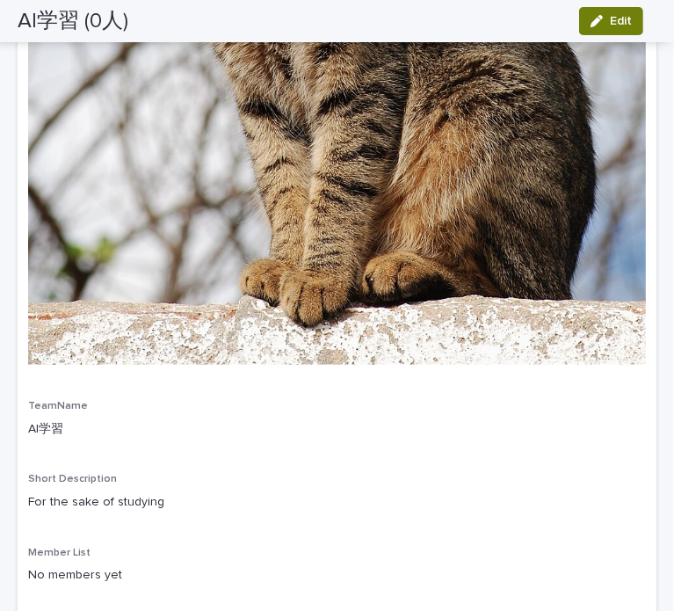
click at [629, 12] on button "Edit" at bounding box center [611, 21] width 64 height 28
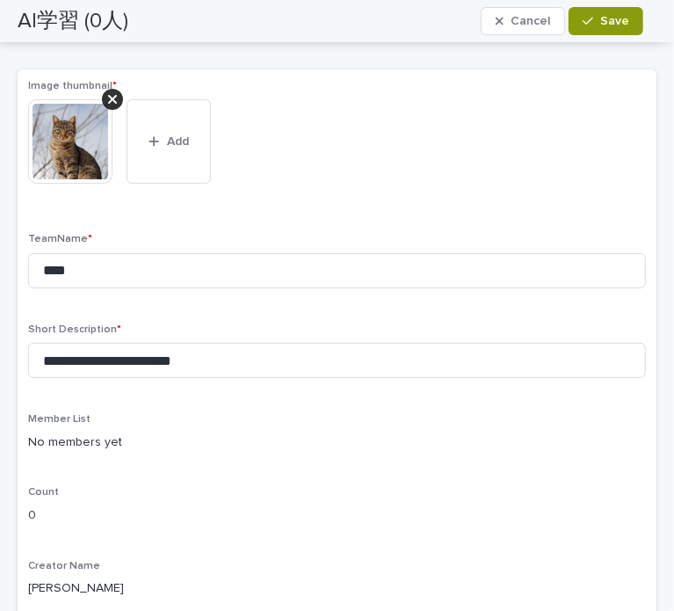
scroll to position [62, 0]
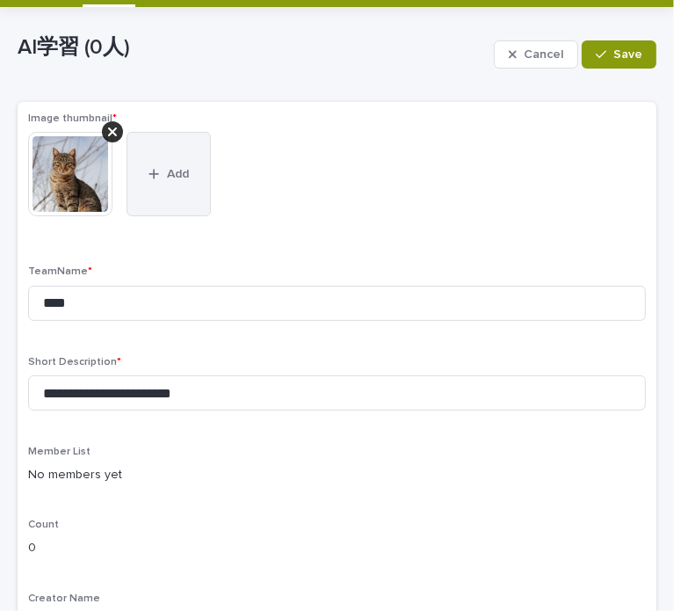
click at [174, 187] on button "Add" at bounding box center [169, 174] width 84 height 84
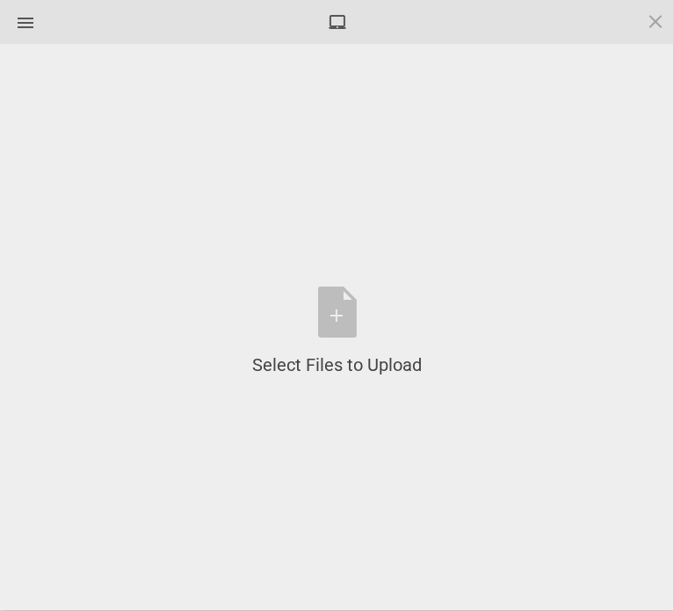
click at [641, 30] on div at bounding box center [337, 22] width 674 height 44
click at [663, 18] on span at bounding box center [655, 20] width 19 height 19
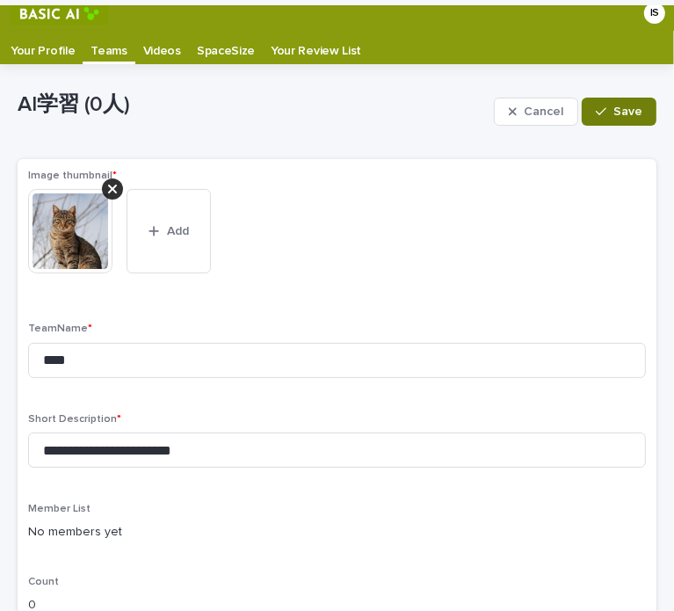
scroll to position [0, 0]
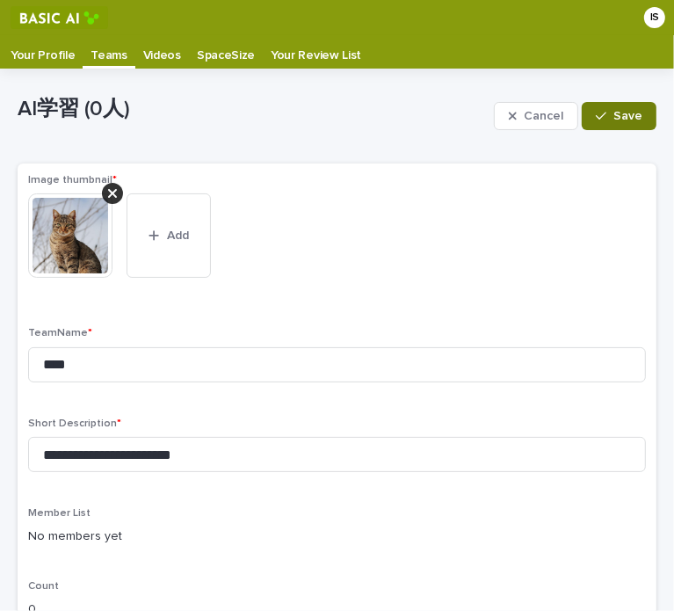
click at [613, 116] on span "Save" at bounding box center [627, 116] width 29 height 12
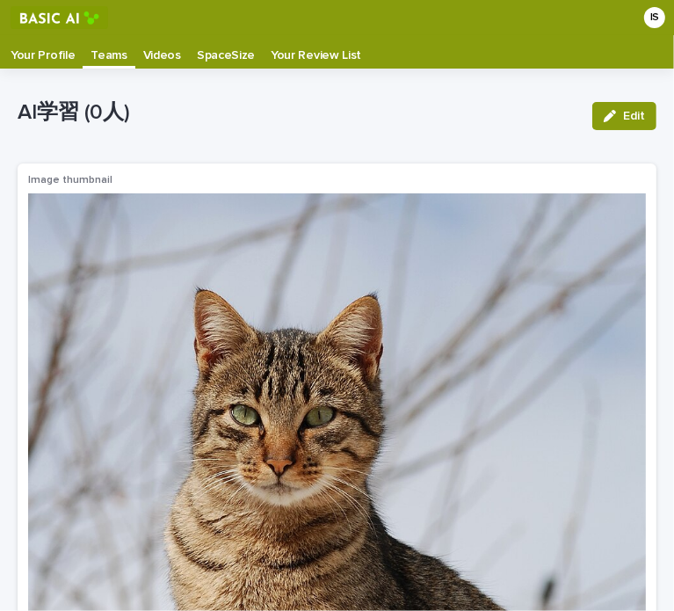
click at [60, 62] on link "Your Profile" at bounding box center [43, 51] width 80 height 33
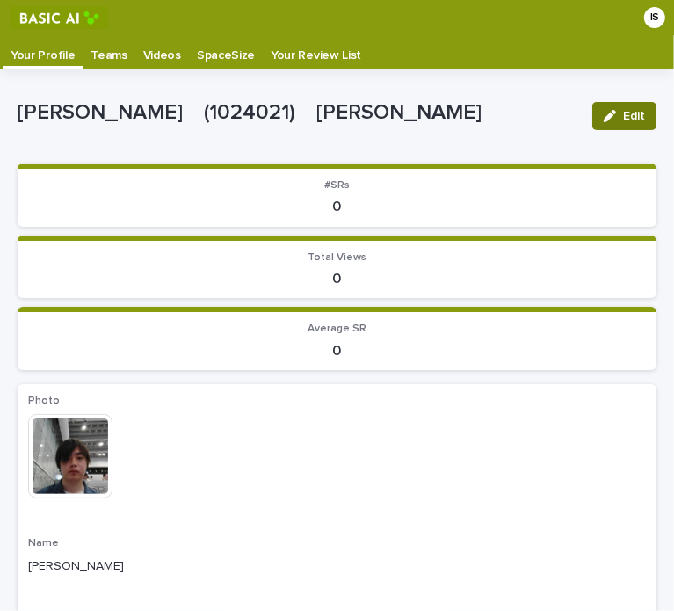
click at [592, 110] on button "Edit" at bounding box center [624, 116] width 64 height 28
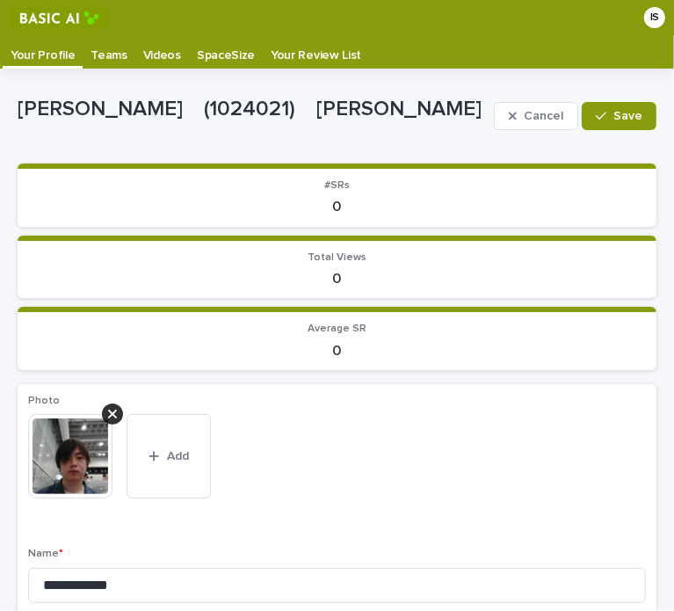
click at [619, 112] on span "Save" at bounding box center [627, 116] width 29 height 12
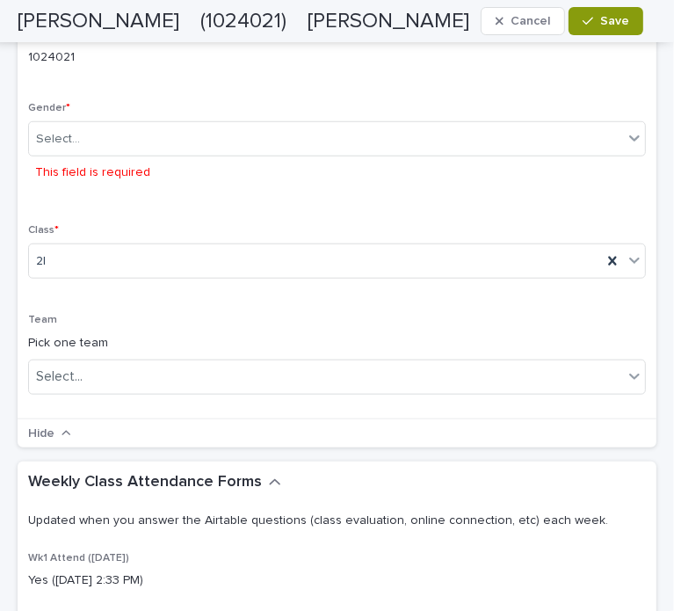
scroll to position [448, 0]
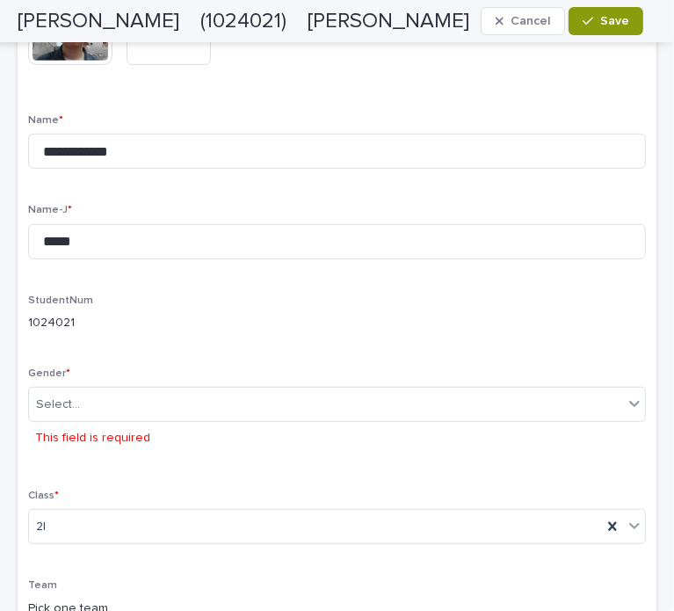
click at [402, 424] on div "Select... This field is required" at bounding box center [337, 421] width 618 height 68
click at [427, 383] on div "Gender * Select... This field is required" at bounding box center [337, 417] width 618 height 101
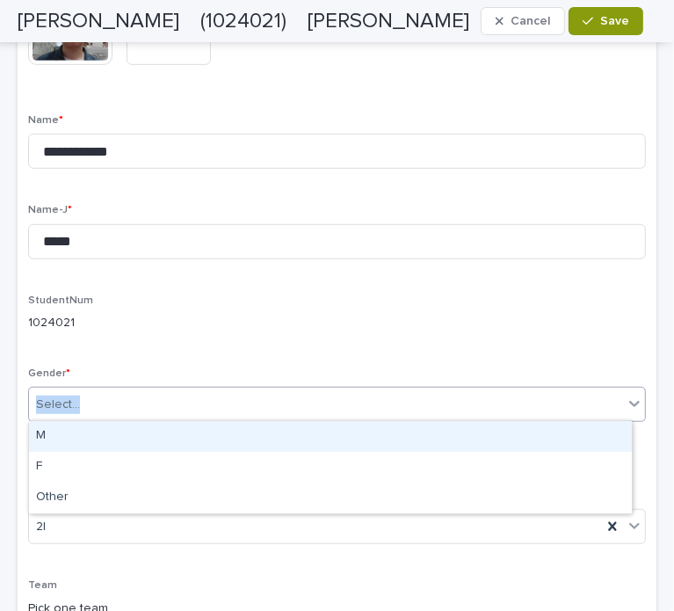
click at [429, 405] on div "Select..." at bounding box center [326, 404] width 594 height 29
click at [323, 431] on div "M" at bounding box center [330, 436] width 603 height 31
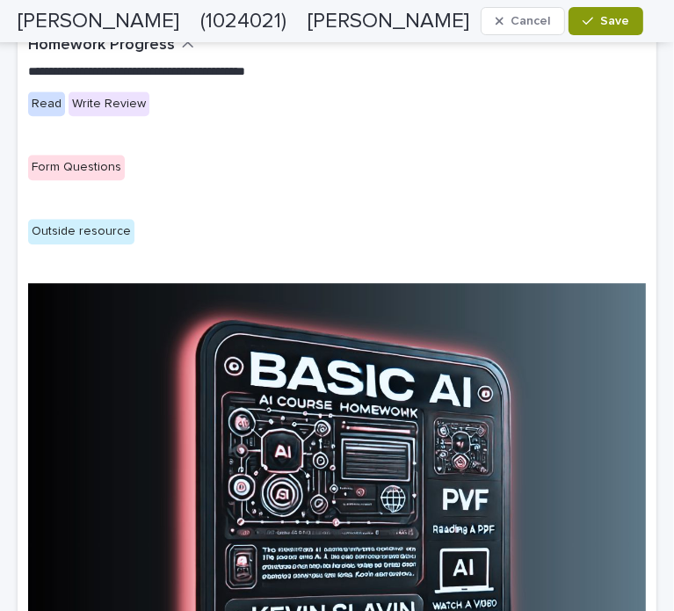
scroll to position [1942, 0]
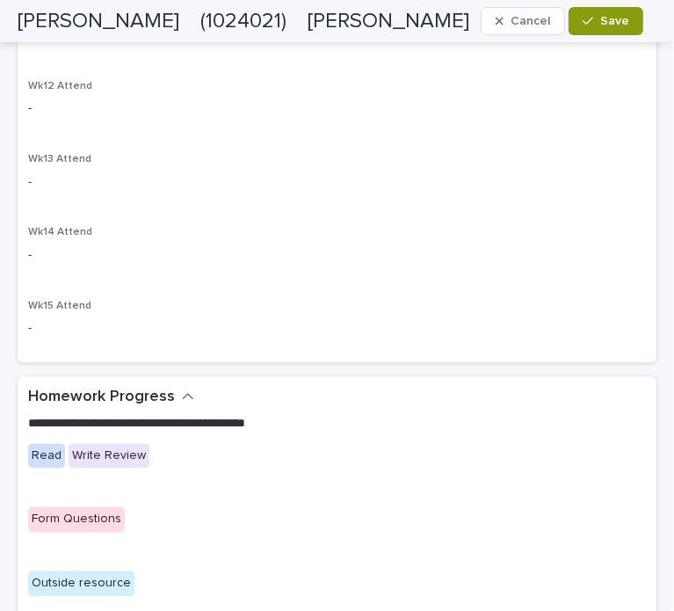
click at [603, 27] on button "Save" at bounding box center [606, 21] width 75 height 28
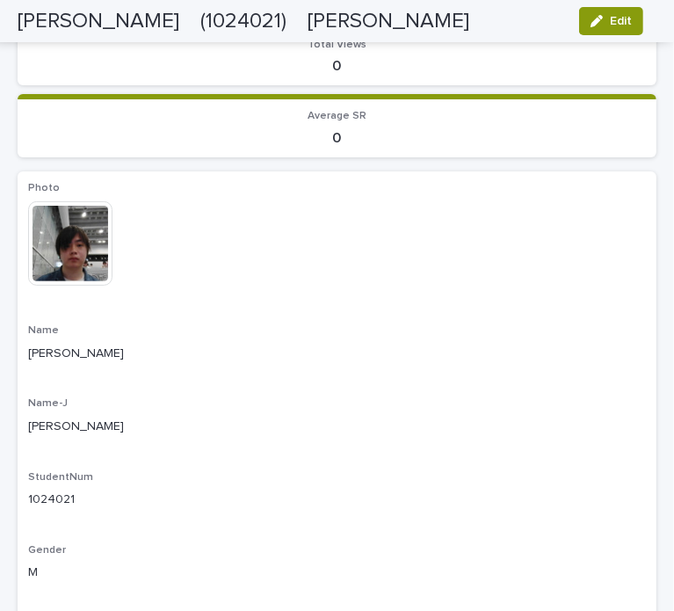
scroll to position [0, 0]
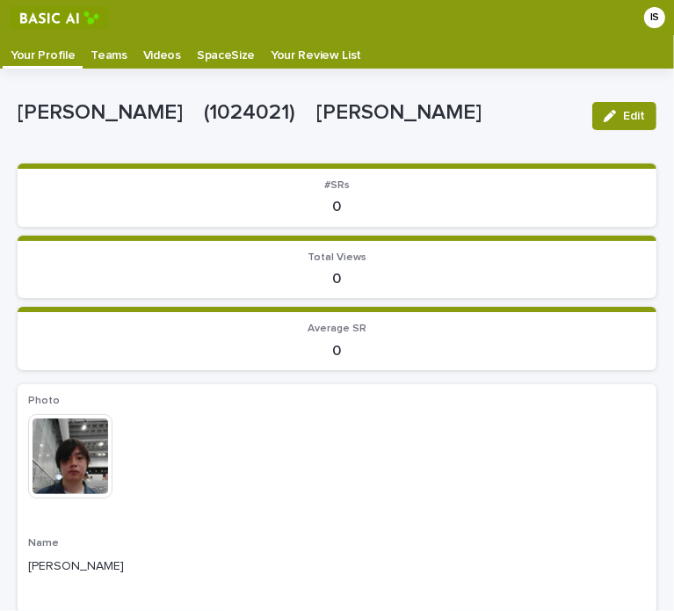
click at [274, 53] on p "Your Review List" at bounding box center [316, 49] width 91 height 28
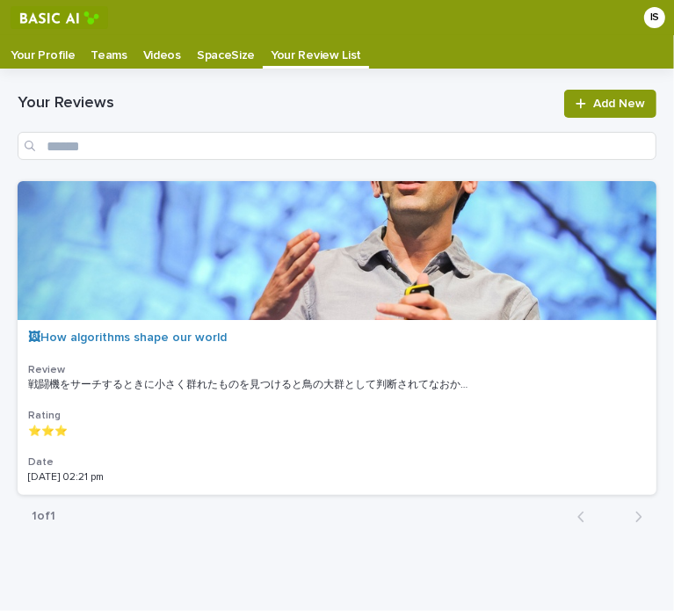
click at [228, 58] on p "SpaceSize" at bounding box center [226, 49] width 58 height 28
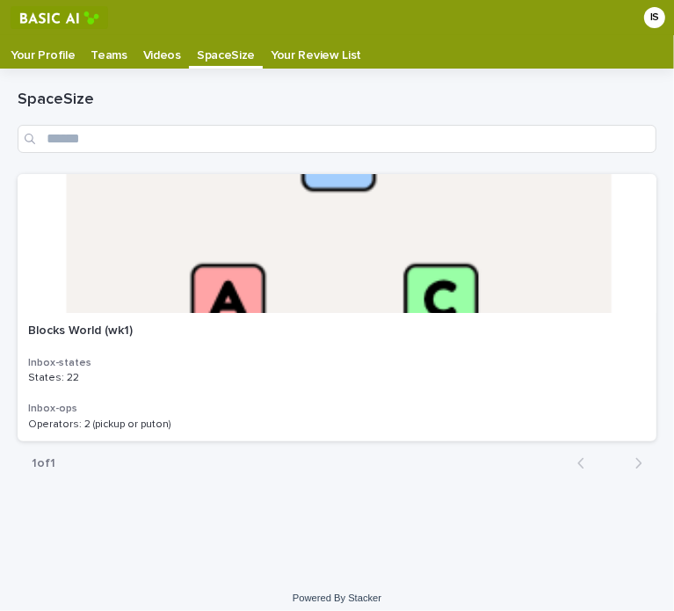
click at [112, 54] on p "Teams" at bounding box center [109, 49] width 36 height 28
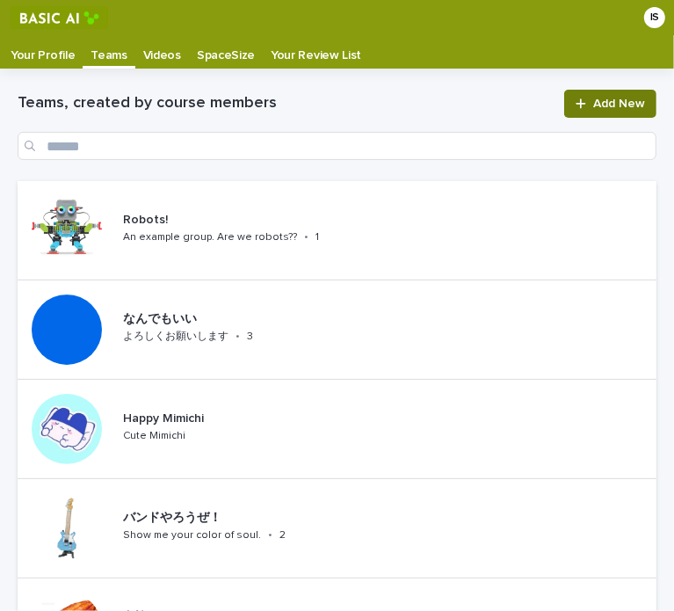
click at [584, 112] on link "Add New" at bounding box center [610, 104] width 92 height 28
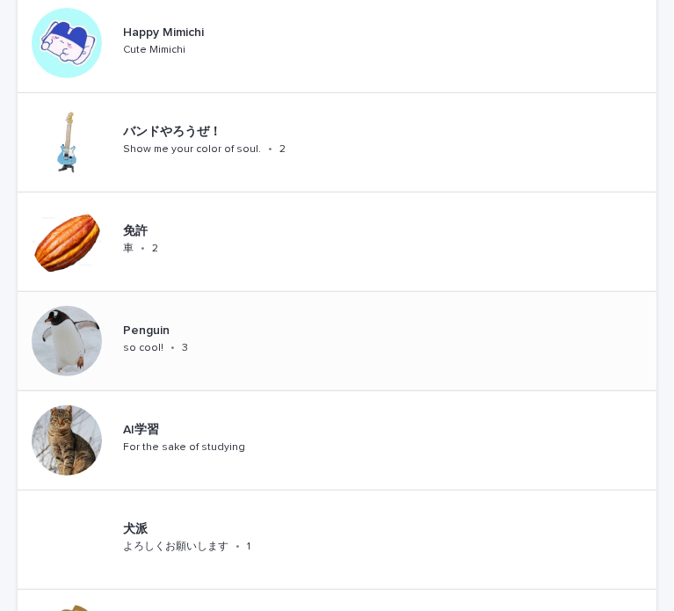
scroll to position [387, 0]
click at [241, 431] on p "AI学習" at bounding box center [202, 429] width 158 height 15
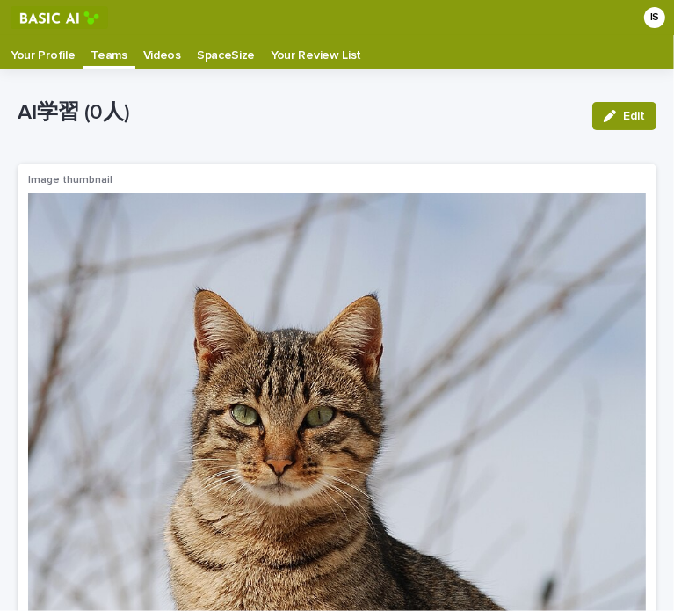
click at [68, 11] on img at bounding box center [60, 17] width 98 height 23
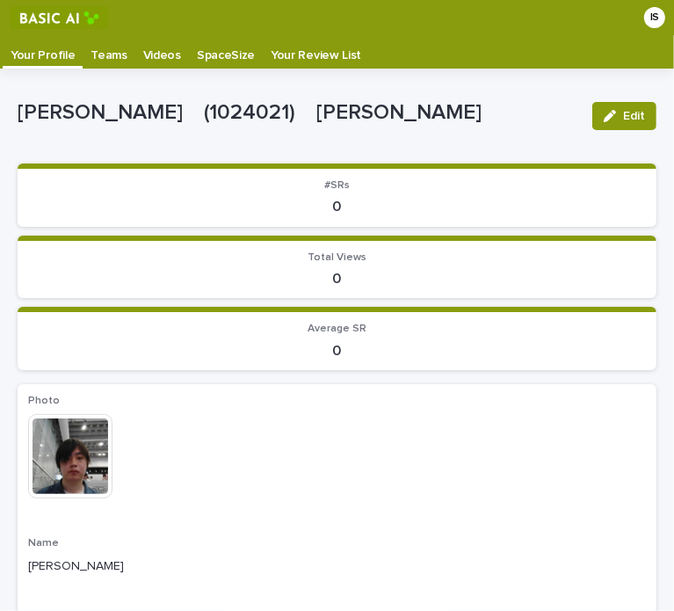
click at [112, 59] on p "Teams" at bounding box center [109, 49] width 36 height 28
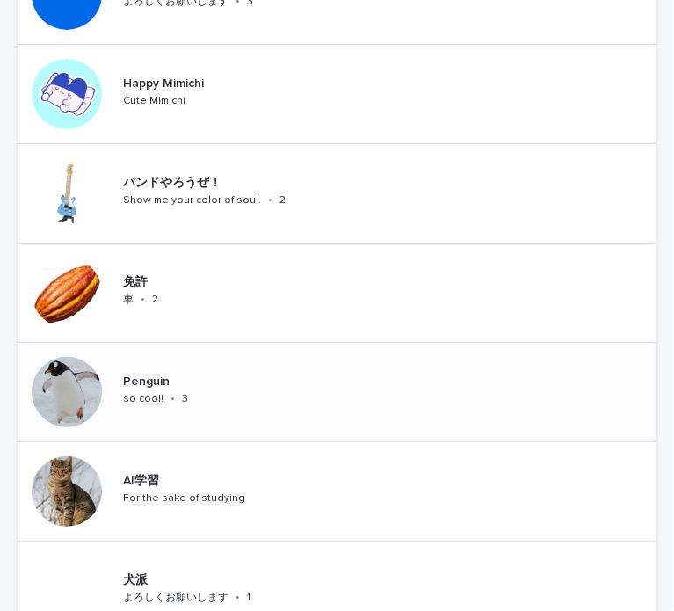
scroll to position [527, 0]
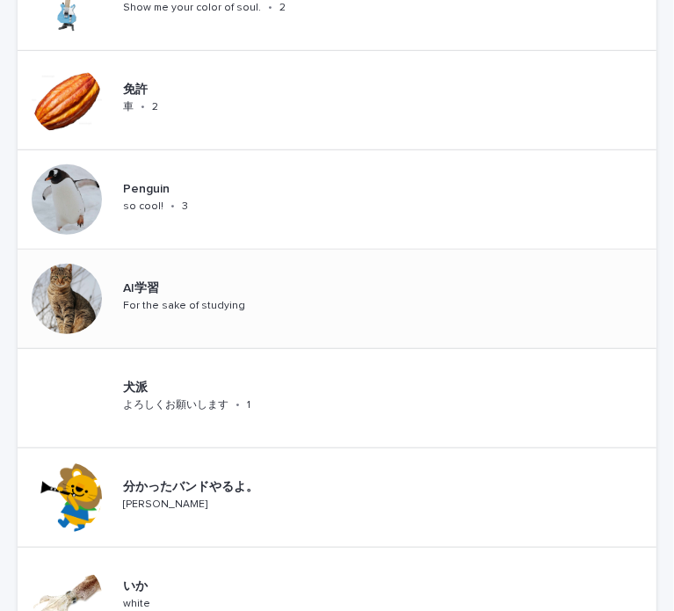
drag, startPoint x: 276, startPoint y: 301, endPoint x: 193, endPoint y: 298, distance: 82.7
click at [193, 298] on div "For the sake of studying" at bounding box center [184, 304] width 122 height 16
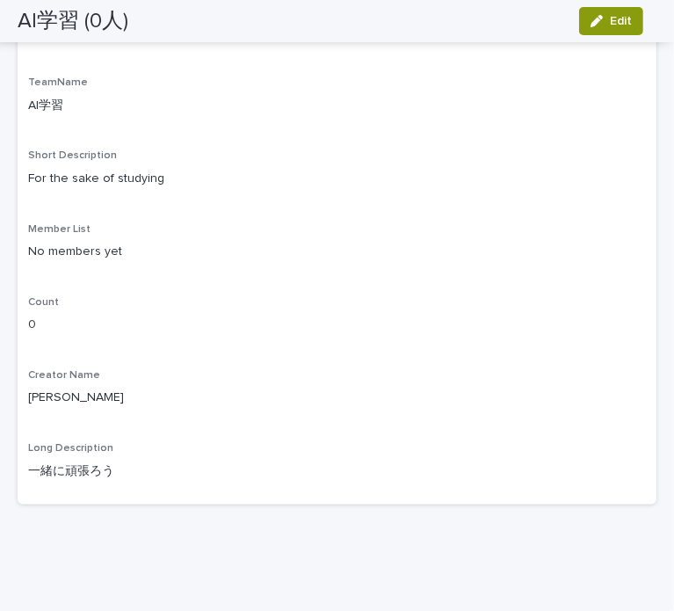
scroll to position [1005, 0]
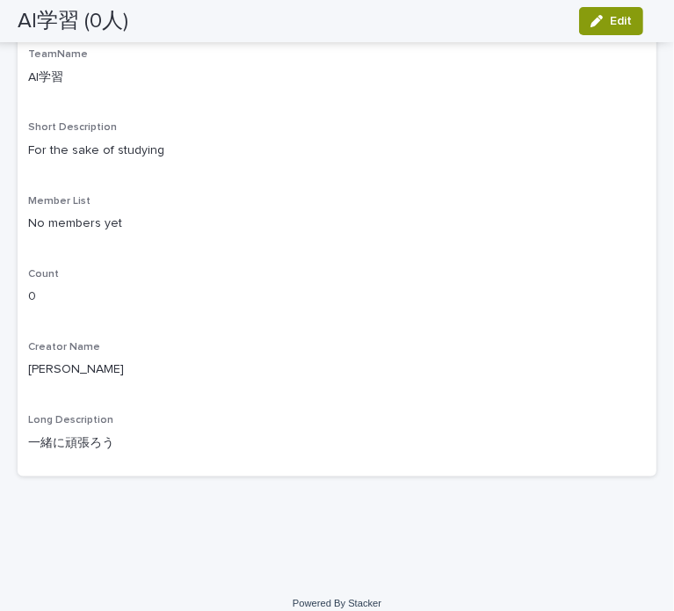
drag, startPoint x: 246, startPoint y: 330, endPoint x: 41, endPoint y: 203, distance: 241.2
click at [41, 214] on p "No members yet" at bounding box center [337, 223] width 618 height 18
drag, startPoint x: 30, startPoint y: 203, endPoint x: 127, endPoint y: 205, distance: 96.7
click at [126, 214] on p "No members yet" at bounding box center [337, 223] width 618 height 18
click at [127, 214] on p "No members yet" at bounding box center [337, 223] width 618 height 18
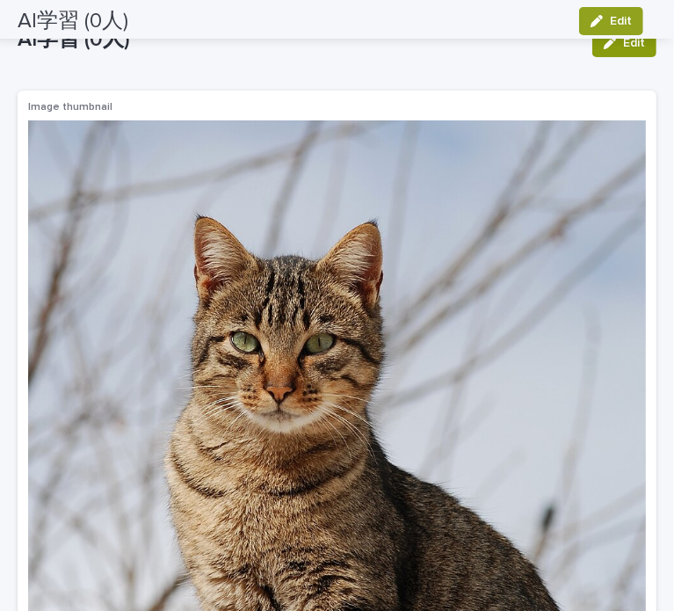
scroll to position [0, 0]
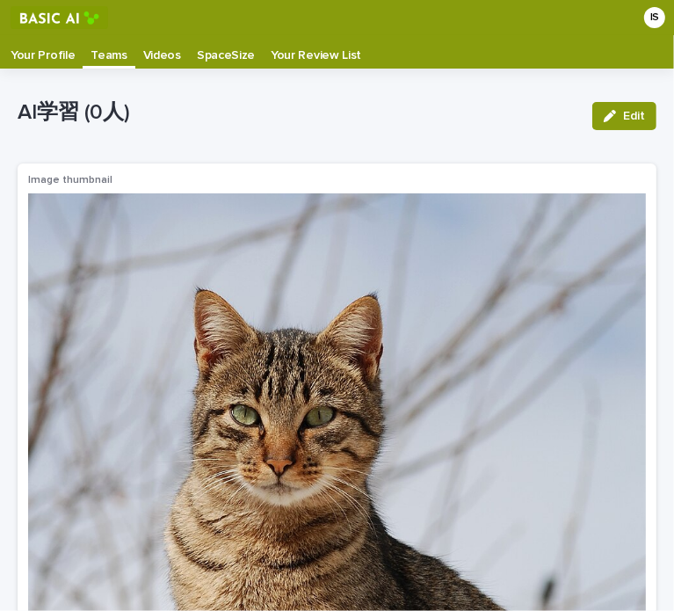
click at [311, 61] on p "Your Review List" at bounding box center [316, 49] width 91 height 28
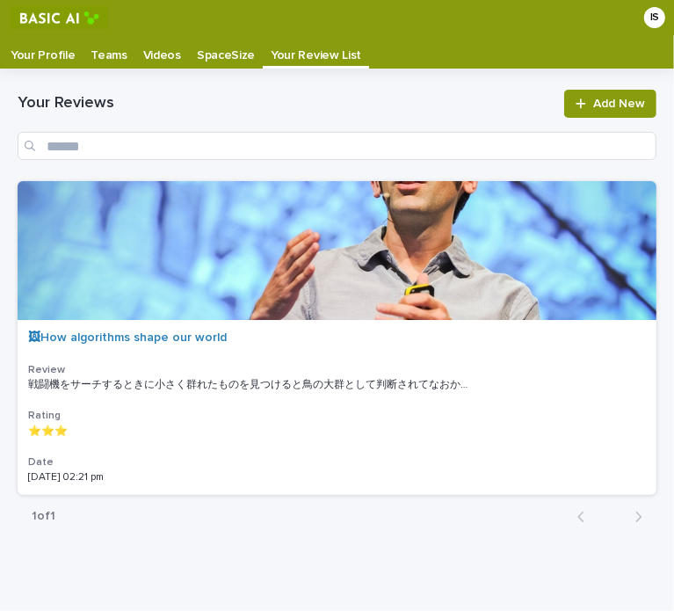
click at [217, 53] on p "SpaceSize" at bounding box center [226, 49] width 58 height 28
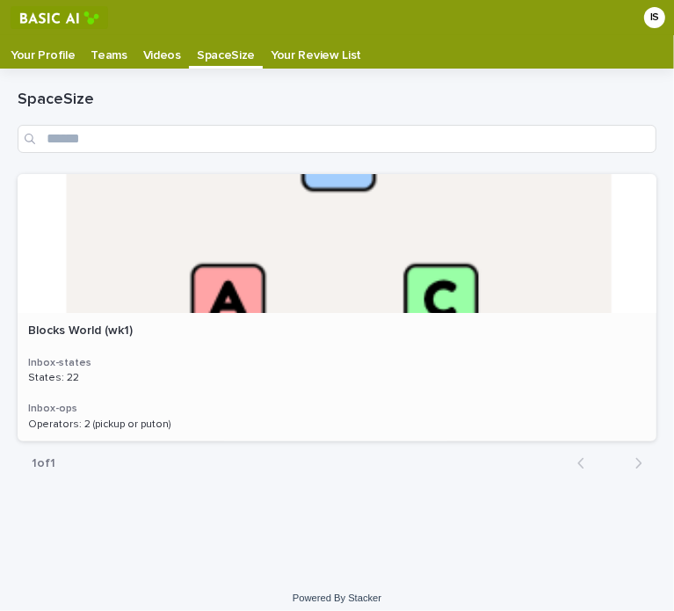
click at [232, 381] on p at bounding box center [337, 378] width 618 height 12
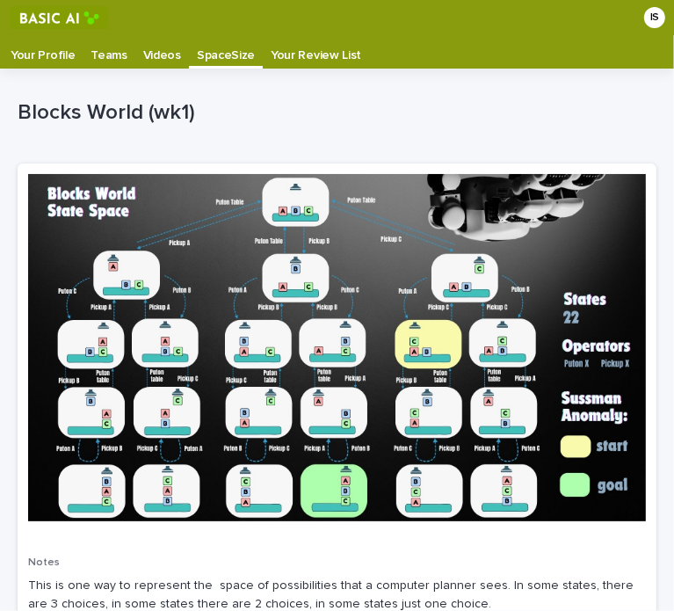
click at [157, 58] on p "Videos" at bounding box center [162, 49] width 38 height 28
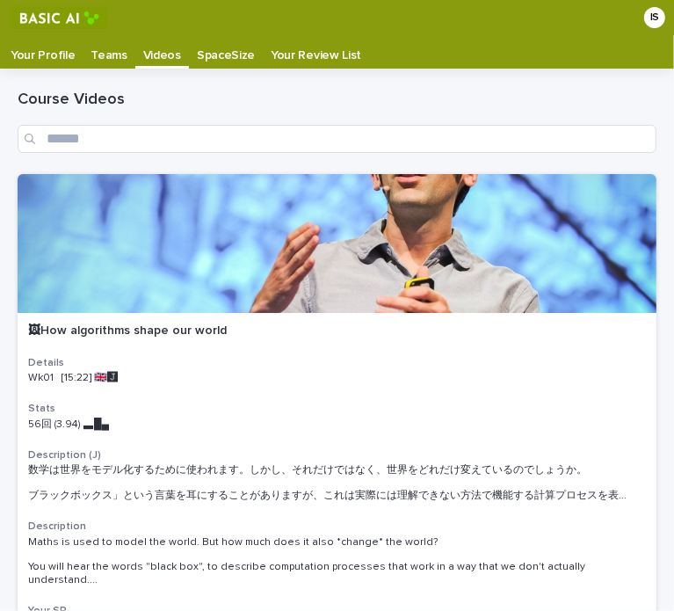
click at [656, 18] on div "IS" at bounding box center [655, 17] width 37 height 21
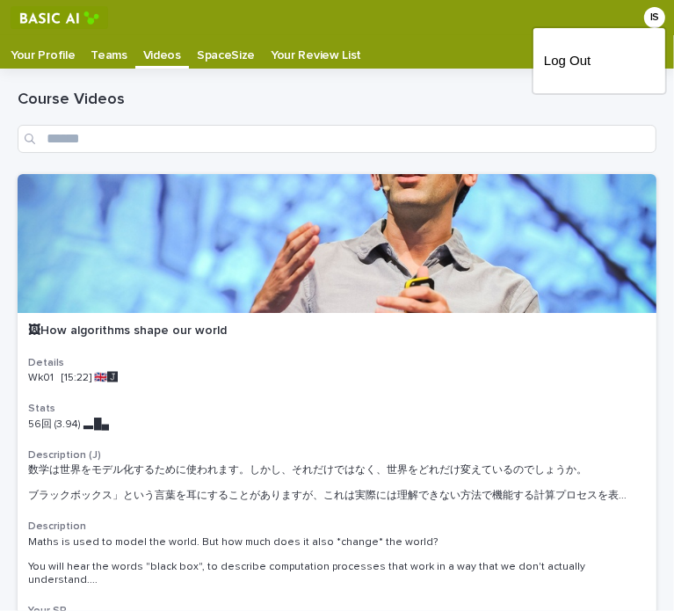
click at [636, 17] on div at bounding box center [337, 17] width 674 height 35
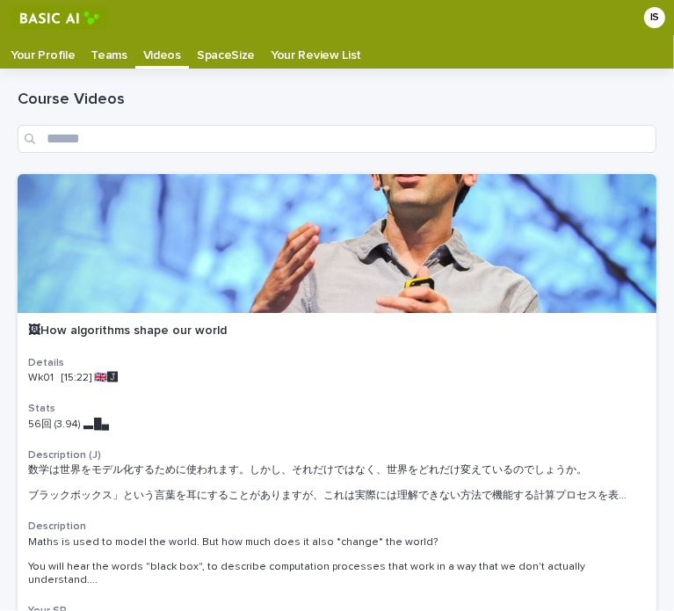
click at [58, 51] on p "Your Profile" at bounding box center [43, 49] width 64 height 28
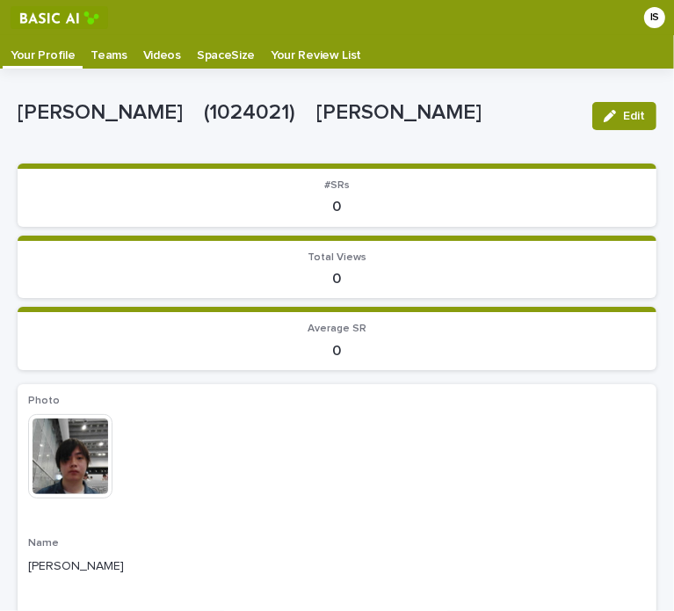
click at [112, 48] on p "Teams" at bounding box center [109, 49] width 36 height 28
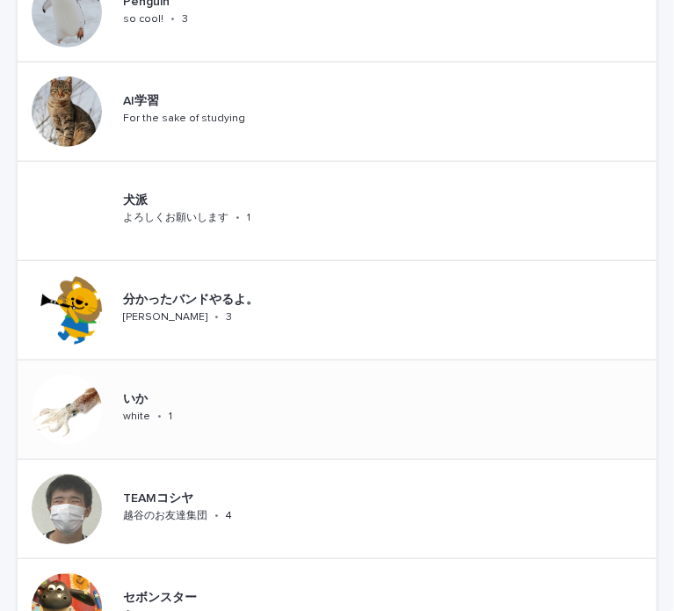
scroll to position [549, 0]
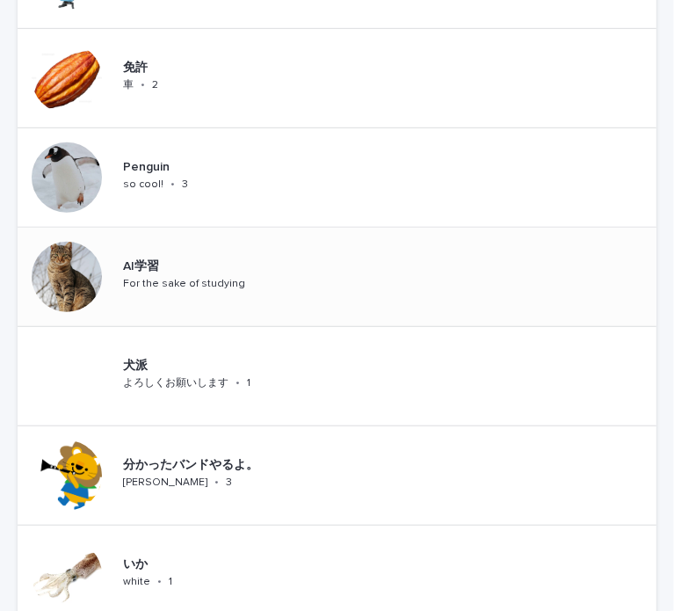
click at [256, 272] on p "AI学習" at bounding box center [202, 266] width 158 height 15
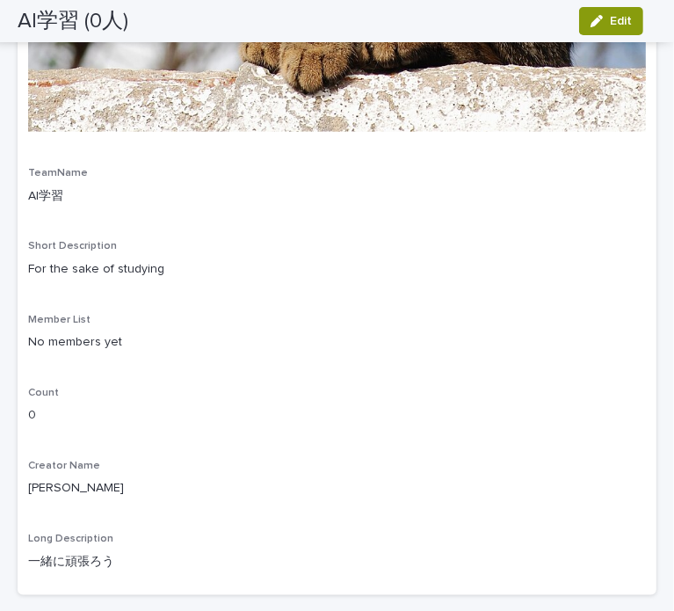
scroll to position [1005, 0]
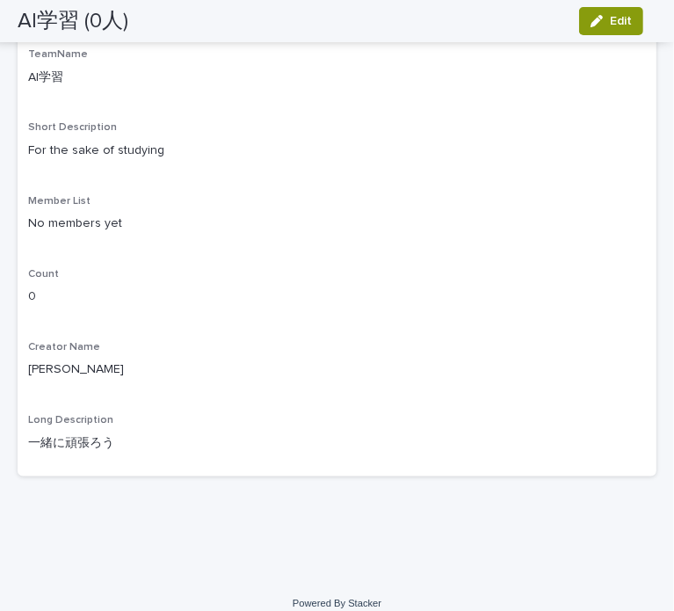
click at [100, 415] on span "Long Description" at bounding box center [70, 420] width 85 height 11
click at [605, 19] on div "button" at bounding box center [600, 21] width 19 height 12
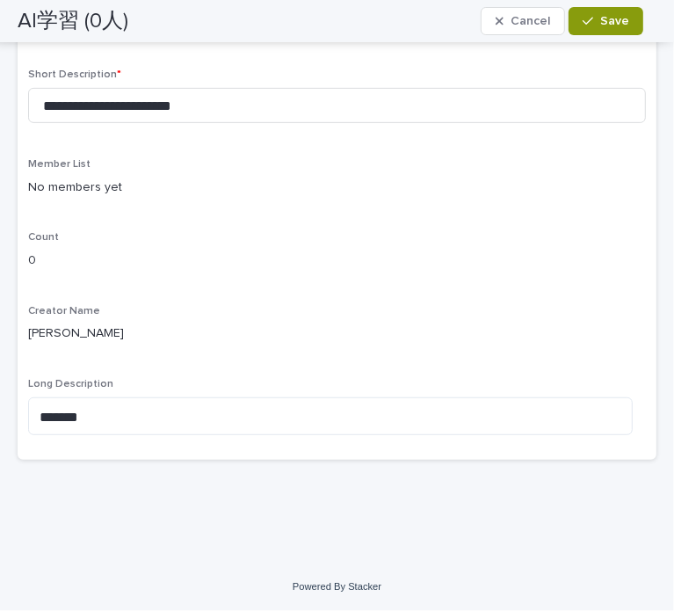
scroll to position [349, 0]
click at [100, 332] on p "[PERSON_NAME]" at bounding box center [337, 333] width 618 height 18
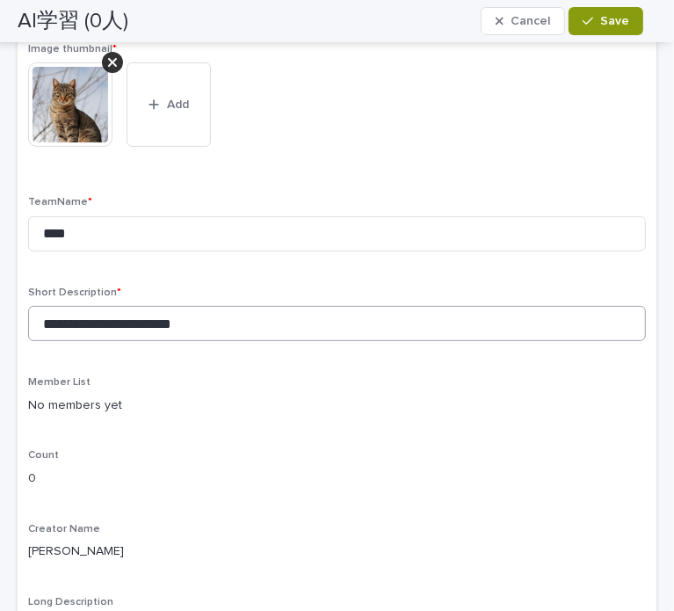
scroll to position [0, 0]
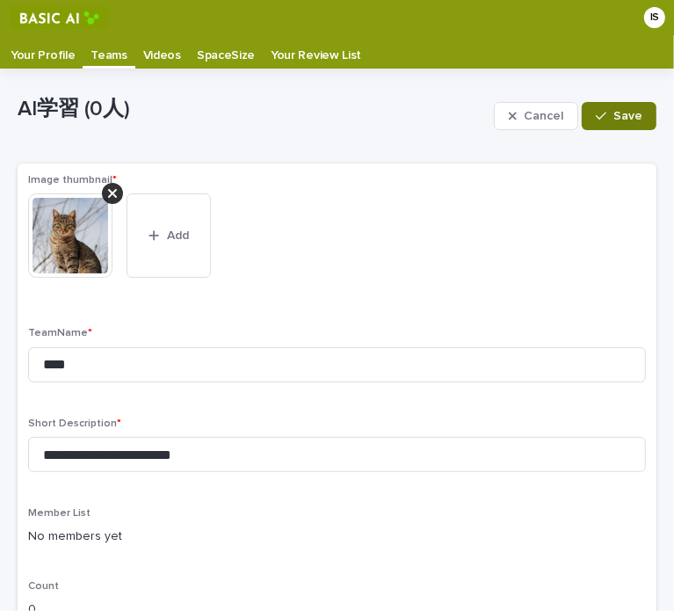
click at [616, 112] on span "Save" at bounding box center [627, 116] width 29 height 12
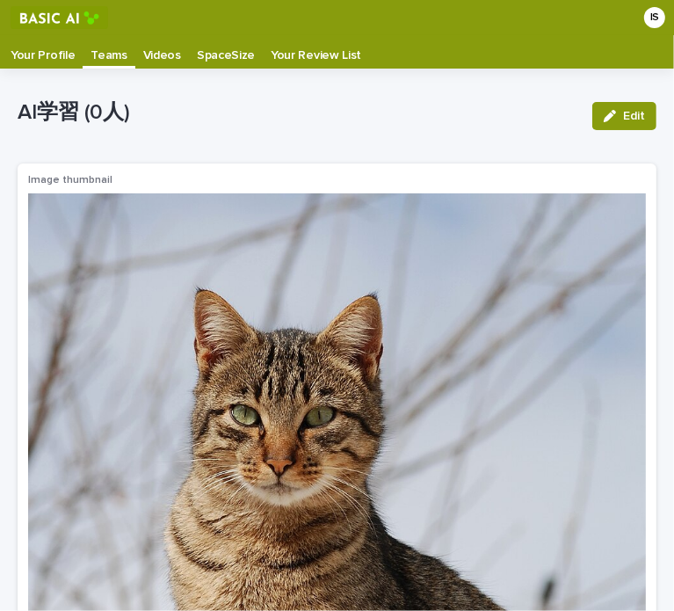
click at [58, 66] on link "Your Profile" at bounding box center [43, 51] width 80 height 33
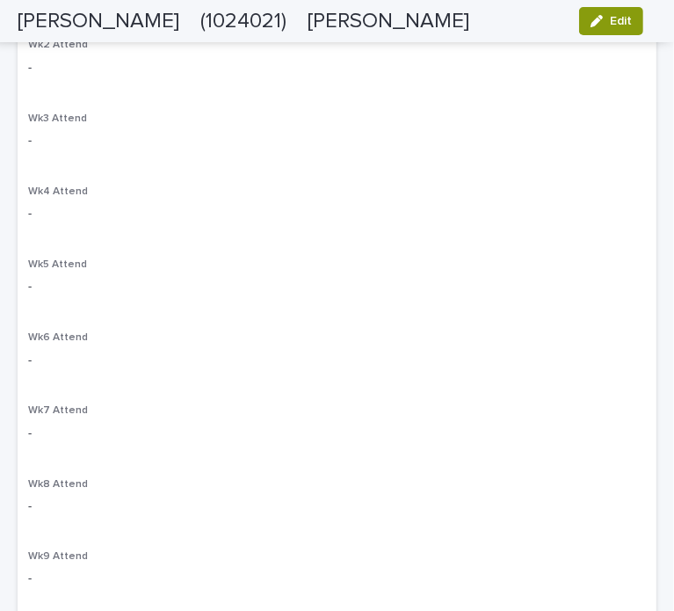
scroll to position [879, 0]
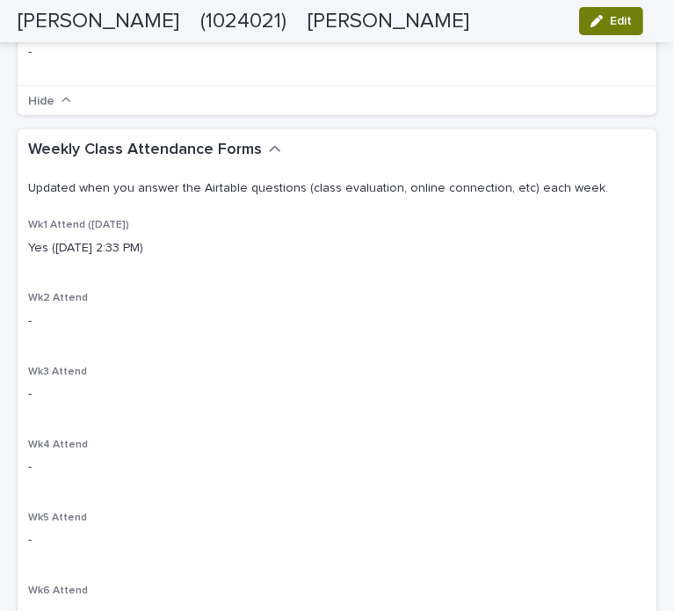
click at [624, 18] on span "Edit" at bounding box center [621, 21] width 22 height 12
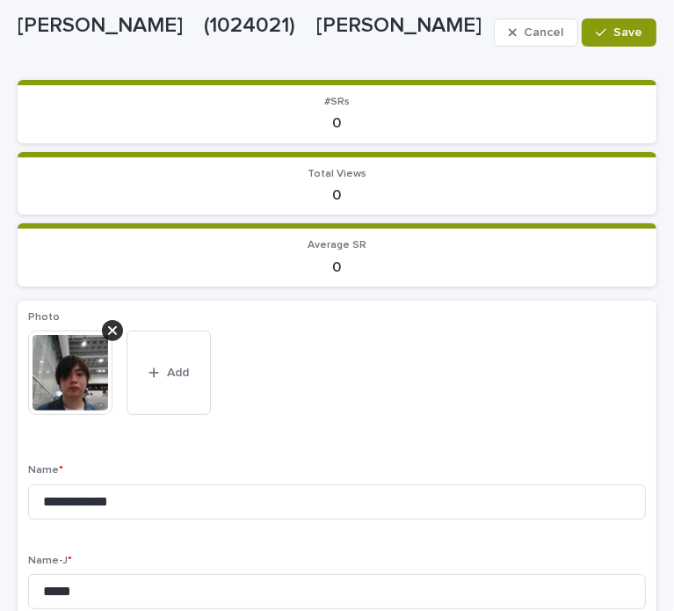
scroll to position [88, 0]
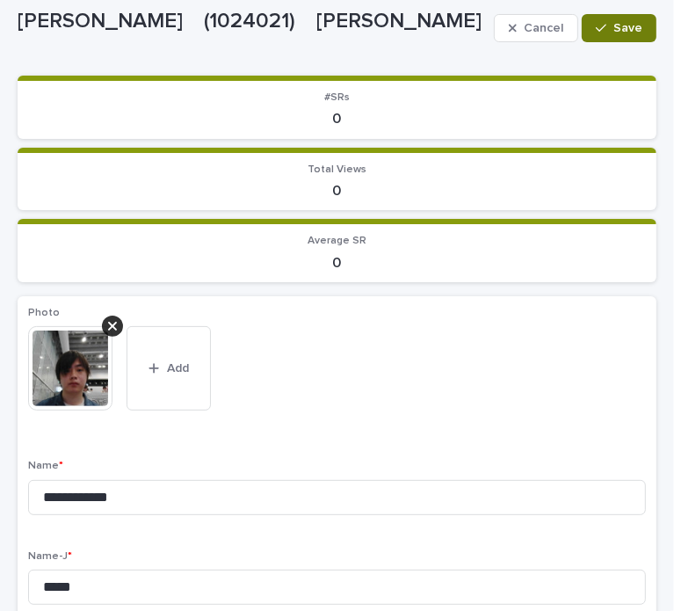
click at [613, 32] on span "Save" at bounding box center [627, 28] width 29 height 12
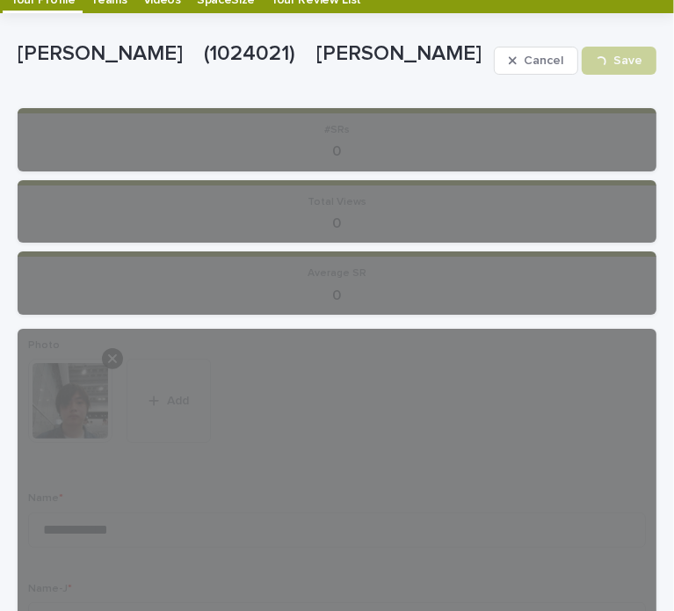
scroll to position [0, 0]
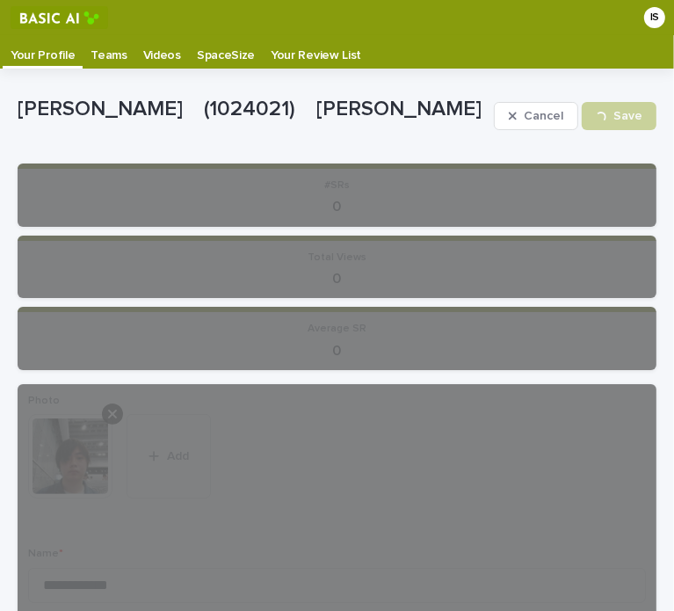
click at [109, 60] on p "Teams" at bounding box center [109, 49] width 36 height 28
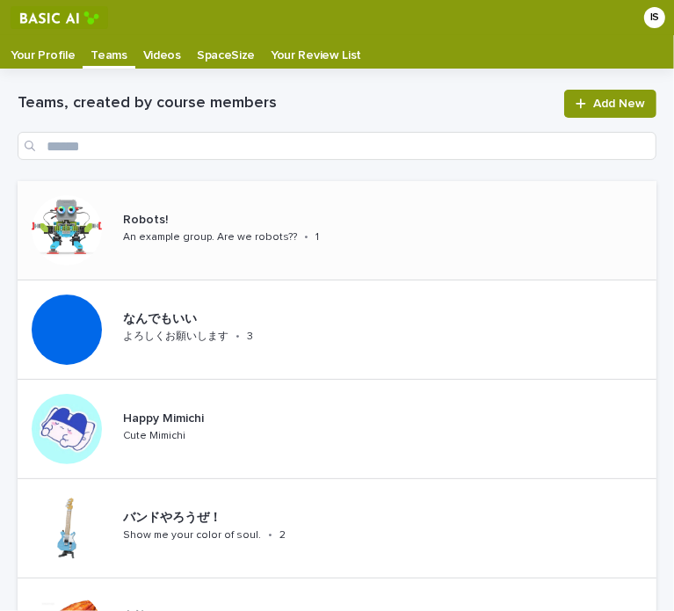
click at [239, 224] on p "Robots!" at bounding box center [243, 220] width 241 height 15
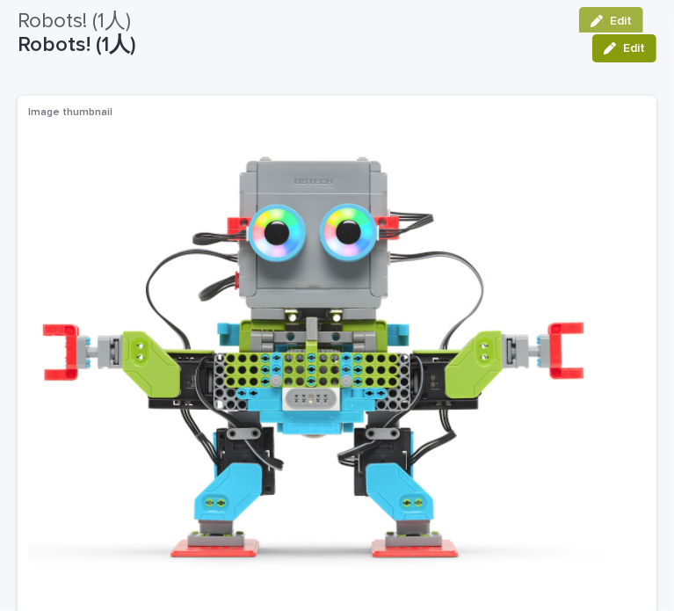
scroll to position [15, 0]
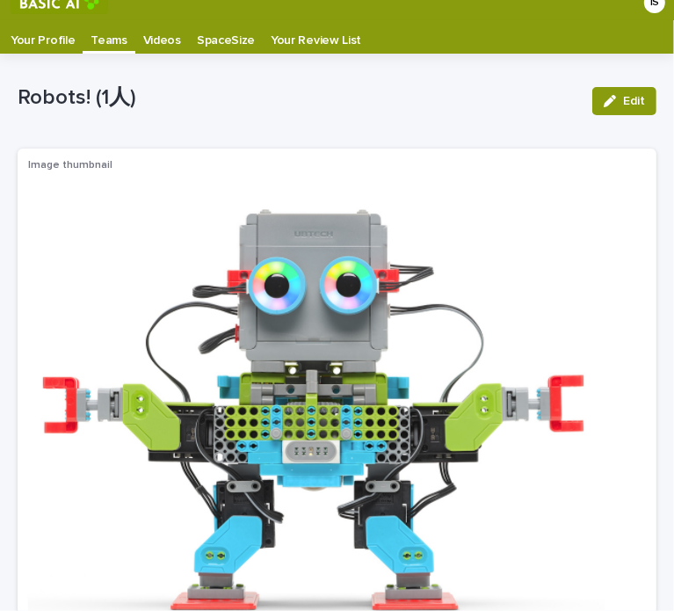
click at [112, 45] on p "Teams" at bounding box center [109, 34] width 36 height 28
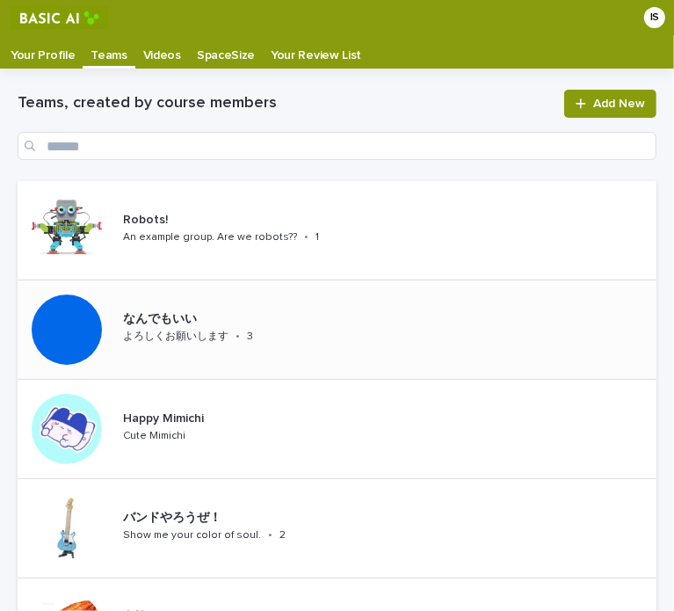
click at [260, 330] on div "なんでもいい よろしくお願いします • 3" at bounding box center [225, 329] width 218 height 48
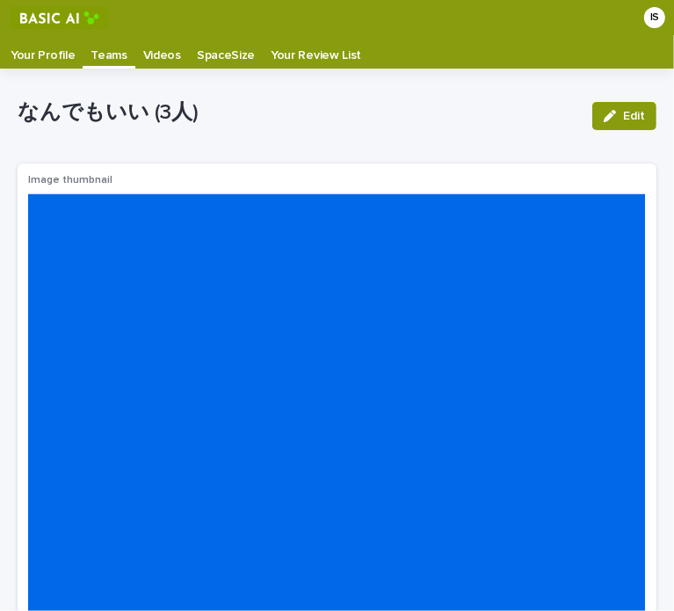
click at [44, 61] on p "Your Profile" at bounding box center [43, 49] width 64 height 28
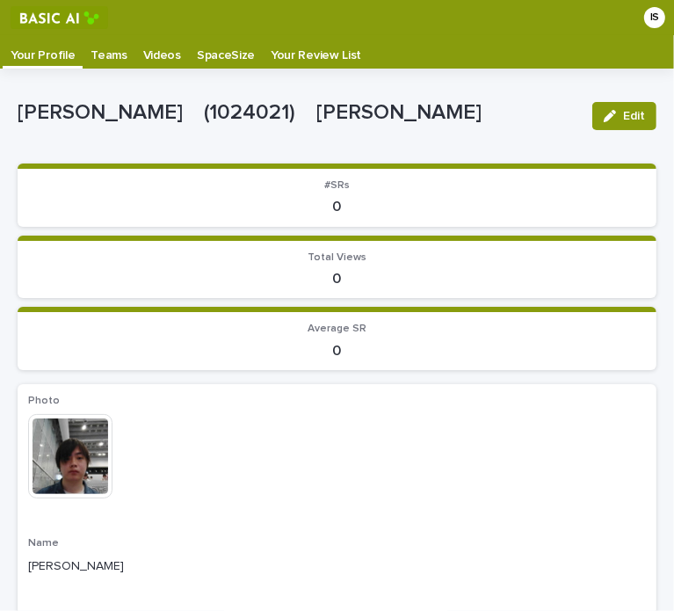
click at [101, 61] on p "Teams" at bounding box center [109, 49] width 36 height 28
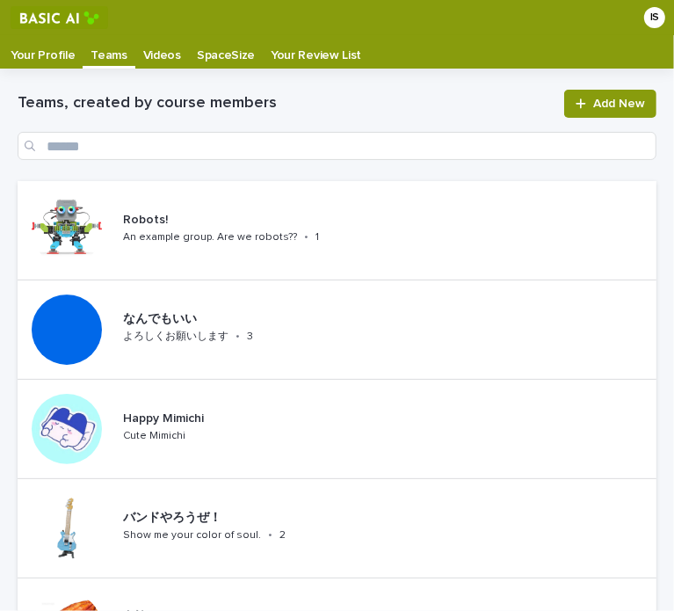
click at [60, 52] on p "Your Profile" at bounding box center [43, 49] width 64 height 28
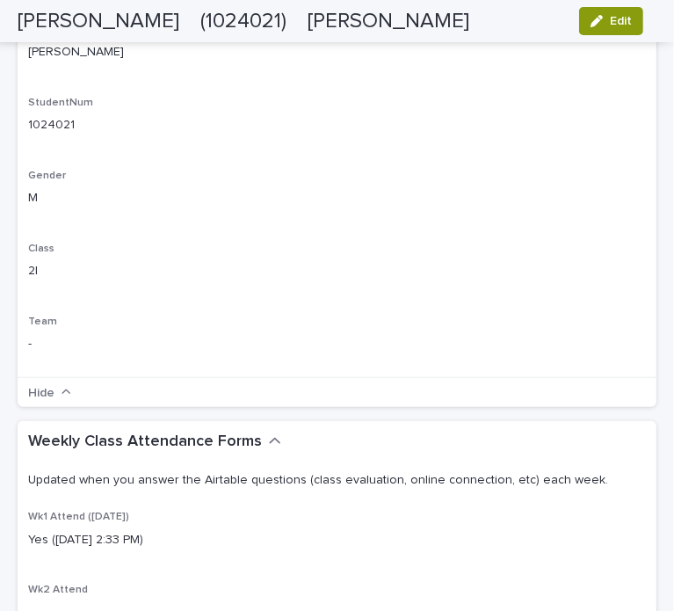
scroll to position [615, 0]
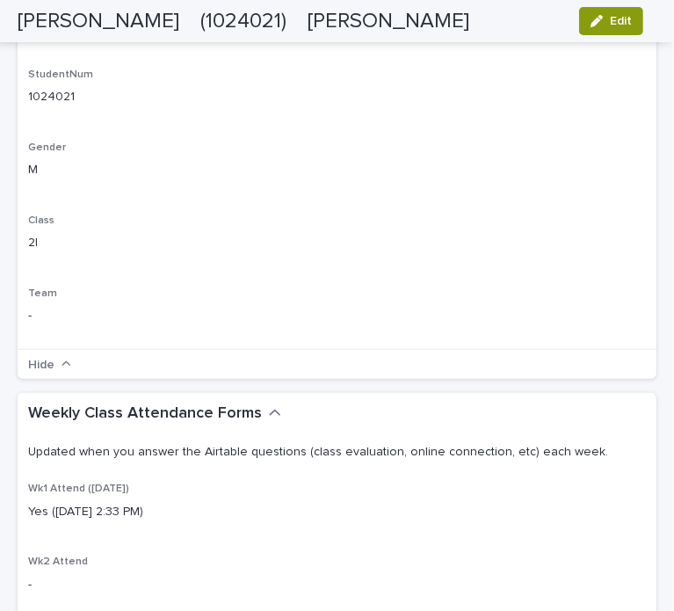
click at [125, 368] on div "Hide" at bounding box center [337, 364] width 639 height 30
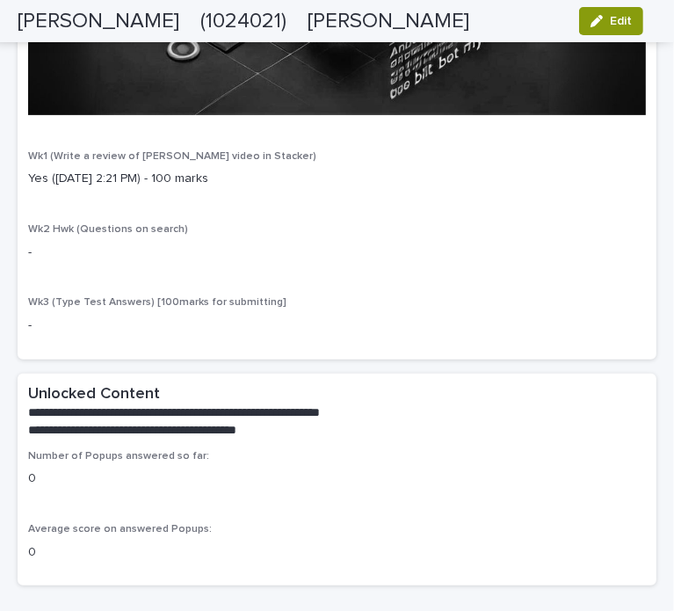
scroll to position [3779, 0]
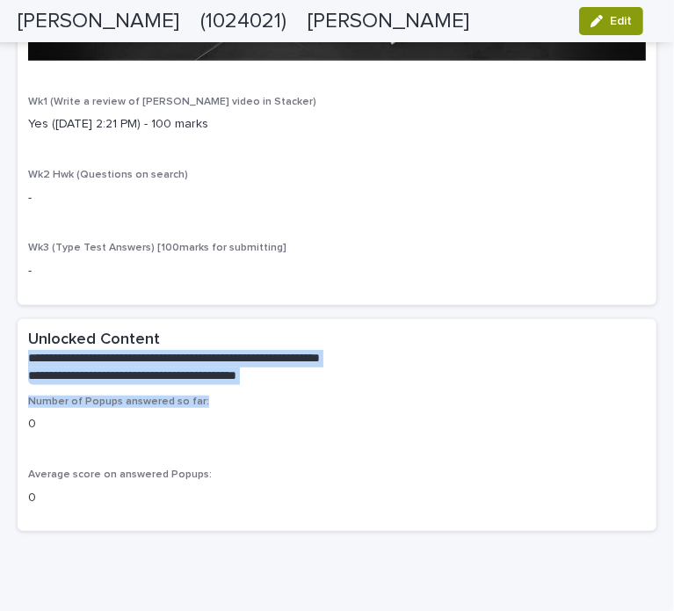
drag, startPoint x: 31, startPoint y: 333, endPoint x: 361, endPoint y: 372, distance: 332.7
click at [362, 372] on section "**********" at bounding box center [337, 425] width 639 height 213
click at [351, 379] on div at bounding box center [351, 379] width 0 height 0
click at [477, 357] on div "**********" at bounding box center [337, 357] width 639 height 77
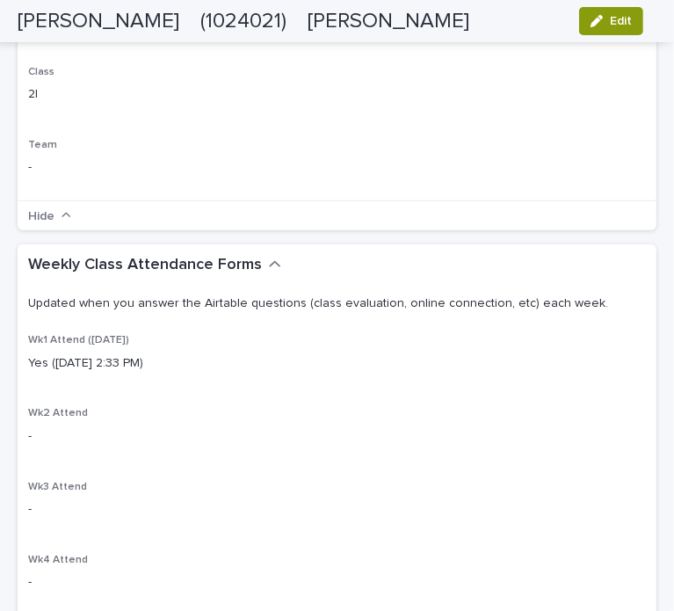
scroll to position [0, 0]
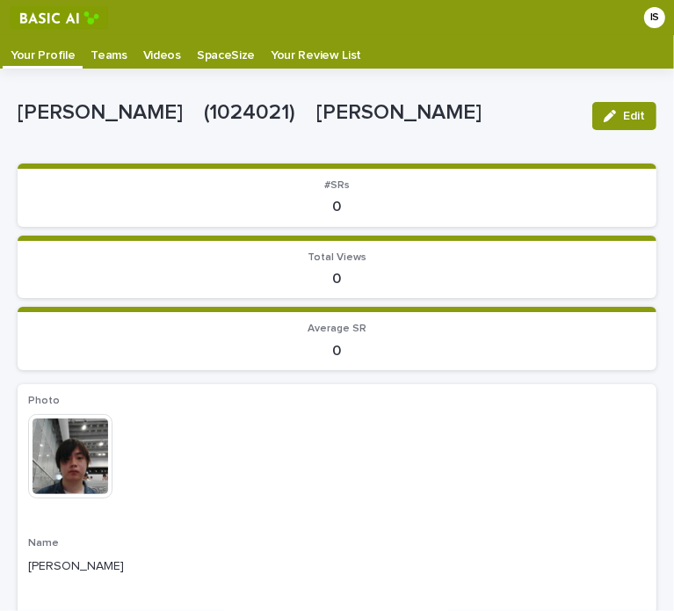
click at [111, 63] on link "Teams" at bounding box center [109, 51] width 52 height 33
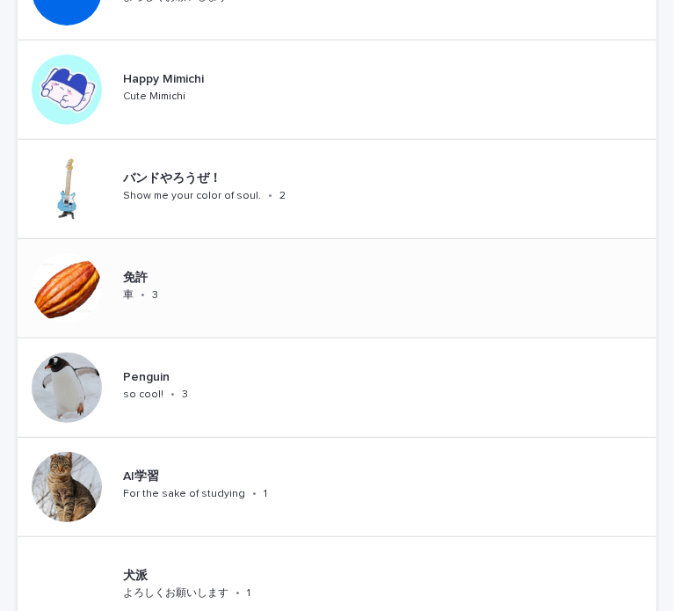
scroll to position [352, 0]
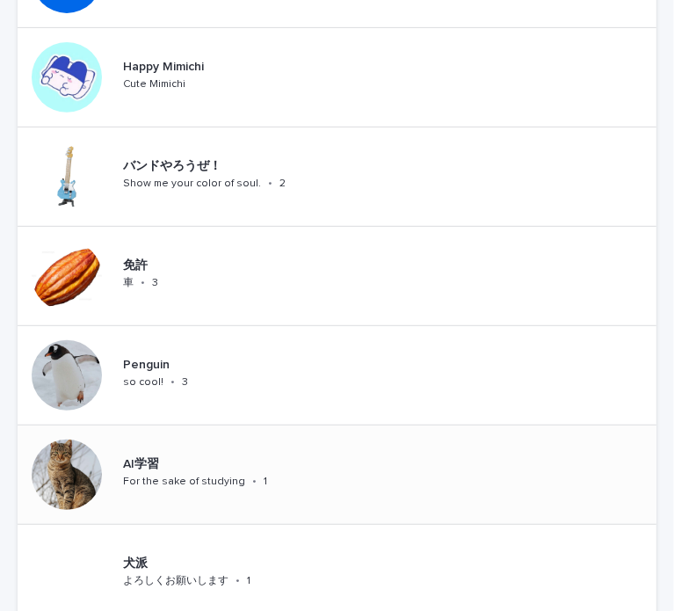
click at [206, 480] on p "For the sake of studying" at bounding box center [184, 481] width 122 height 12
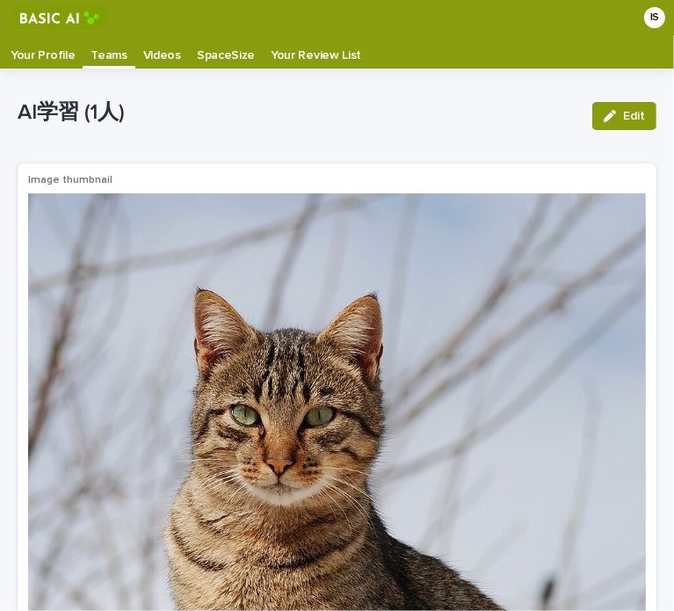
click at [644, 17] on div "IS" at bounding box center [654, 17] width 21 height 21
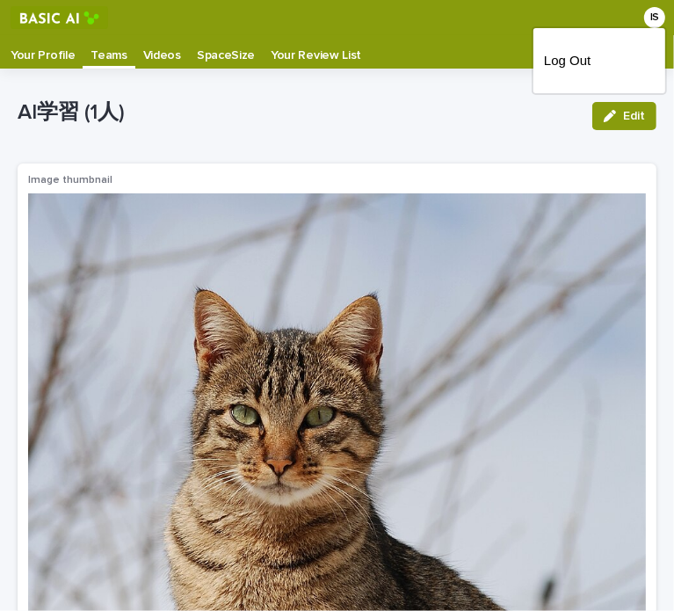
click at [641, 17] on div at bounding box center [337, 17] width 674 height 35
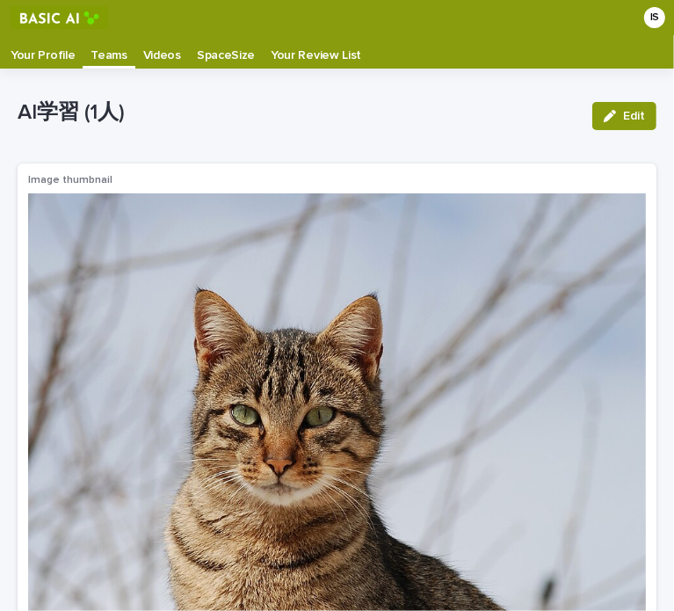
click at [42, 10] on img at bounding box center [60, 17] width 98 height 23
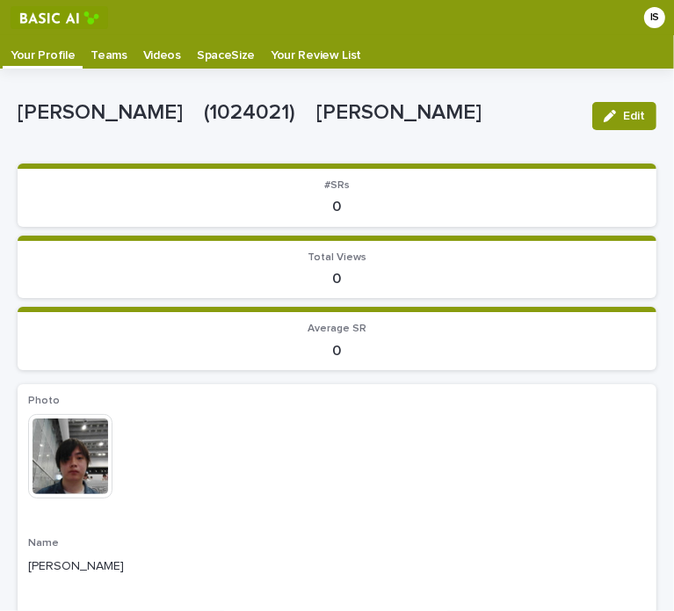
click at [112, 51] on p "Teams" at bounding box center [109, 49] width 36 height 28
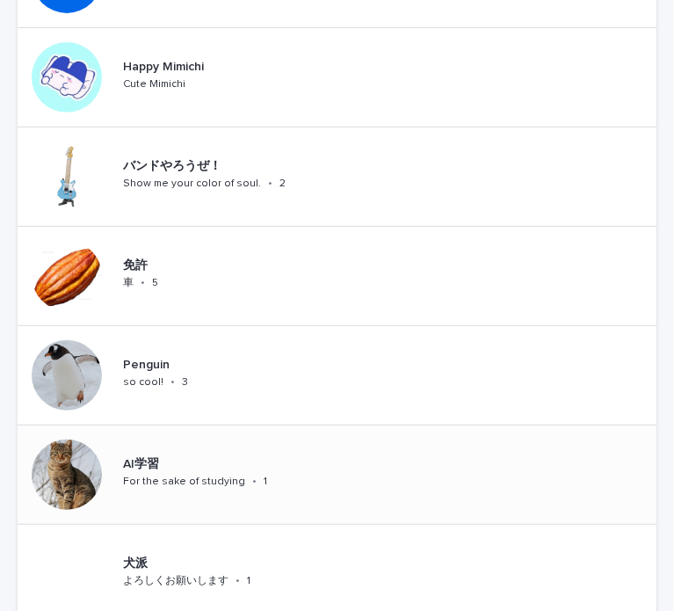
click at [219, 453] on div "AI学習" at bounding box center [213, 462] width 180 height 18
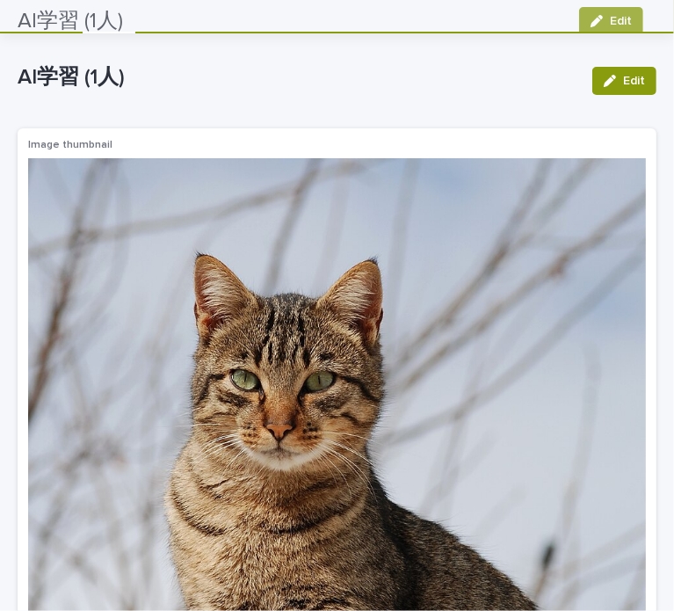
scroll to position [35, 0]
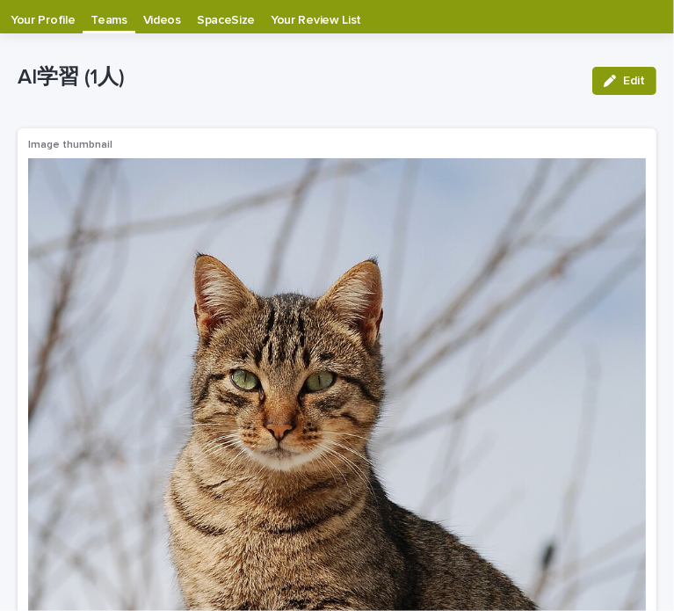
click at [67, 77] on p "AI学習 (1人)" at bounding box center [298, 77] width 561 height 25
drag, startPoint x: 156, startPoint y: 83, endPoint x: 168, endPoint y: 82, distance: 11.5
click at [168, 82] on p "AI学習 (1人)" at bounding box center [298, 77] width 561 height 25
click at [280, 83] on p "AI学習 (1人)" at bounding box center [298, 77] width 561 height 25
click at [379, 93] on div "AI学習 (1人)" at bounding box center [298, 81] width 561 height 33
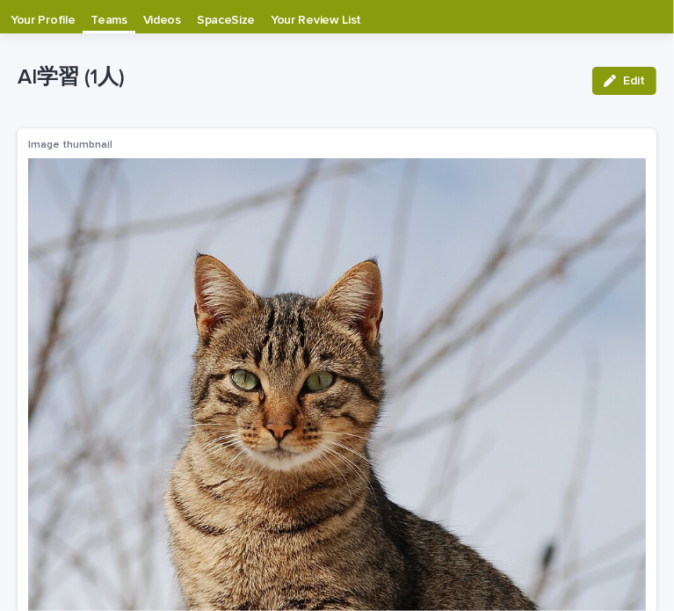
click at [385, 94] on div "AI学習 (1人)" at bounding box center [298, 81] width 561 height 33
click at [385, 96] on div "AI学習 (1人)" at bounding box center [298, 81] width 561 height 33
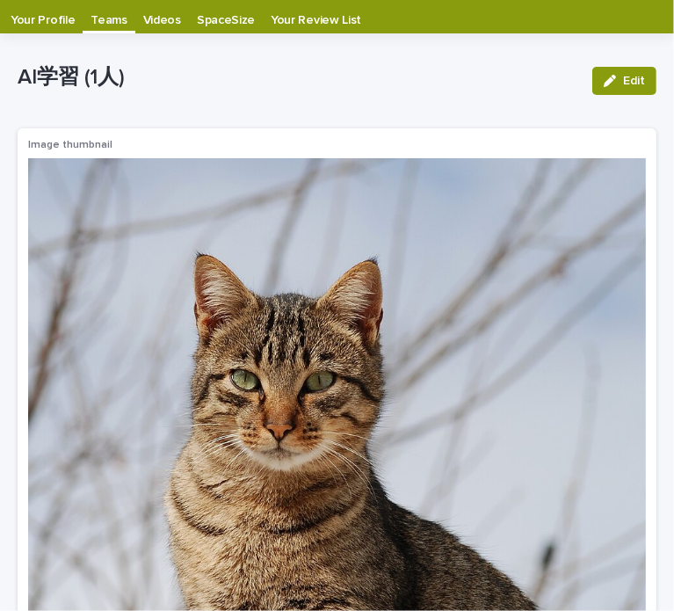
click at [482, 143] on p "Image thumbnail" at bounding box center [337, 145] width 618 height 12
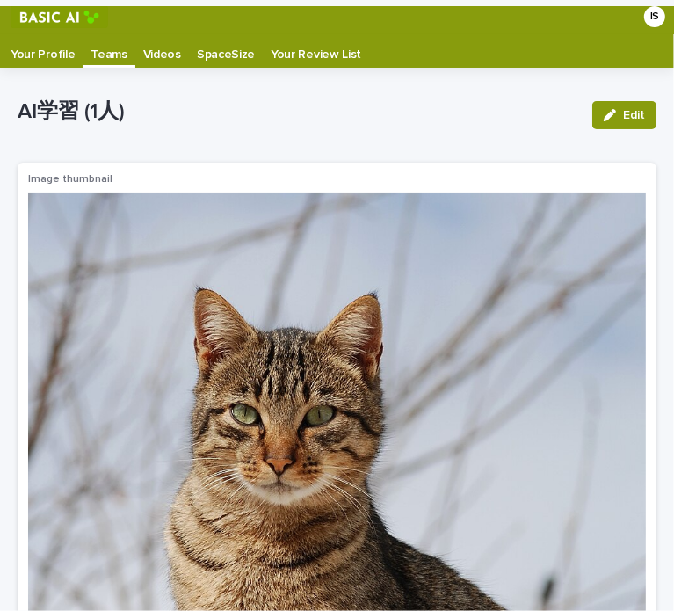
scroll to position [0, 0]
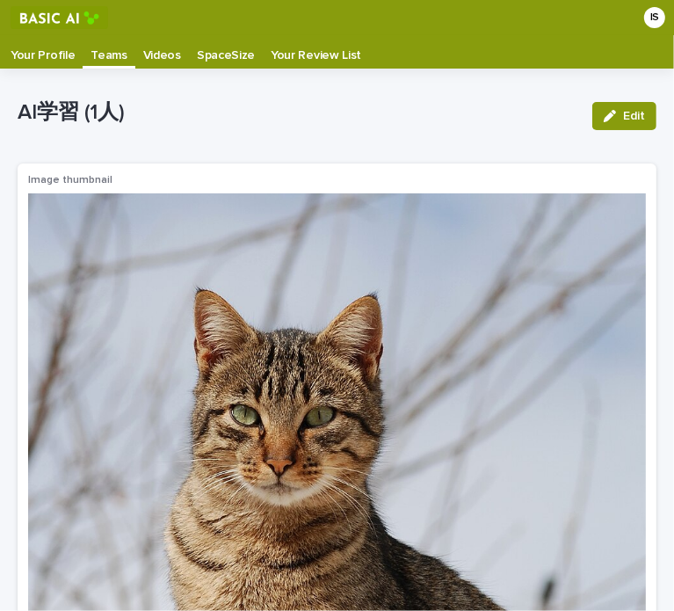
click at [320, 54] on p "Your Review List" at bounding box center [316, 49] width 91 height 28
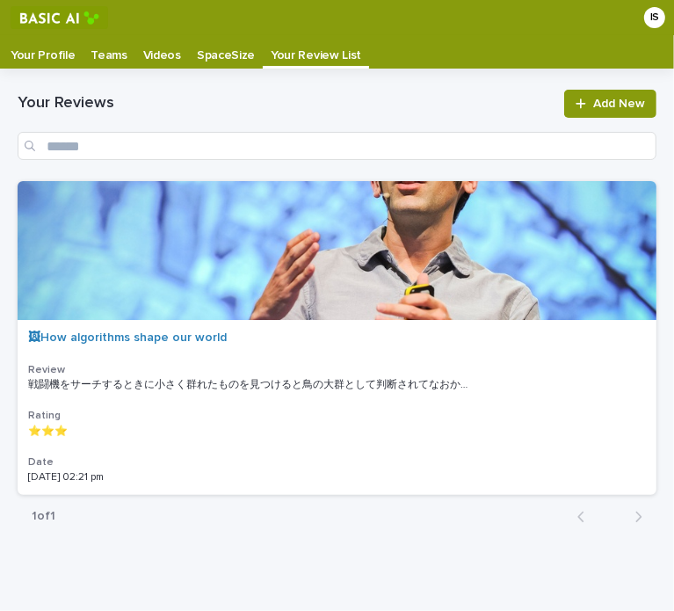
click at [169, 59] on p "Videos" at bounding box center [162, 49] width 38 height 28
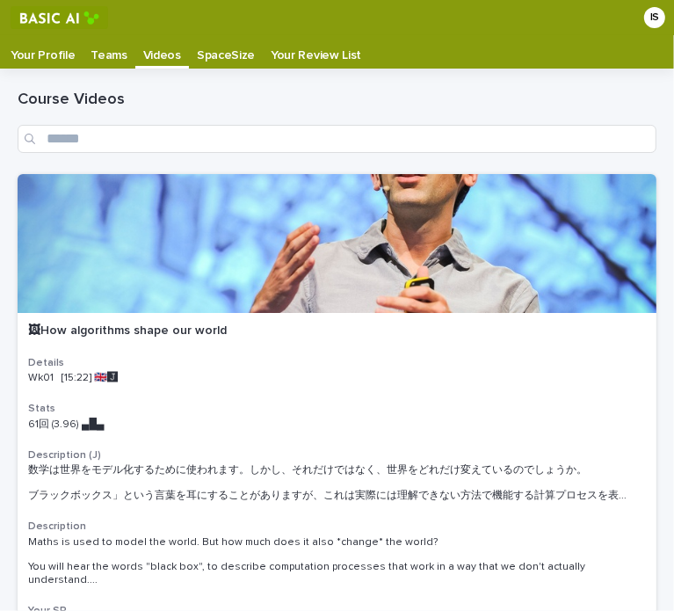
click at [102, 48] on p "Teams" at bounding box center [109, 49] width 36 height 28
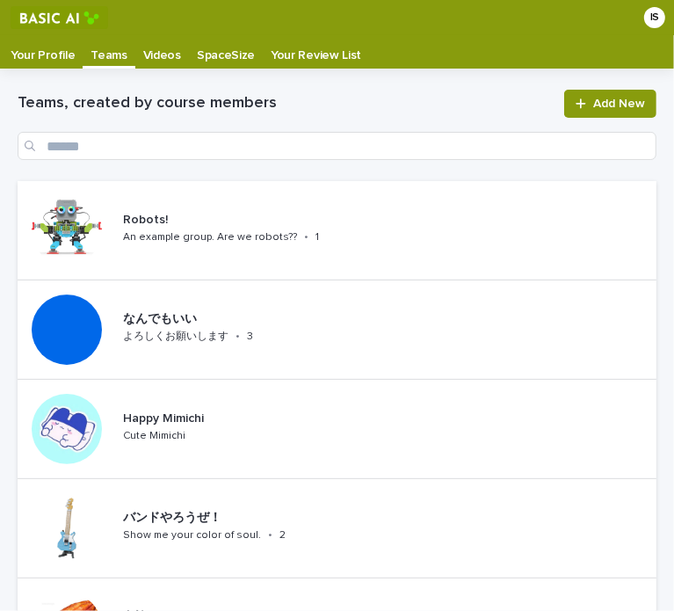
click at [644, 17] on div "IS" at bounding box center [654, 17] width 21 height 21
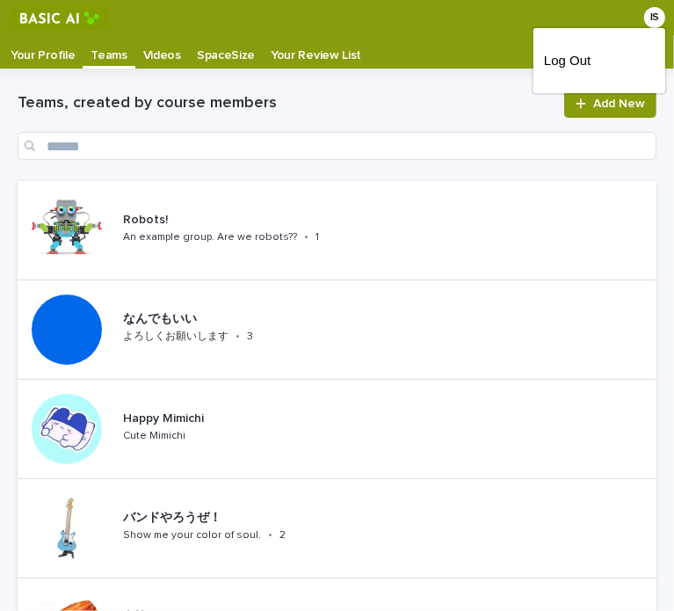
click at [634, 18] on div at bounding box center [337, 17] width 674 height 35
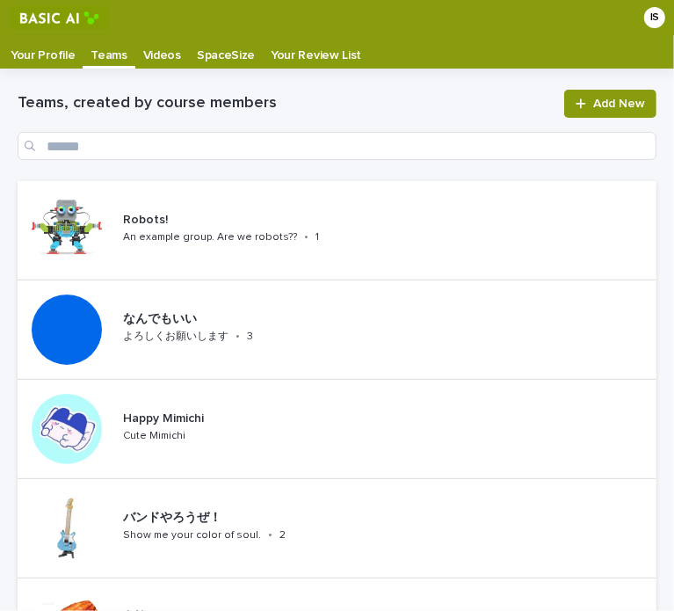
click at [73, 19] on img at bounding box center [60, 17] width 98 height 23
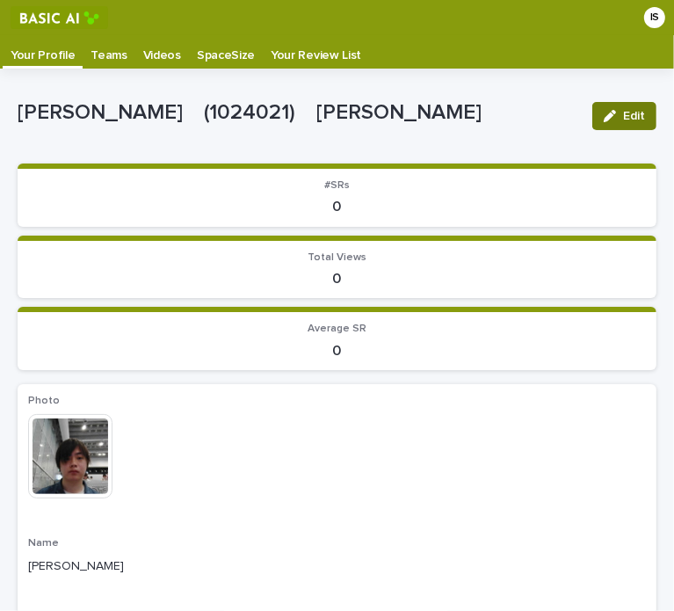
click at [605, 118] on div "button" at bounding box center [613, 116] width 19 height 12
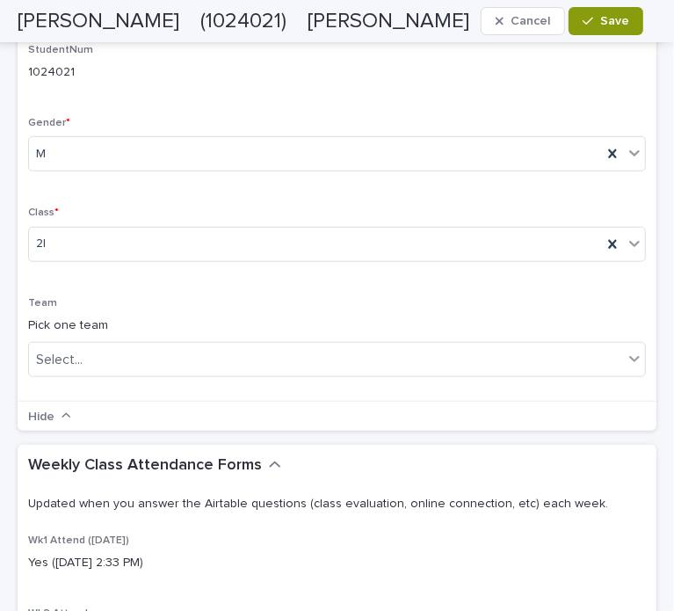
scroll to position [703, 0]
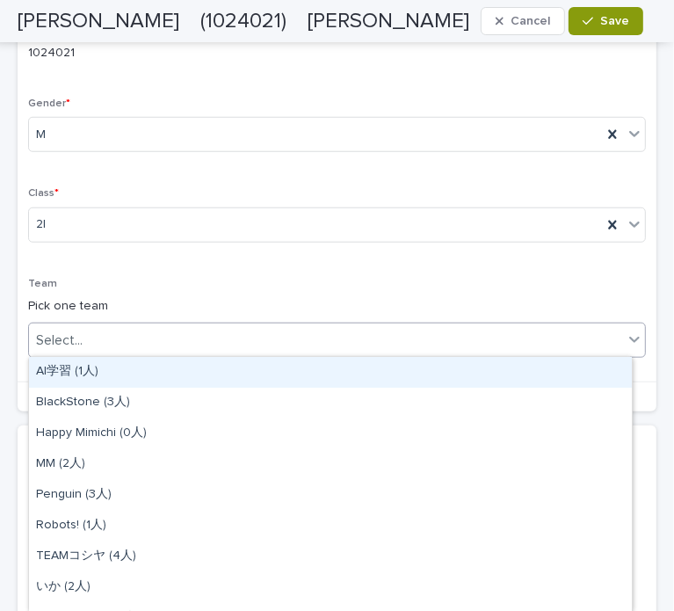
click at [279, 336] on div "Select..." at bounding box center [326, 340] width 594 height 29
click at [187, 371] on div "AI学習 (1人)" at bounding box center [330, 372] width 603 height 31
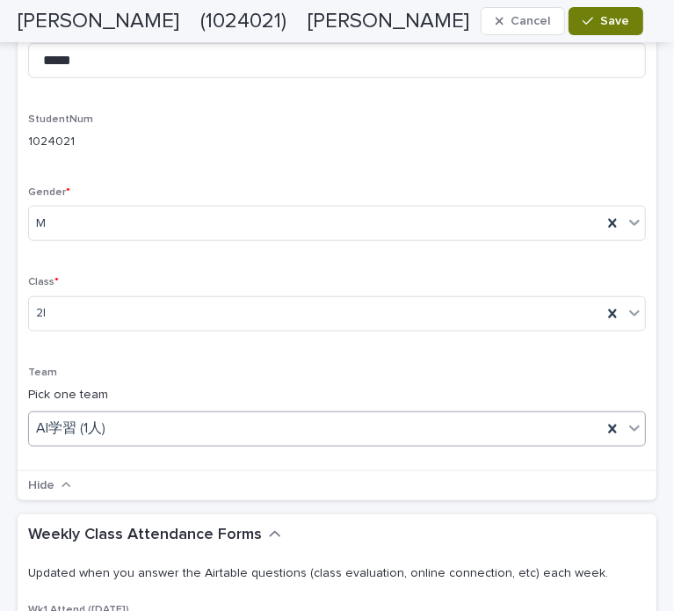
click at [620, 25] on span "Save" at bounding box center [614, 21] width 29 height 12
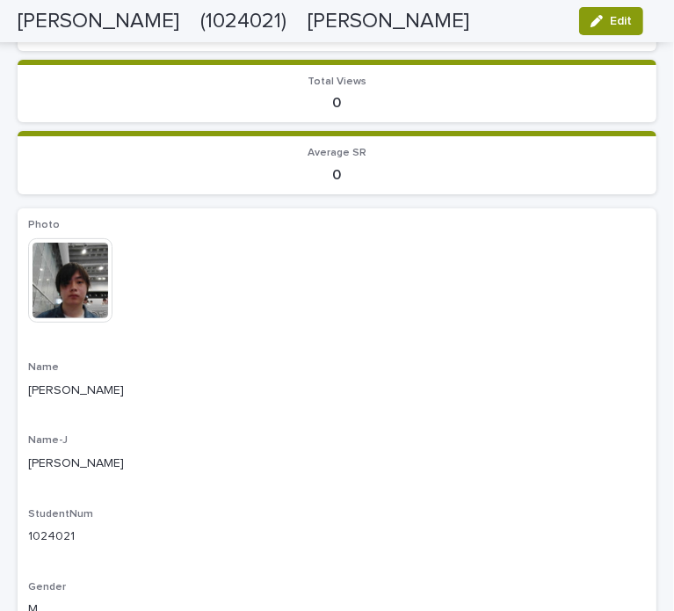
scroll to position [0, 0]
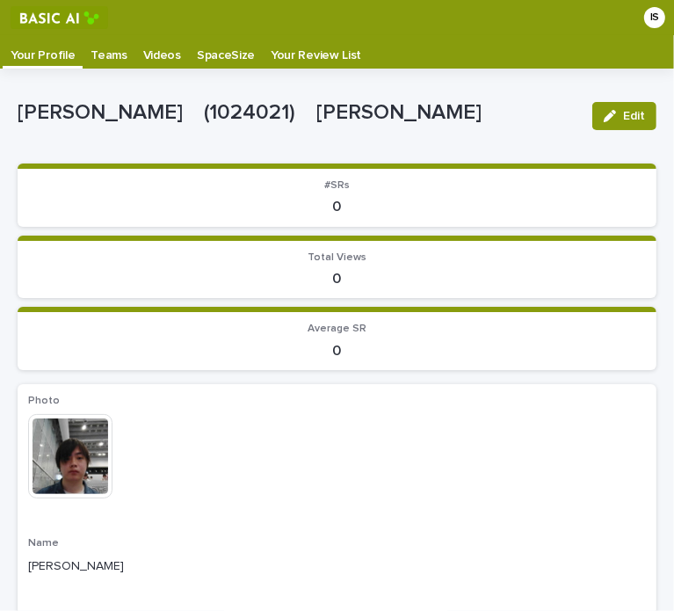
click at [101, 49] on p "Teams" at bounding box center [109, 49] width 36 height 28
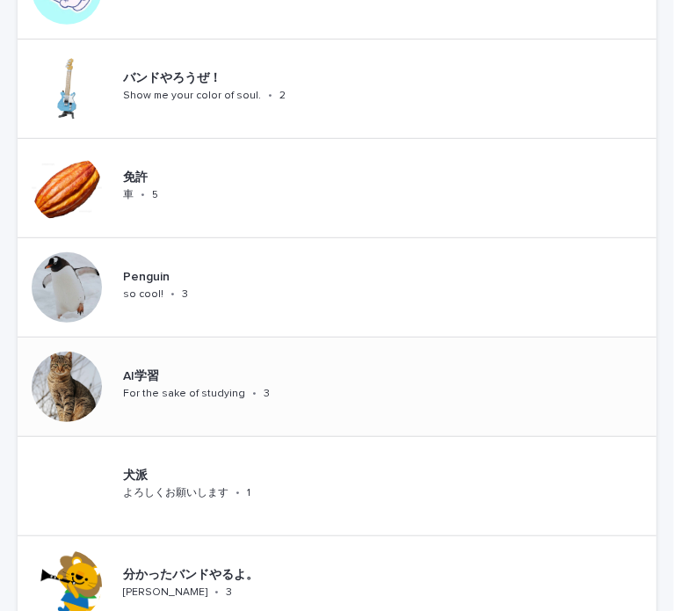
click at [243, 399] on div "AI学習 For the sake of studying • 3" at bounding box center [214, 386] width 197 height 48
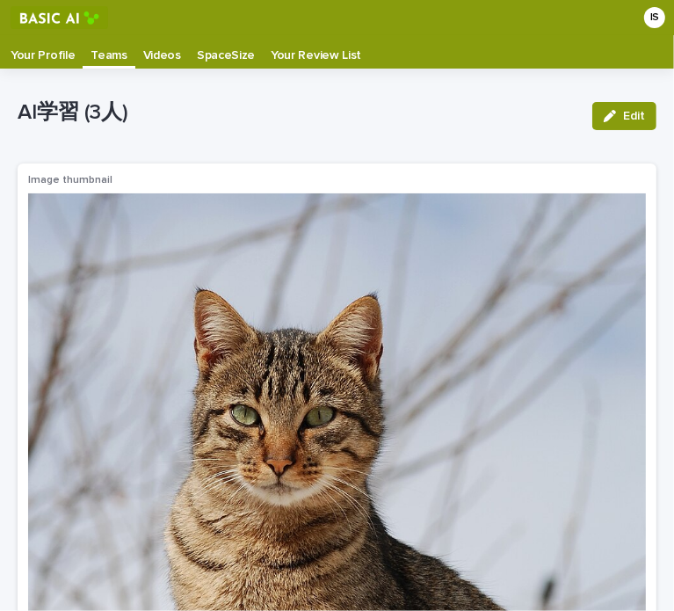
click at [159, 45] on p "Videos" at bounding box center [162, 49] width 38 height 28
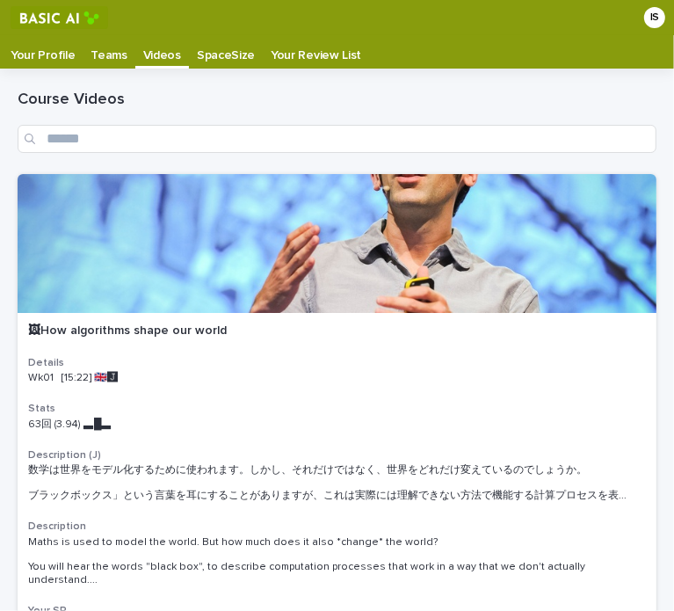
click at [162, 48] on p "Videos" at bounding box center [162, 49] width 38 height 28
click at [155, 64] on link "Videos" at bounding box center [162, 50] width 54 height 31
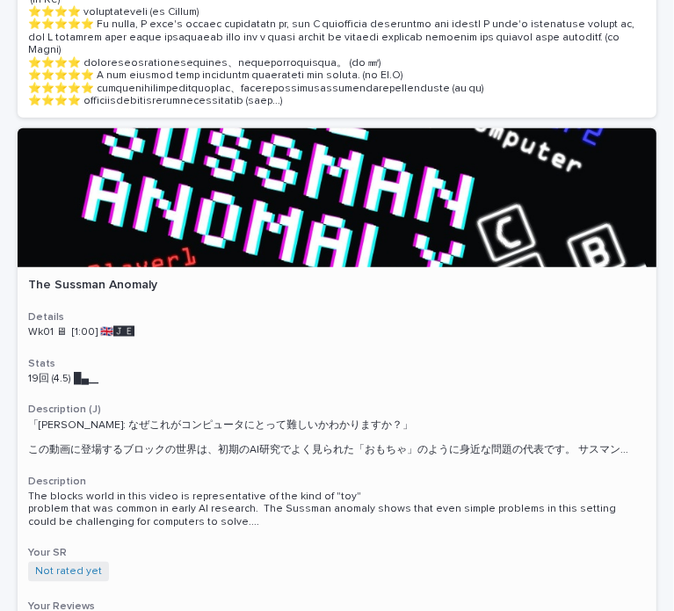
scroll to position [791, 0]
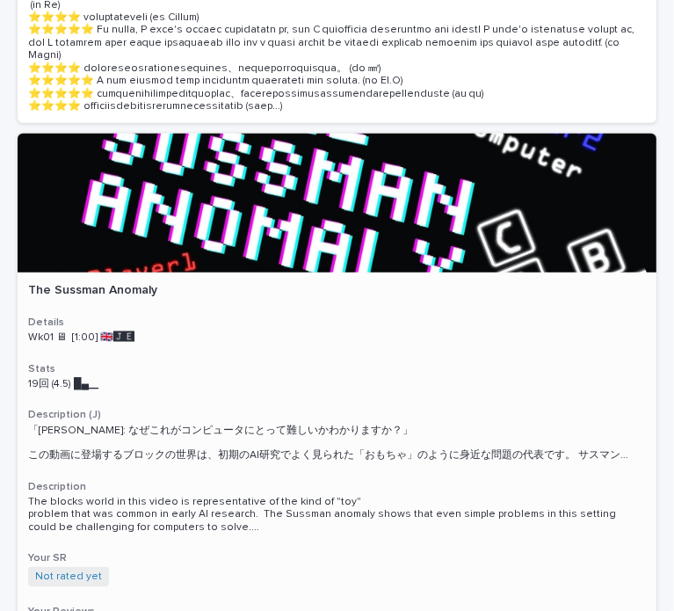
click at [327, 283] on p "The Sussman Anomaly" at bounding box center [337, 290] width 618 height 15
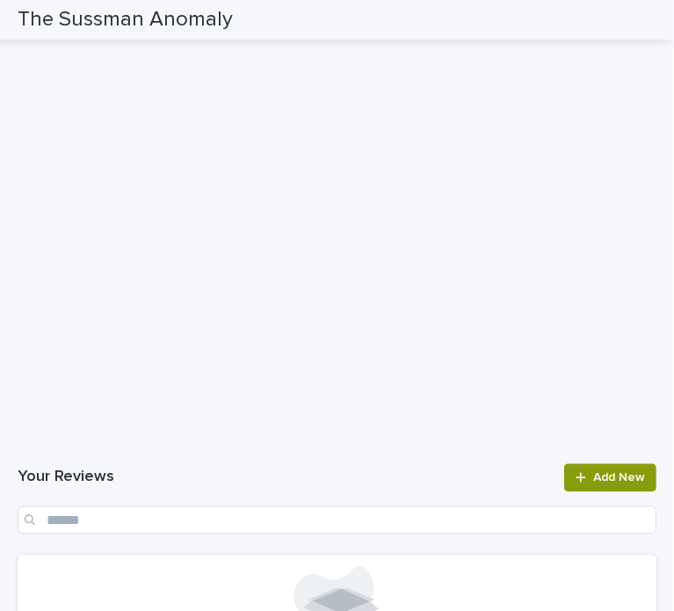
scroll to position [2021, 0]
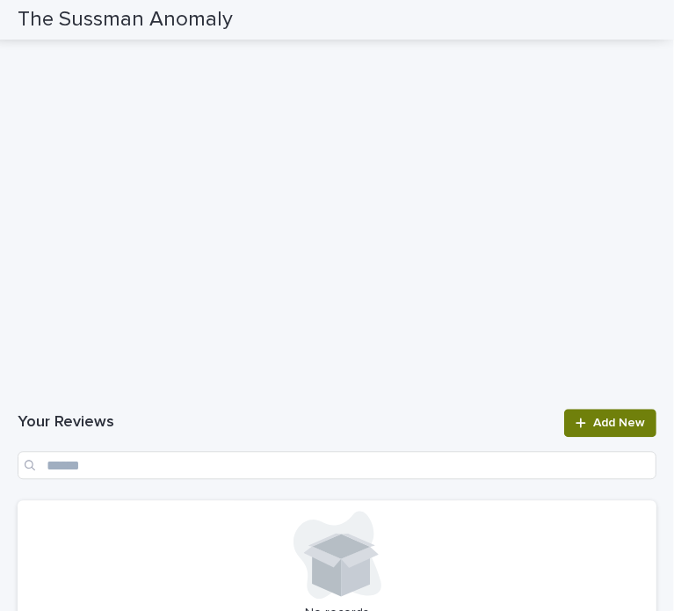
click at [576, 429] on icon at bounding box center [581, 423] width 11 height 12
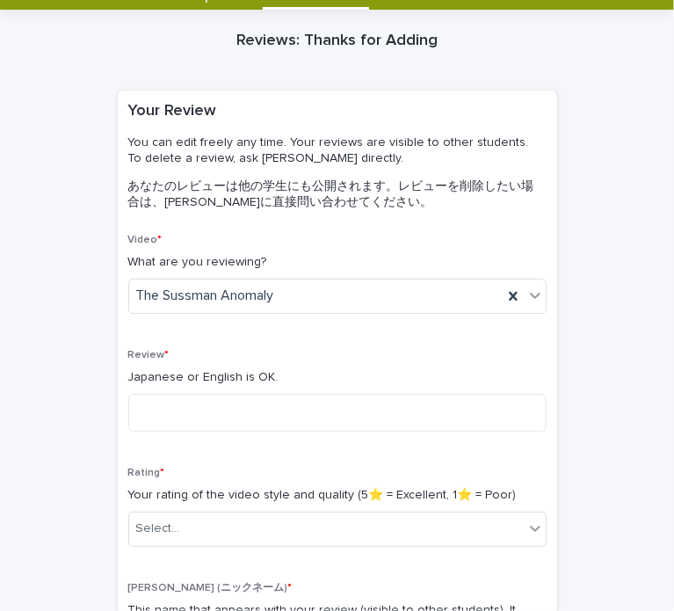
scroll to position [352, 0]
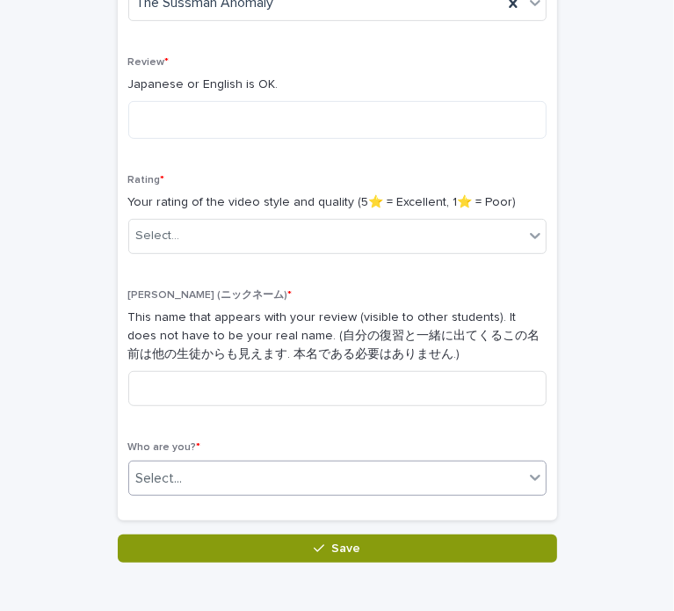
click at [295, 491] on div "Select..." at bounding box center [326, 478] width 395 height 29
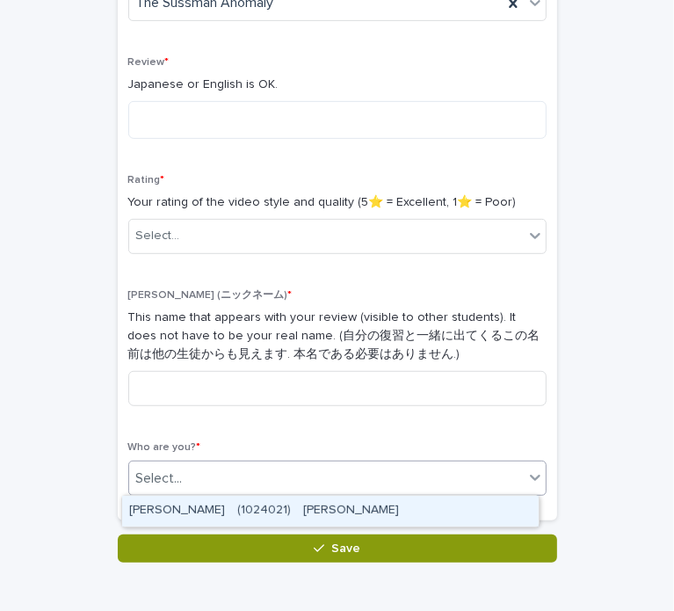
click at [285, 510] on div "[PERSON_NAME]　(1024021)　[PERSON_NAME]" at bounding box center [330, 511] width 417 height 31
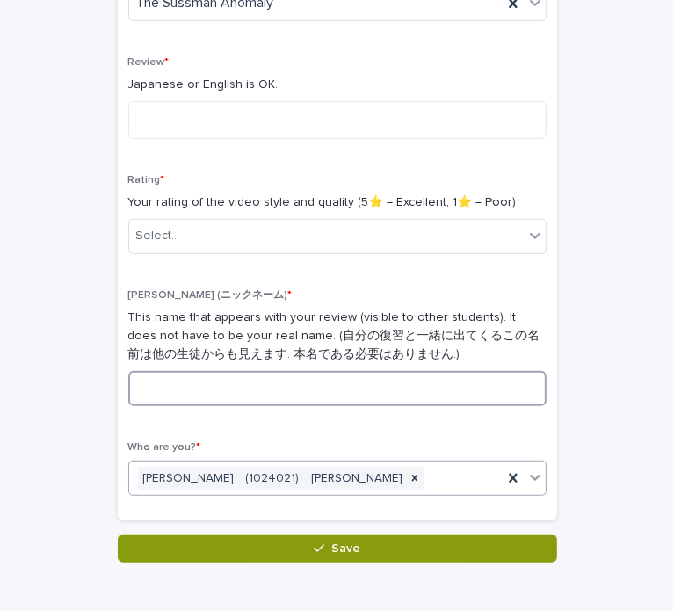
click at [272, 381] on input at bounding box center [337, 388] width 418 height 35
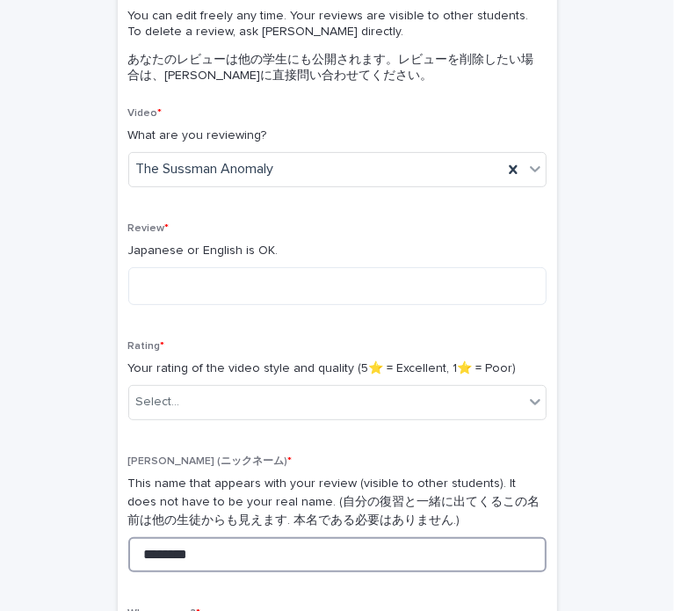
scroll to position [176, 0]
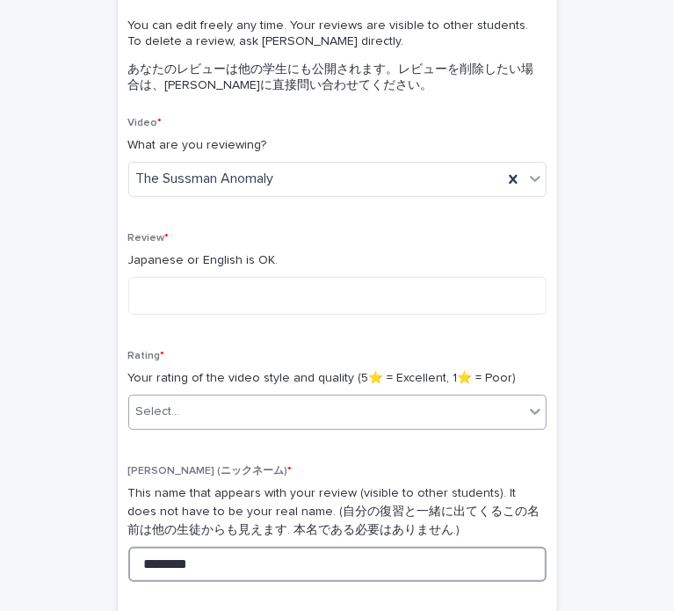
type input "********"
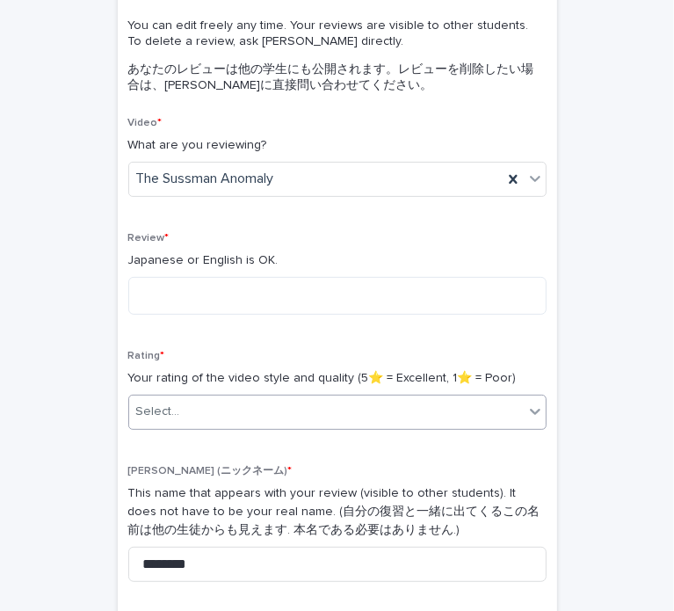
click at [230, 416] on div "Select..." at bounding box center [326, 411] width 395 height 29
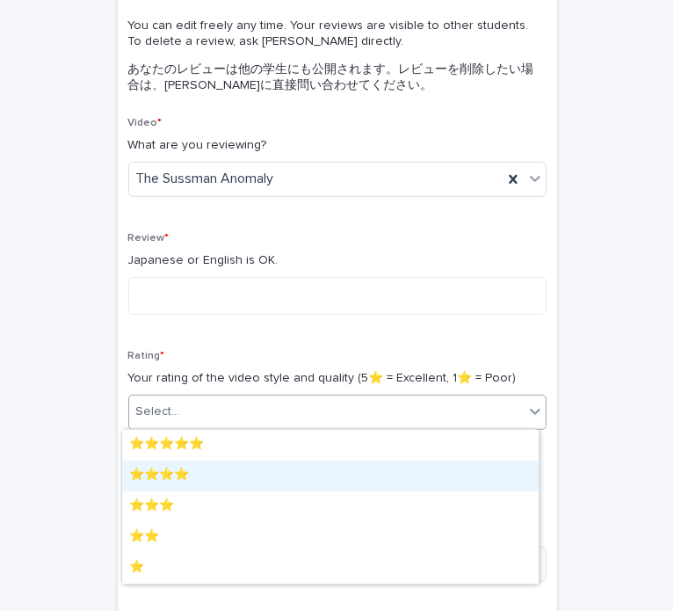
click at [196, 486] on div "⭐️⭐️⭐️⭐️" at bounding box center [330, 475] width 417 height 31
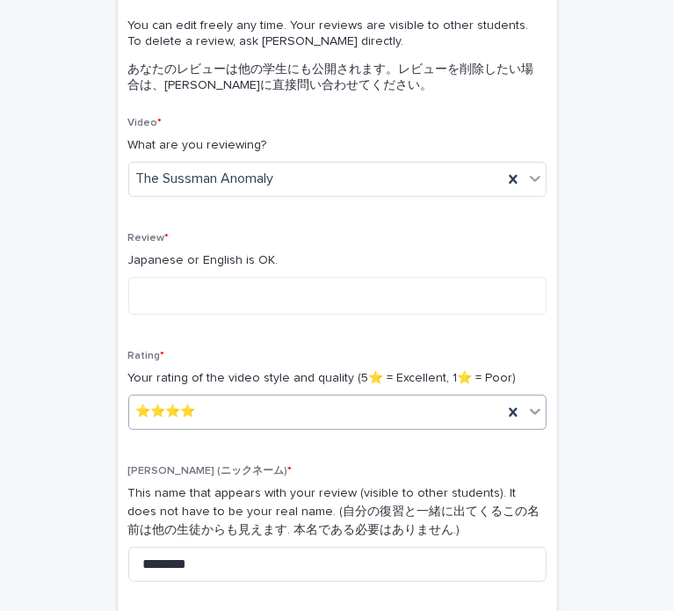
click at [221, 324] on div "Review * Japanese or English is OK." at bounding box center [337, 280] width 418 height 97
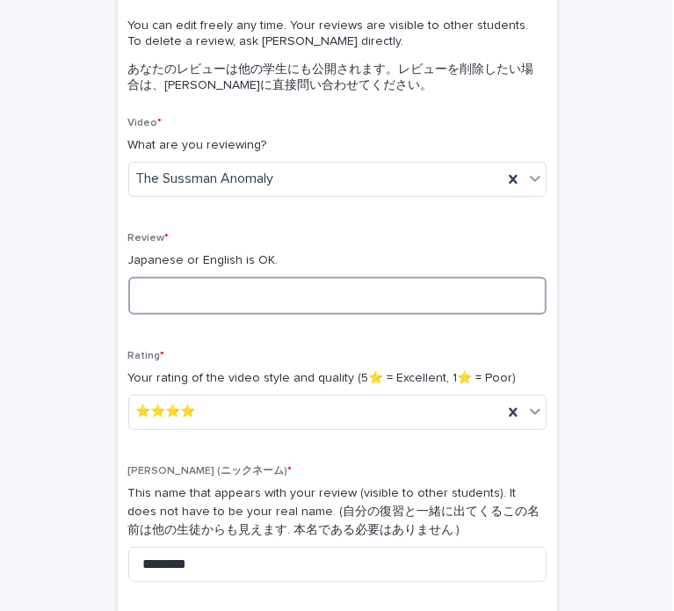
click at [244, 305] on textarea at bounding box center [337, 296] width 418 height 38
type textarea "**********"
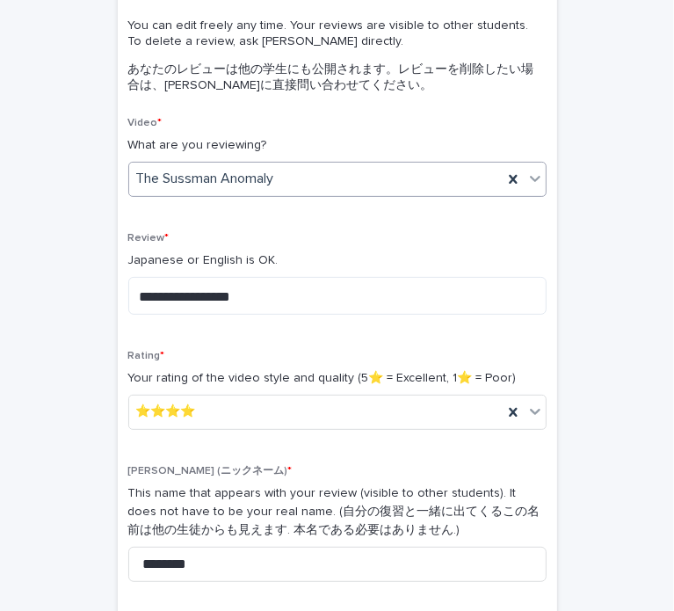
click at [287, 192] on div "The Sussman Anomaly" at bounding box center [315, 178] width 373 height 29
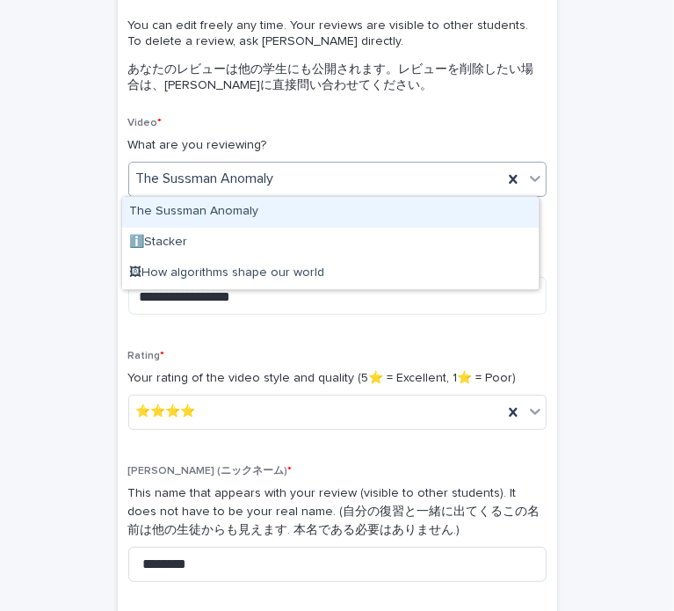
click at [316, 171] on div "The Sussman Anomaly" at bounding box center [315, 178] width 373 height 29
click at [240, 182] on span "The Sussman Anomaly" at bounding box center [205, 179] width 138 height 18
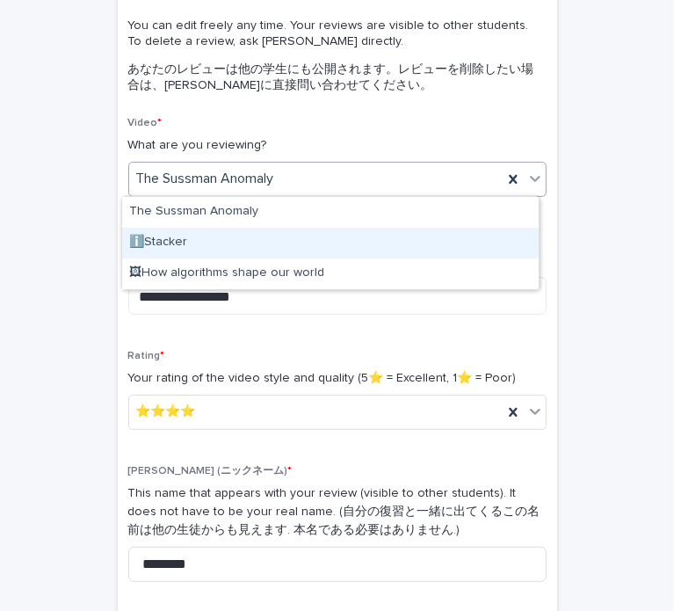
click at [239, 239] on div "ℹ️Stacker" at bounding box center [330, 243] width 417 height 31
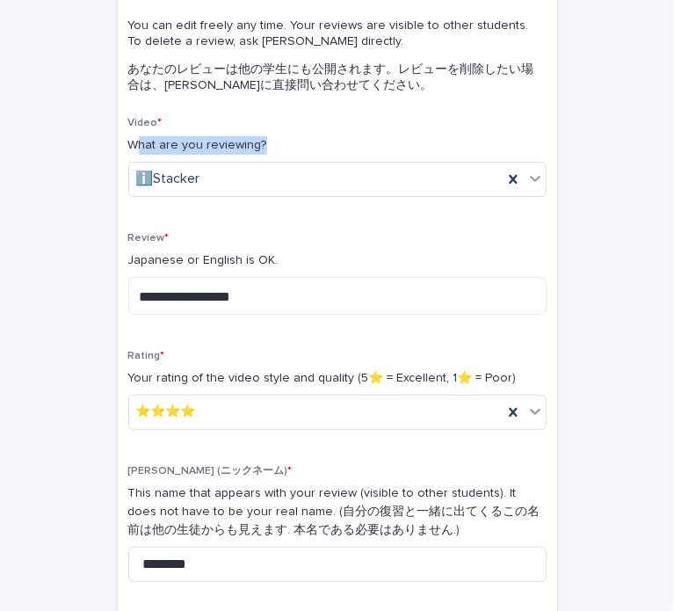
drag, startPoint x: 141, startPoint y: 145, endPoint x: 275, endPoint y: 140, distance: 133.7
click at [275, 140] on p "What are you reviewing?" at bounding box center [337, 145] width 418 height 18
click at [264, 114] on div at bounding box center [264, 114] width 0 height 0
click at [344, 133] on div "Video * What are you reviewing? ℹ️Stacker" at bounding box center [337, 164] width 418 height 94
click at [338, 169] on div "ℹ️Stacker" at bounding box center [315, 178] width 373 height 29
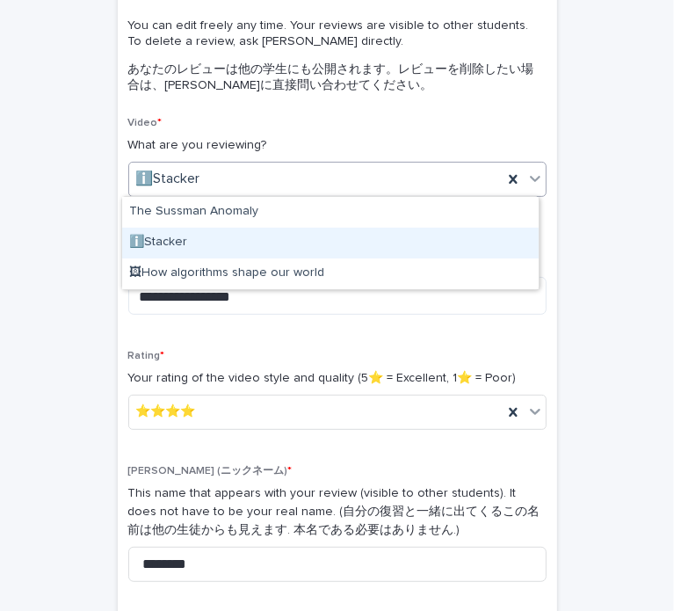
click at [340, 230] on div "ℹ️Stacker" at bounding box center [330, 243] width 417 height 31
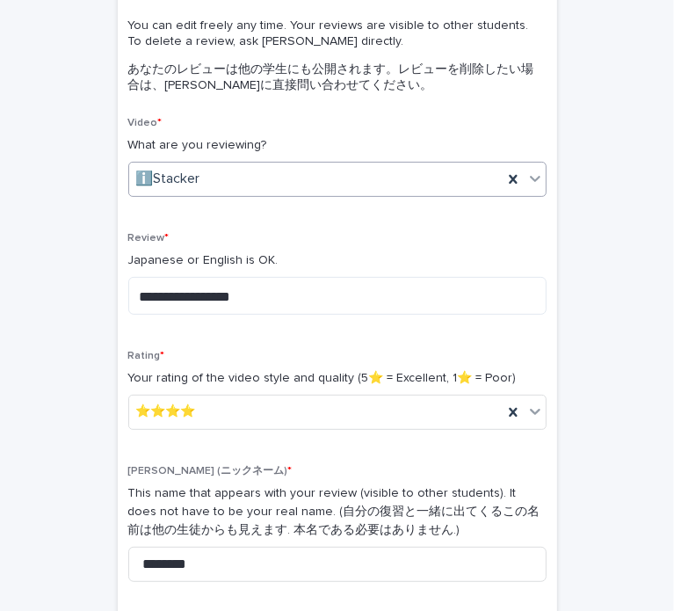
click at [327, 157] on div "Video * What are you reviewing? option ℹ️Stacker, selected. 0 results available…" at bounding box center [337, 164] width 418 height 94
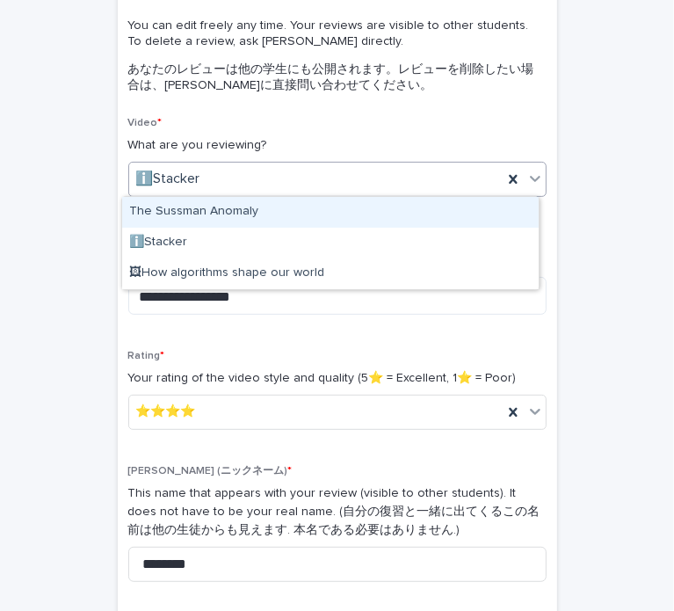
click at [323, 189] on div "ℹ️Stacker" at bounding box center [315, 178] width 373 height 29
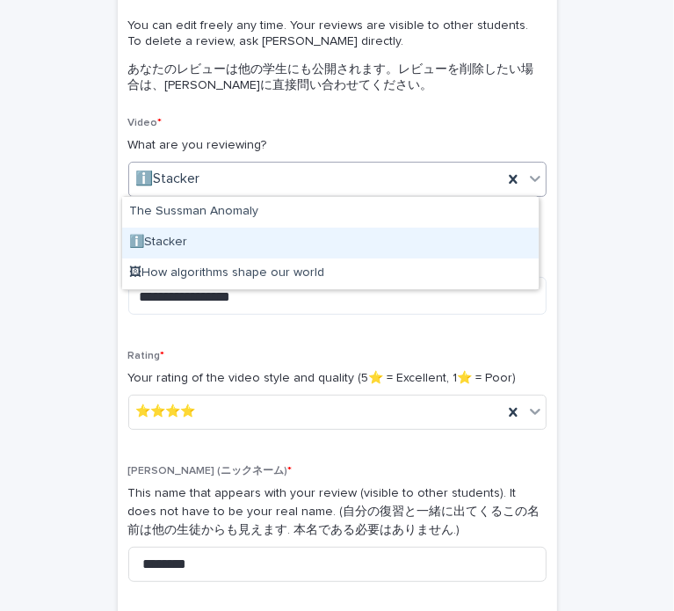
click at [313, 239] on div "ℹ️Stacker" at bounding box center [330, 243] width 417 height 31
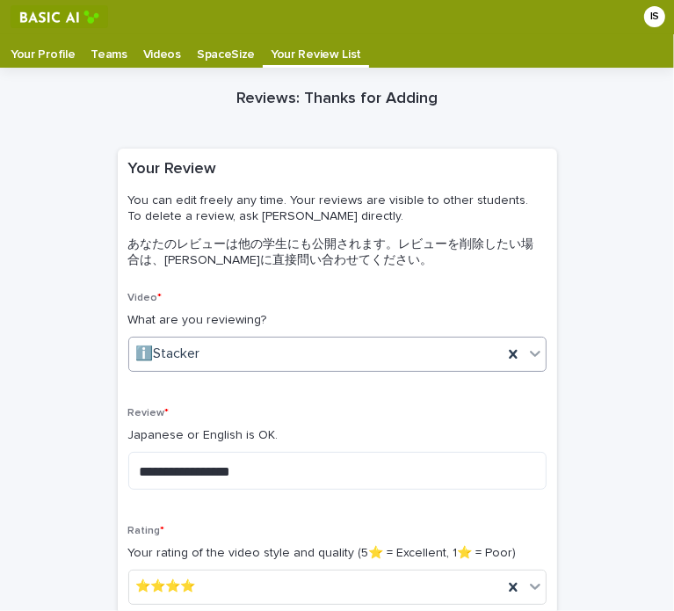
scroll to position [0, 0]
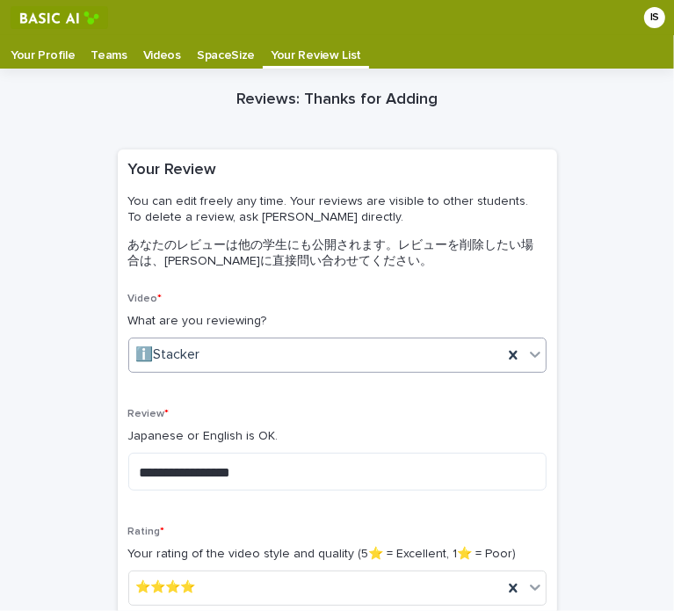
click at [227, 353] on div "ℹ️Stacker" at bounding box center [315, 354] width 373 height 29
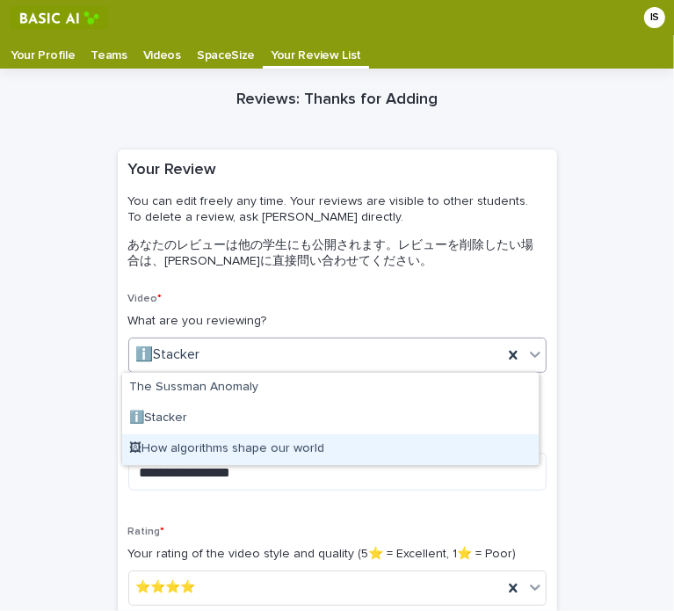
drag, startPoint x: 211, startPoint y: 432, endPoint x: 214, endPoint y: 446, distance: 13.6
click at [214, 446] on div "🖼How algorithms shape our world" at bounding box center [330, 449] width 417 height 31
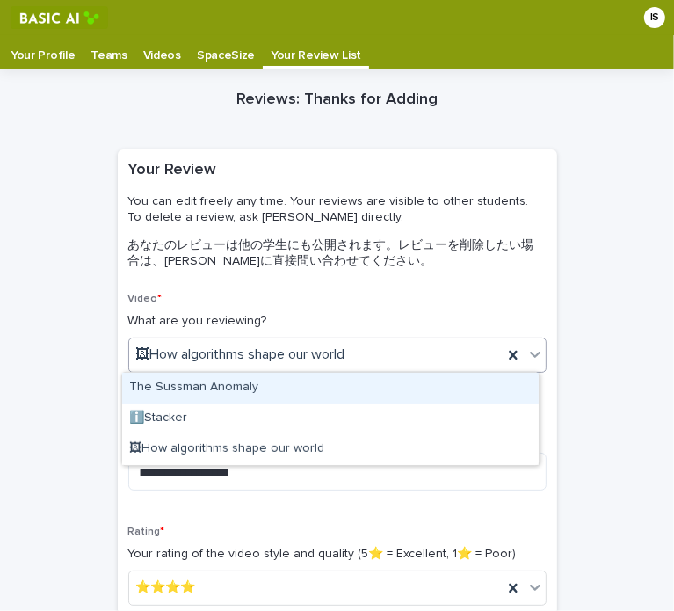
click at [231, 388] on div "The Sussman Anomaly" at bounding box center [330, 388] width 417 height 31
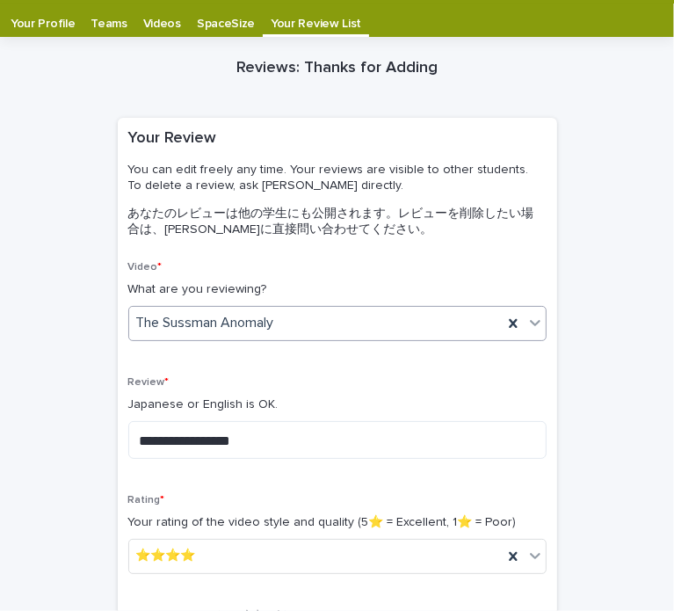
scroll to position [439, 0]
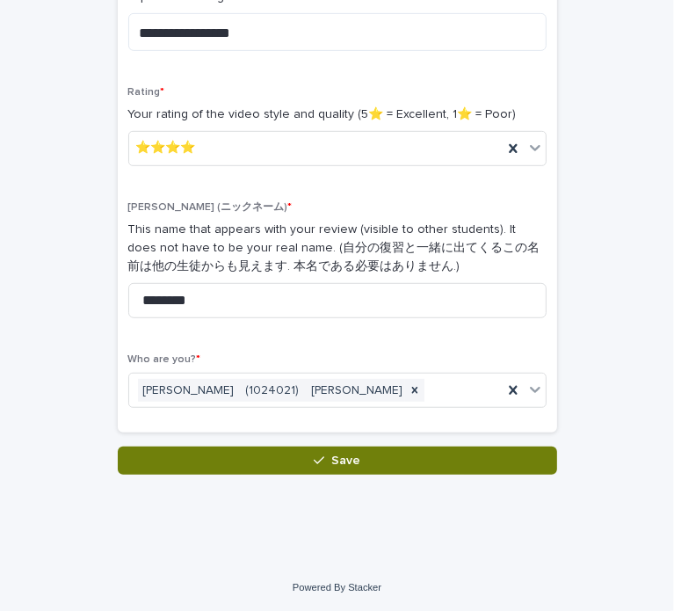
click at [376, 460] on button "Save" at bounding box center [337, 460] width 439 height 28
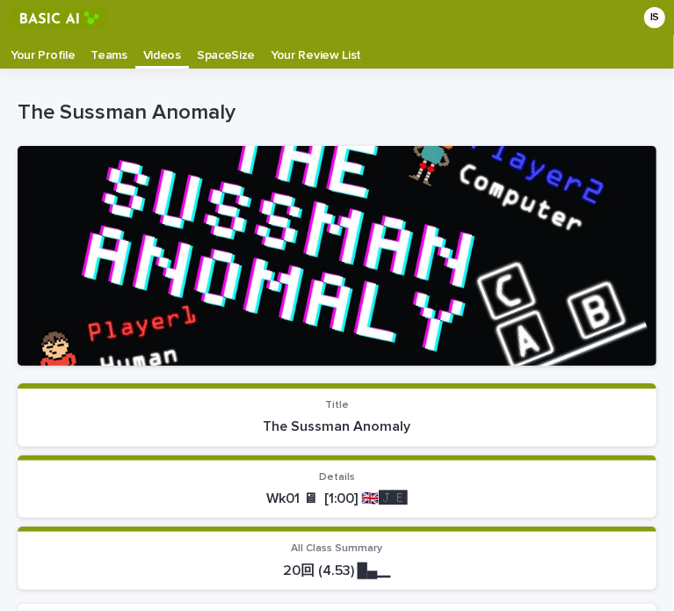
click at [145, 62] on link "Videos" at bounding box center [162, 50] width 54 height 31
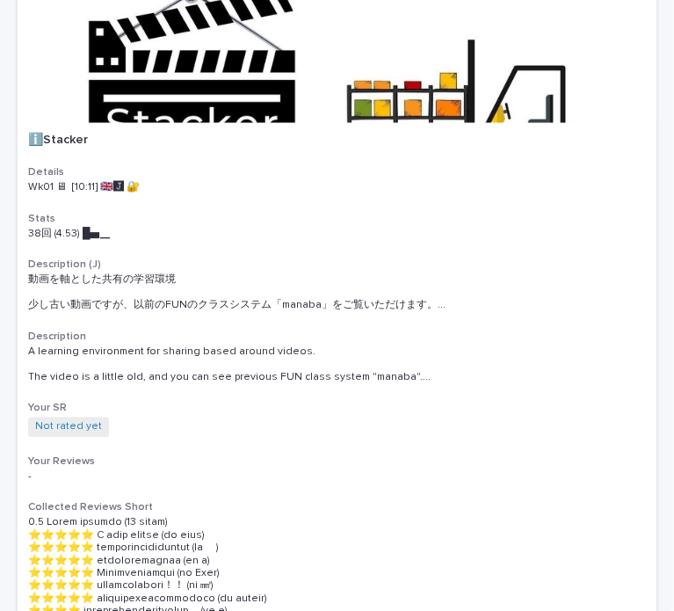
scroll to position [1758, 0]
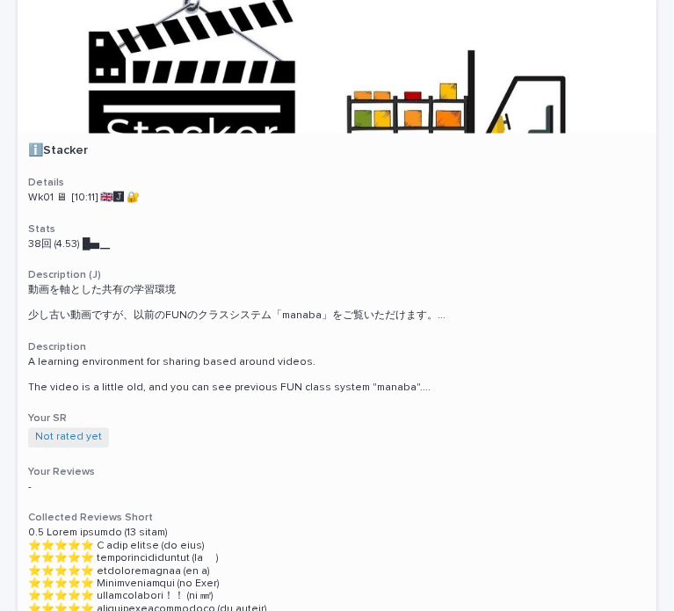
click at [183, 176] on h3 "Details" at bounding box center [337, 183] width 618 height 14
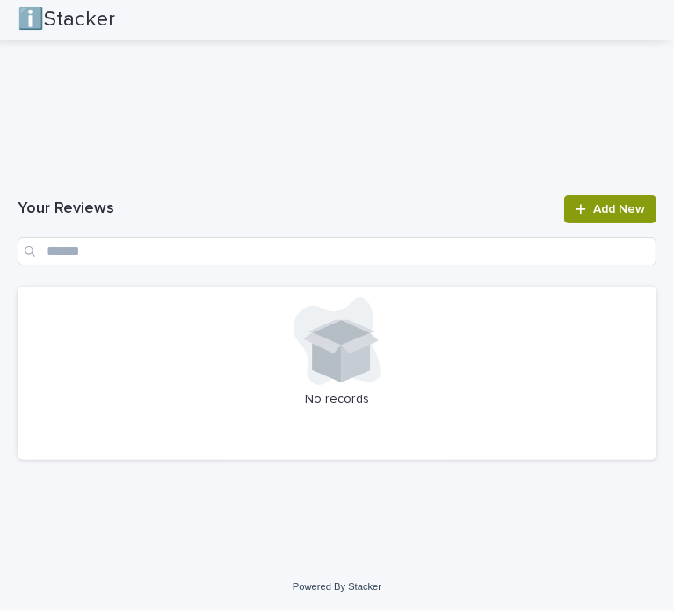
scroll to position [3719, 0]
click at [593, 210] on span "Add New" at bounding box center [619, 209] width 52 height 12
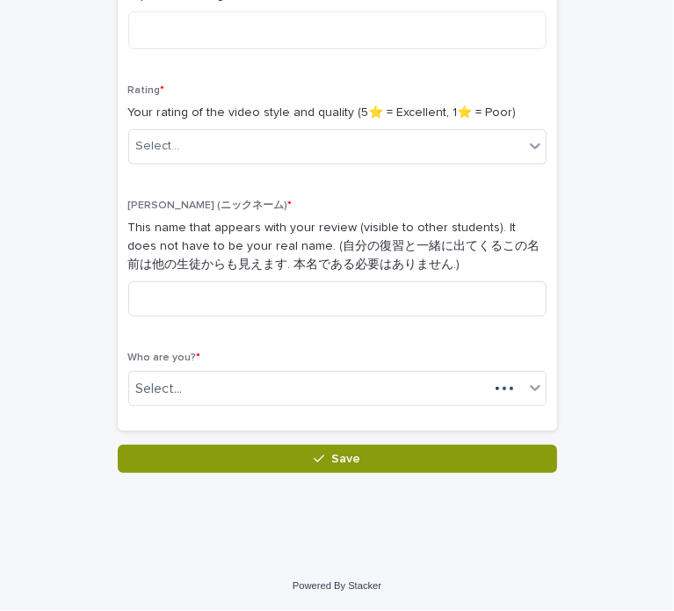
scroll to position [439, 0]
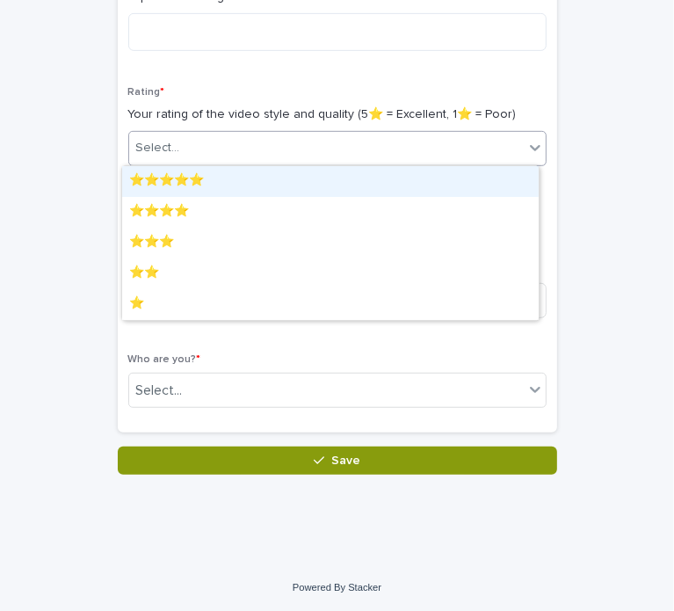
click at [265, 159] on div "Select..." at bounding box center [326, 148] width 395 height 29
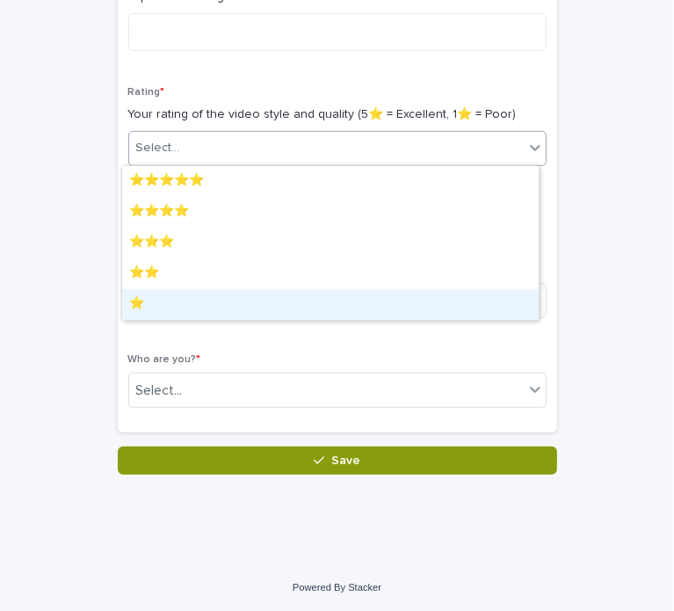
click at [246, 295] on div "⭐️" at bounding box center [330, 304] width 417 height 31
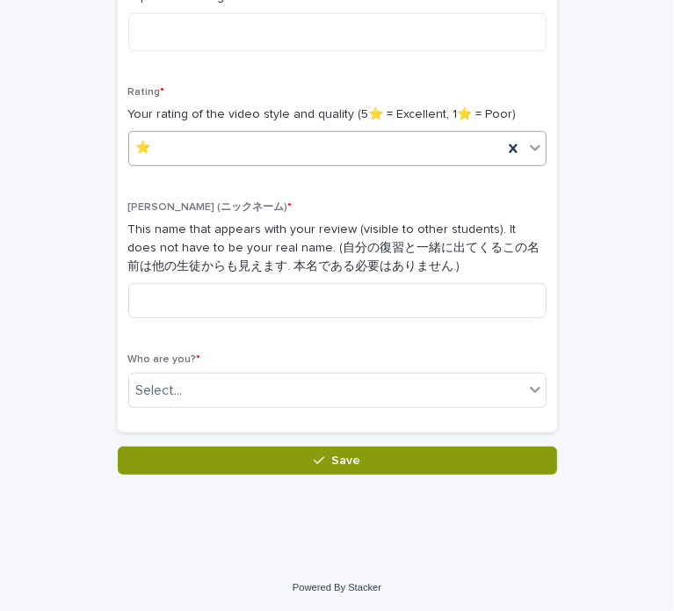
click at [302, 158] on div "⭐️" at bounding box center [315, 148] width 373 height 29
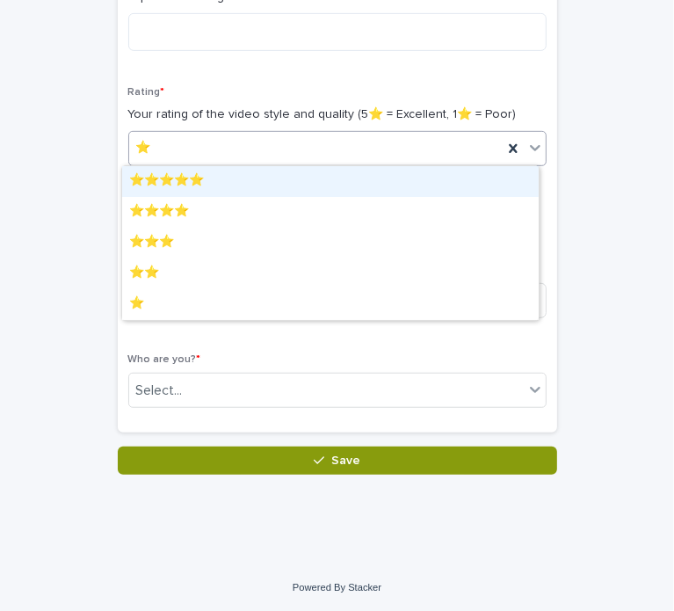
click at [302, 180] on div "⭐️⭐️⭐️⭐️⭐️" at bounding box center [330, 181] width 417 height 31
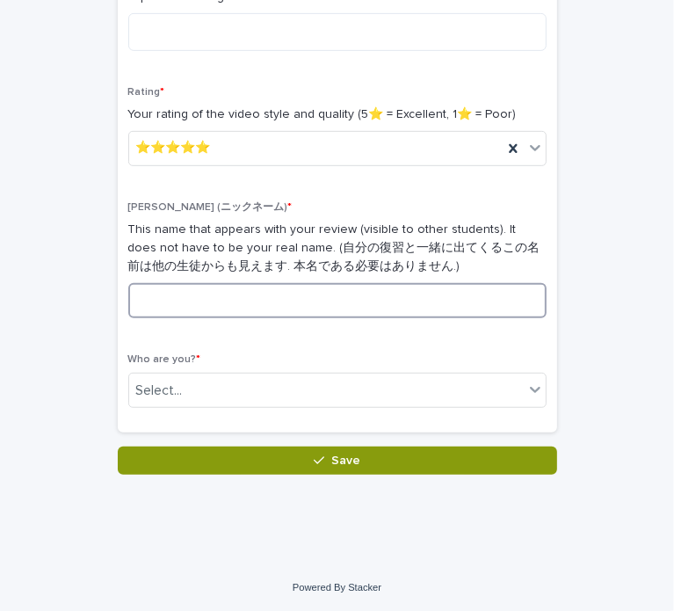
click at [250, 315] on input at bounding box center [337, 300] width 418 height 35
type input "********"
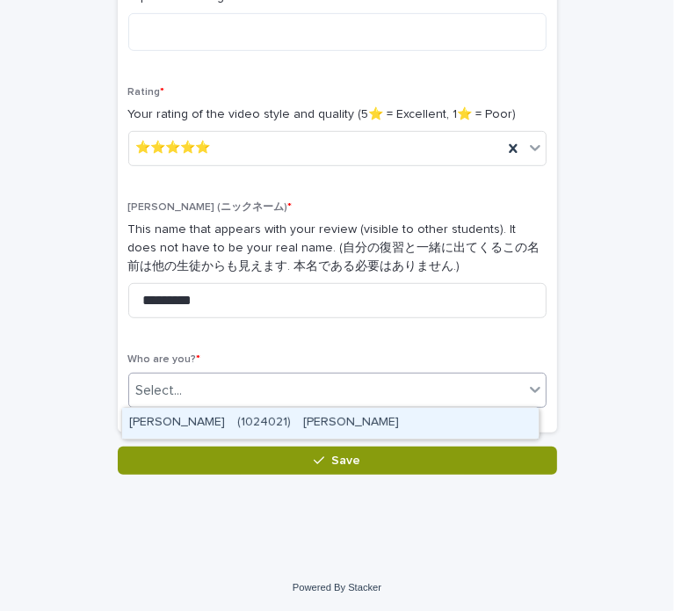
click at [171, 400] on div "Select..." at bounding box center [326, 390] width 395 height 29
click at [184, 417] on div "[PERSON_NAME]　(1024021)　[PERSON_NAME]" at bounding box center [330, 423] width 417 height 31
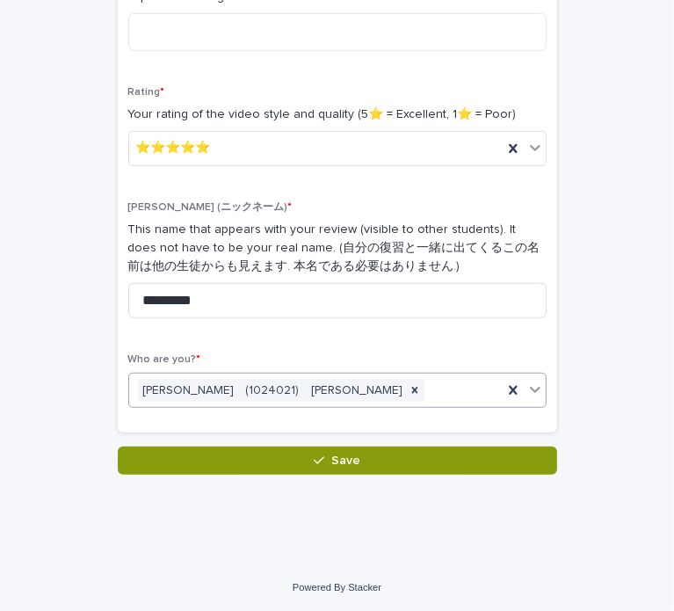
scroll to position [0, 0]
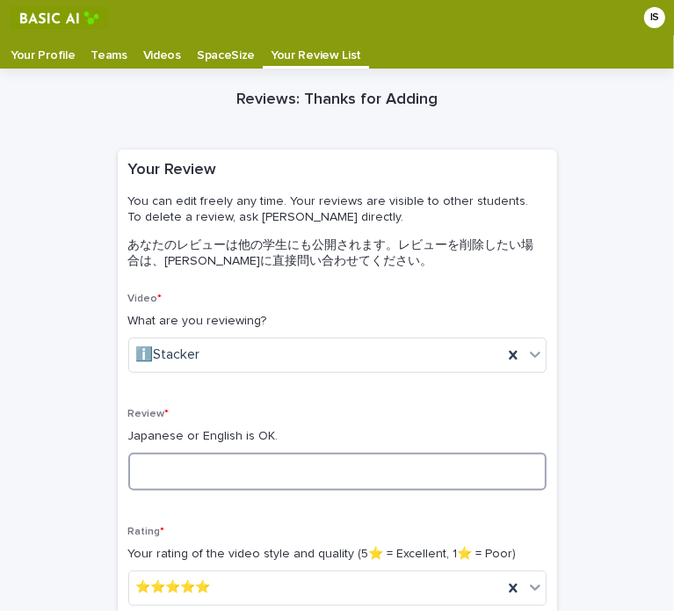
click at [207, 467] on textarea at bounding box center [337, 472] width 418 height 38
type textarea "*"
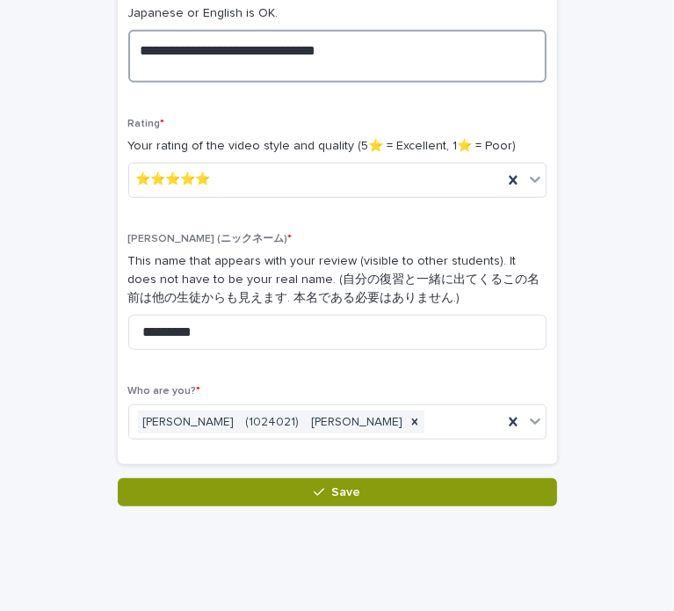
scroll to position [454, 0]
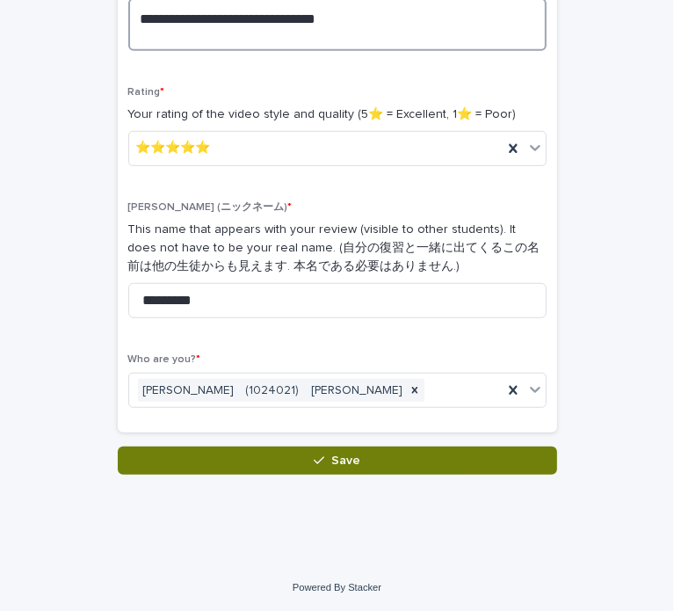
type textarea "**********"
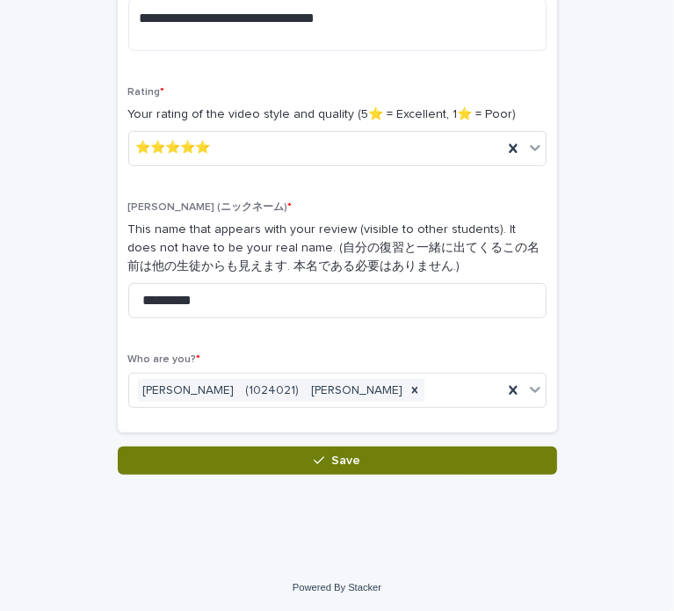
click at [357, 467] on button "Save" at bounding box center [337, 460] width 439 height 28
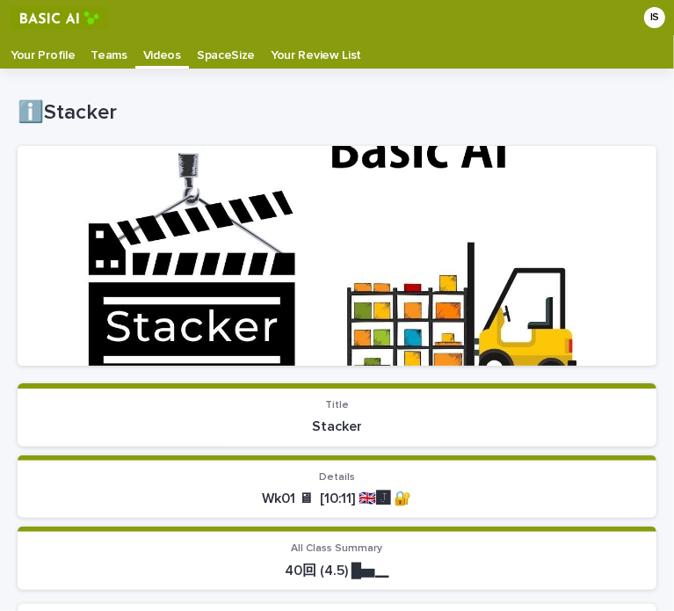
click at [42, 48] on p "Your Profile" at bounding box center [43, 49] width 64 height 28
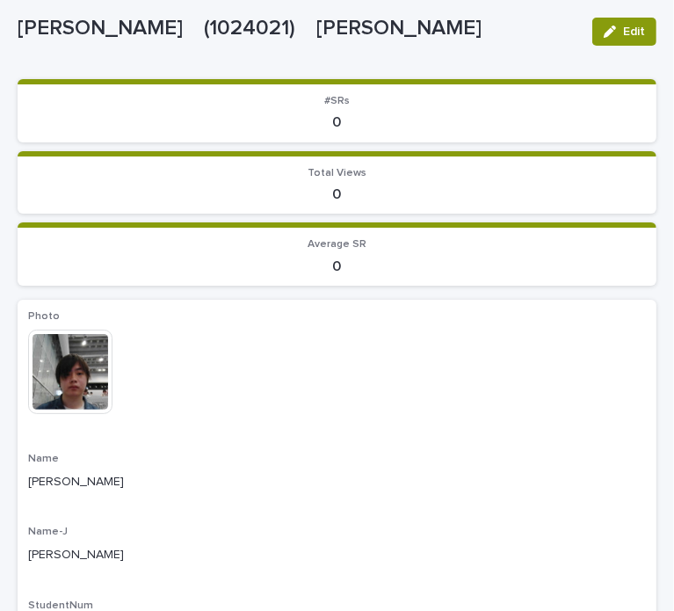
scroll to position [88, 0]
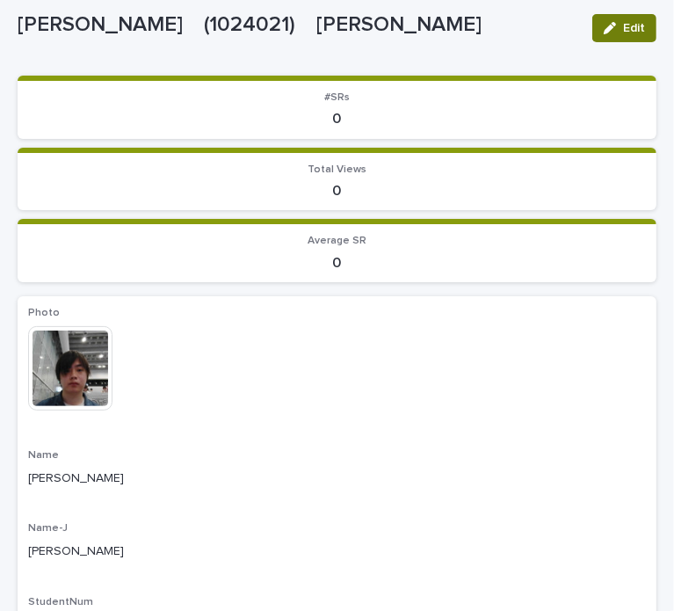
click at [598, 34] on button "Edit" at bounding box center [624, 28] width 64 height 28
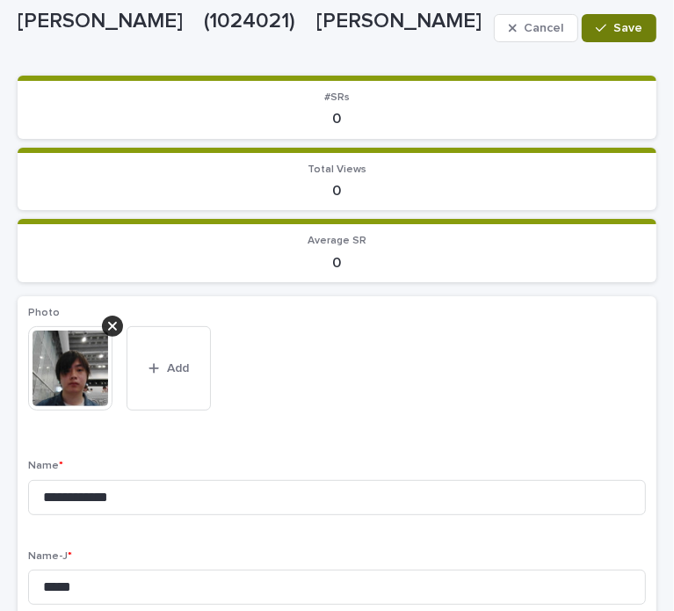
click at [609, 20] on button "Save" at bounding box center [619, 28] width 75 height 28
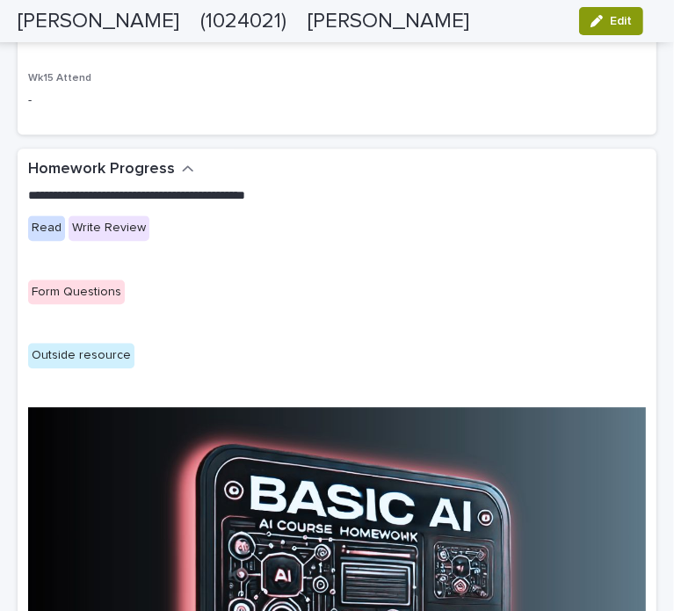
scroll to position [2021, 0]
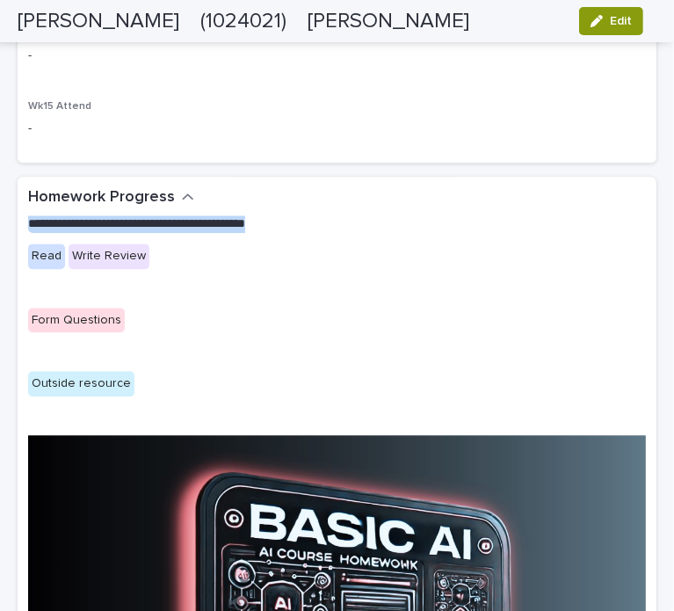
drag, startPoint x: 31, startPoint y: 221, endPoint x: 306, endPoint y: 223, distance: 275.1
click at [306, 223] on p "**********" at bounding box center [327, 224] width 598 height 18
click at [294, 230] on div at bounding box center [294, 230] width 0 height 0
drag, startPoint x: 193, startPoint y: 306, endPoint x: 160, endPoint y: 307, distance: 33.4
click at [175, 610] on div at bounding box center [176, 611] width 352 height 0
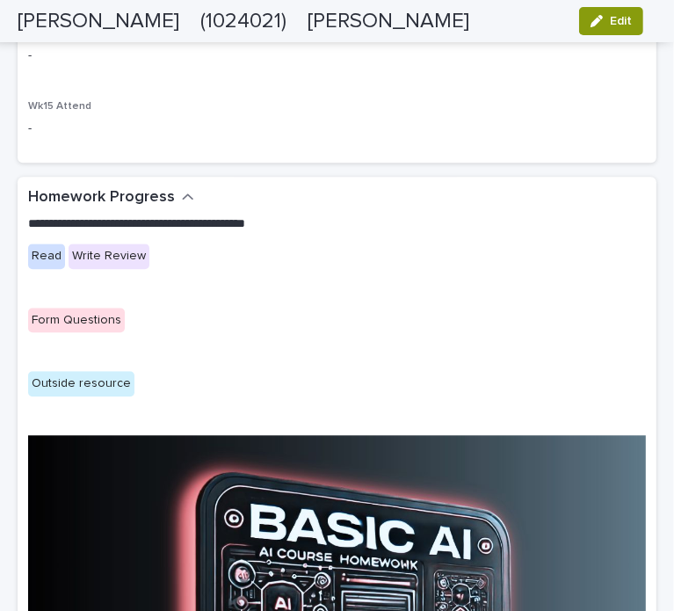
click at [40, 284] on div "Read Write Review" at bounding box center [337, 264] width 618 height 43
click at [49, 251] on div "Read" at bounding box center [46, 255] width 37 height 25
drag, startPoint x: 113, startPoint y: 320, endPoint x: 159, endPoint y: 332, distance: 47.3
click at [141, 324] on div "Form Questions" at bounding box center [337, 322] width 618 height 29
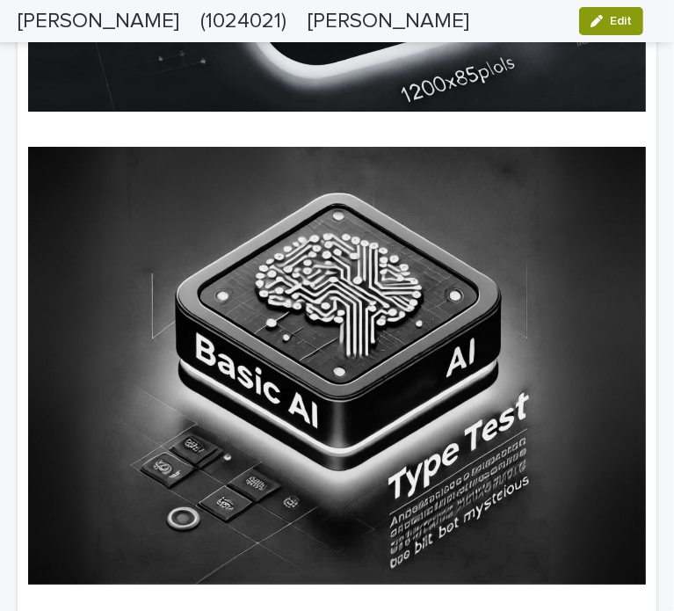
scroll to position [3603, 0]
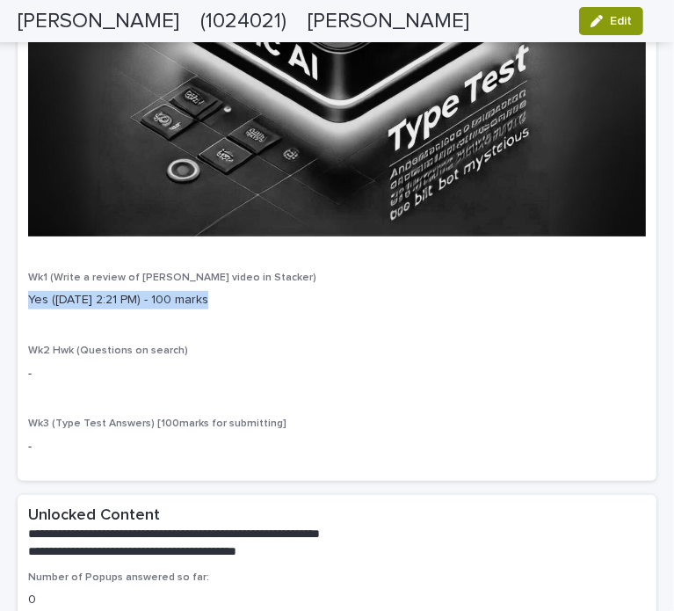
drag, startPoint x: 29, startPoint y: 270, endPoint x: 245, endPoint y: 294, distance: 217.6
click at [234, 279] on div at bounding box center [234, 279] width 0 height 0
drag, startPoint x: 323, startPoint y: 251, endPoint x: 333, endPoint y: 257, distance: 11.5
click at [327, 272] on p "Wk1 (Write a review of [PERSON_NAME] video in Stacker)" at bounding box center [337, 278] width 618 height 12
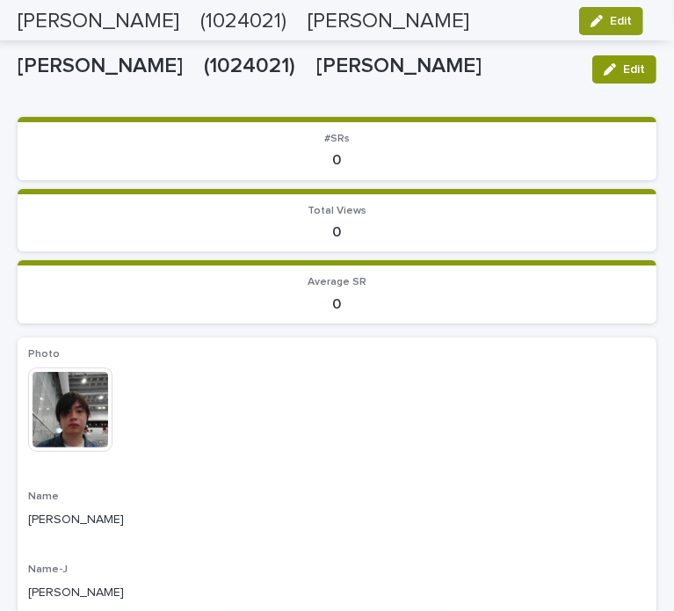
scroll to position [0, 0]
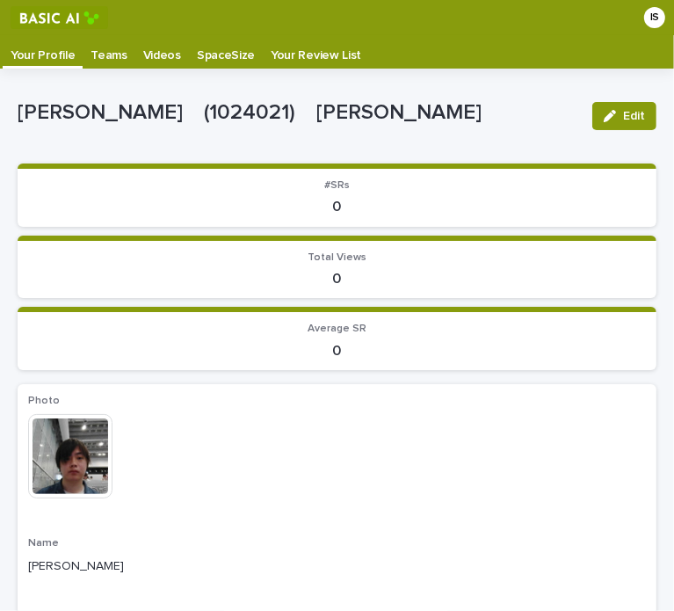
click at [108, 59] on p "Teams" at bounding box center [109, 49] width 36 height 28
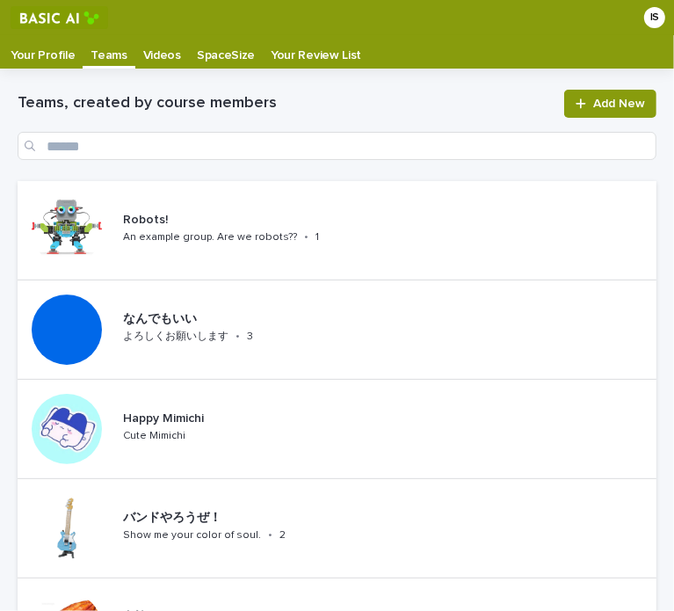
click at [168, 54] on p "Videos" at bounding box center [162, 49] width 38 height 28
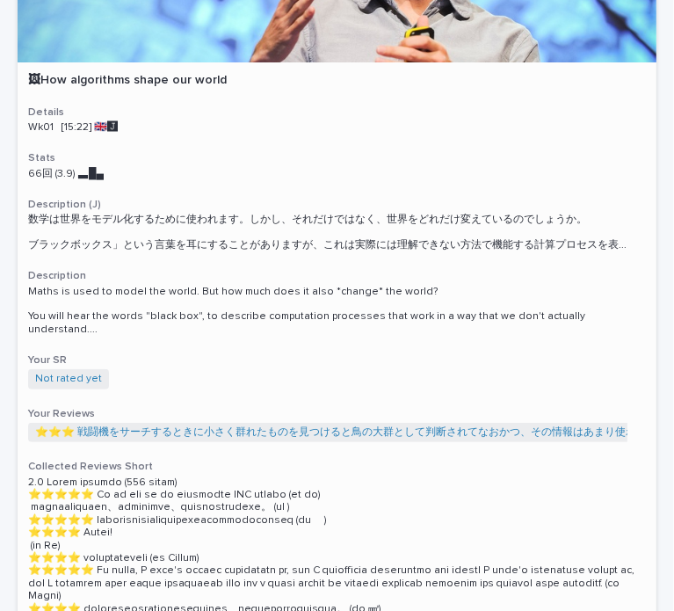
scroll to position [264, 0]
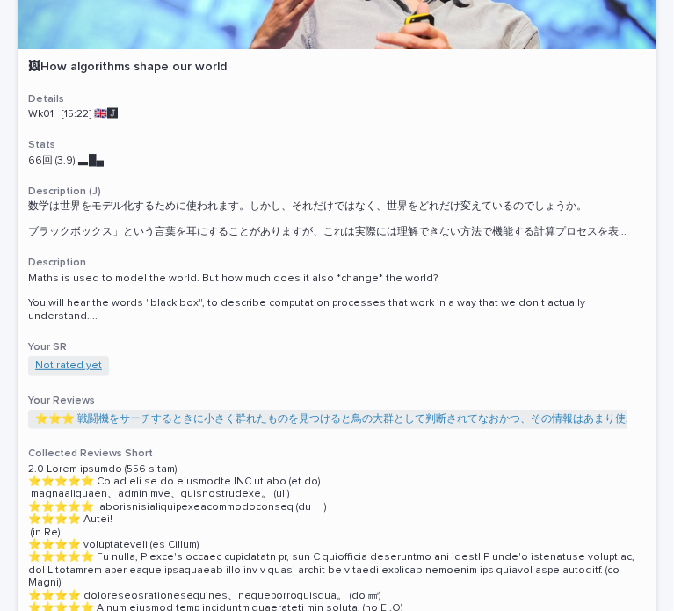
click at [84, 359] on link "Not rated yet" at bounding box center [68, 365] width 67 height 12
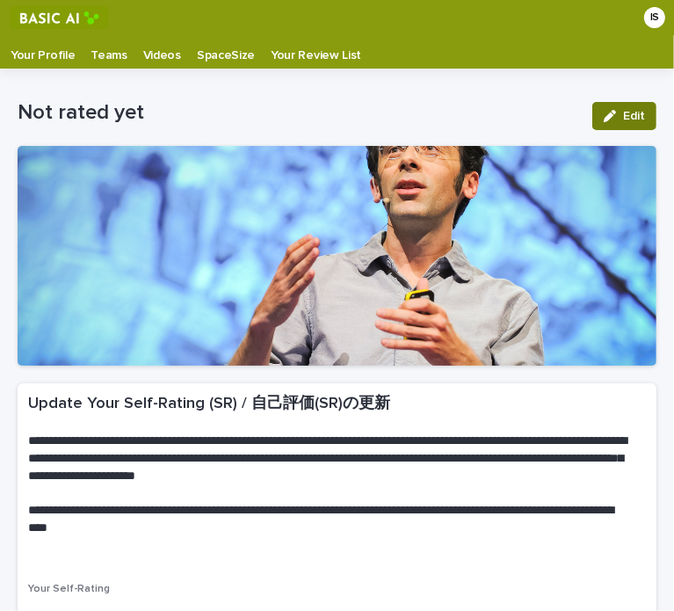
click at [623, 115] on span "Edit" at bounding box center [634, 116] width 22 height 12
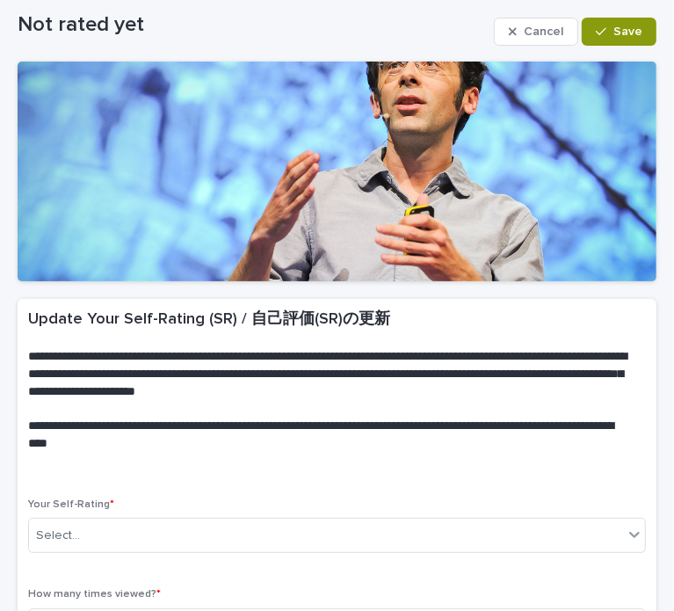
scroll to position [292, 0]
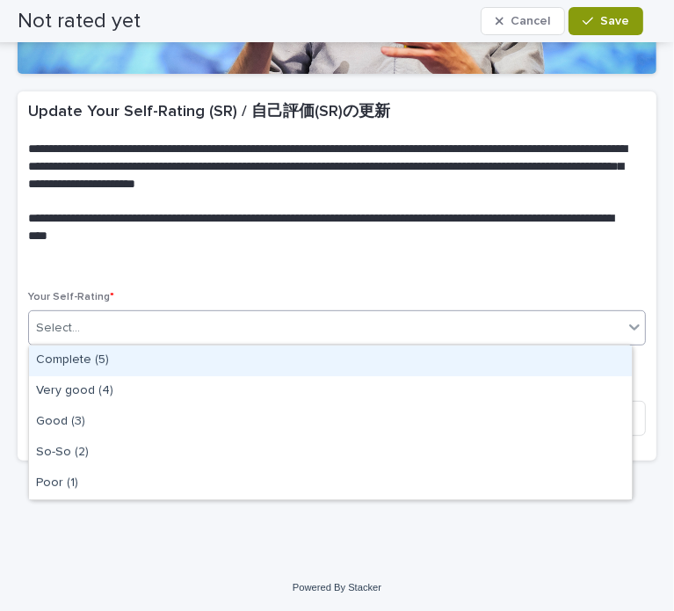
click at [416, 328] on div "Select..." at bounding box center [326, 328] width 594 height 29
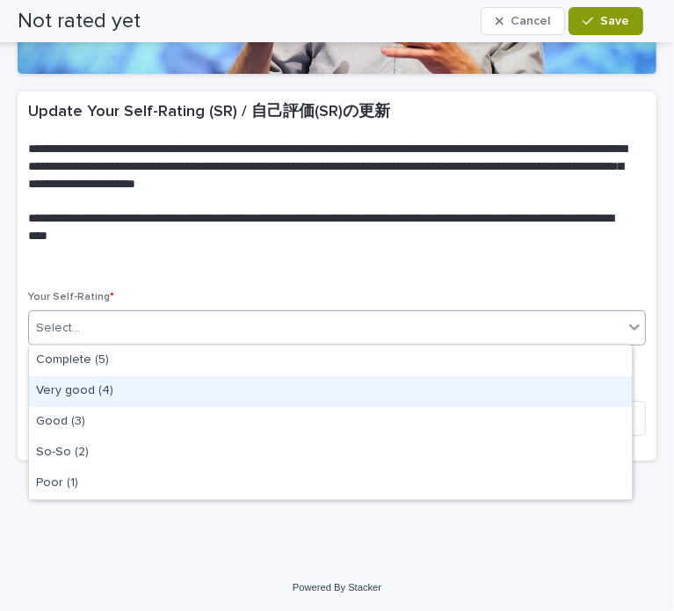
click at [253, 388] on div "Very good (4)" at bounding box center [330, 391] width 603 height 31
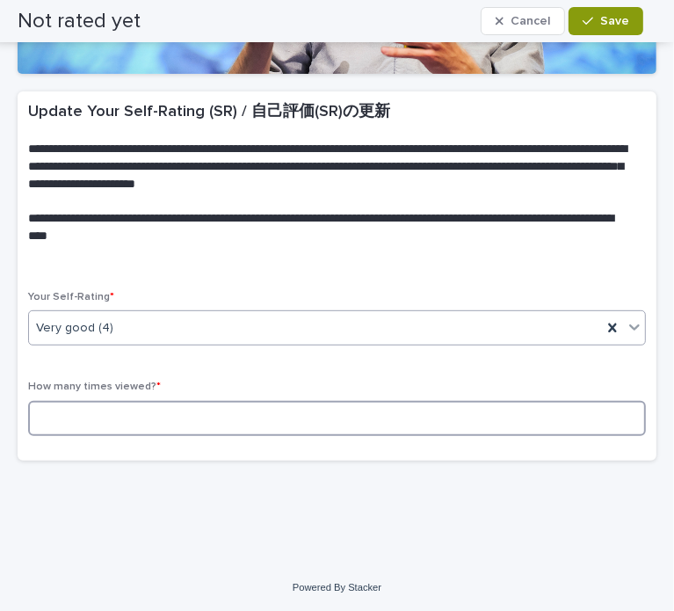
click at [260, 413] on input at bounding box center [337, 418] width 618 height 35
click at [247, 417] on input at bounding box center [337, 418] width 618 height 35
type input "*"
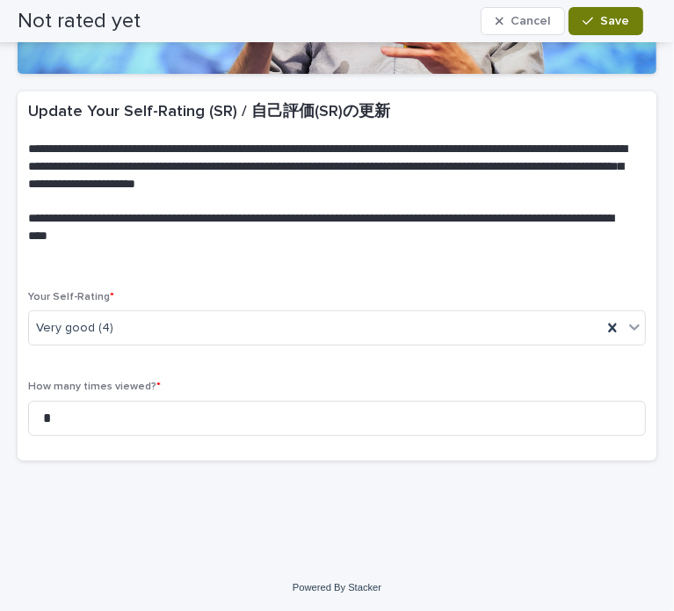
click at [611, 33] on button "Save" at bounding box center [606, 21] width 75 height 28
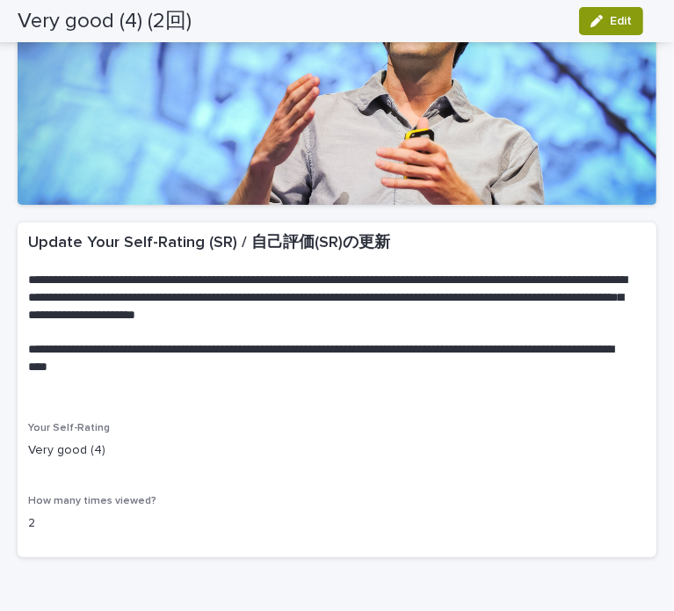
scroll to position [0, 0]
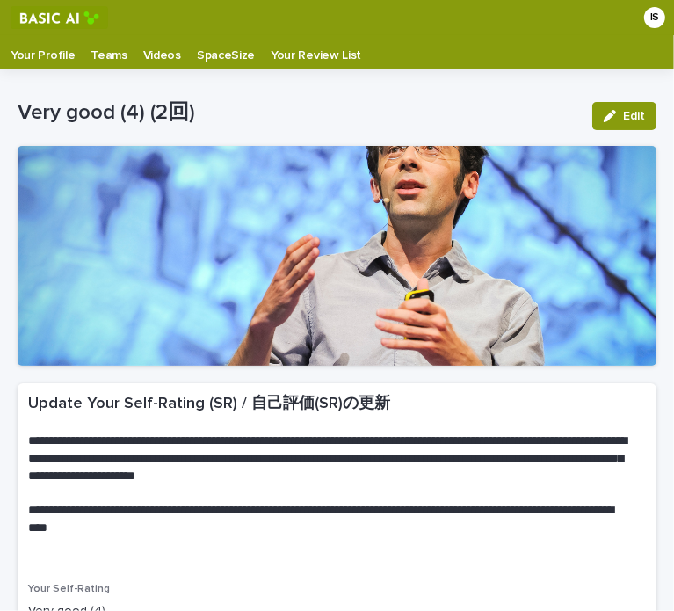
click at [159, 48] on p "Videos" at bounding box center [162, 49] width 38 height 28
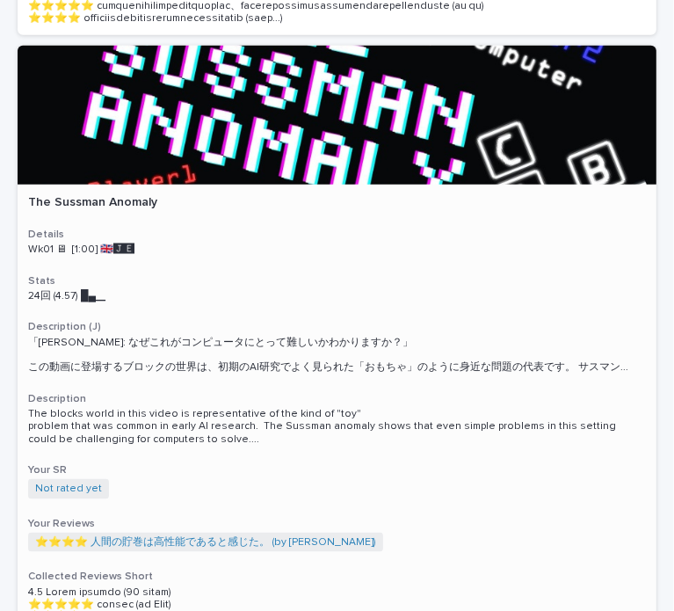
scroll to position [967, 0]
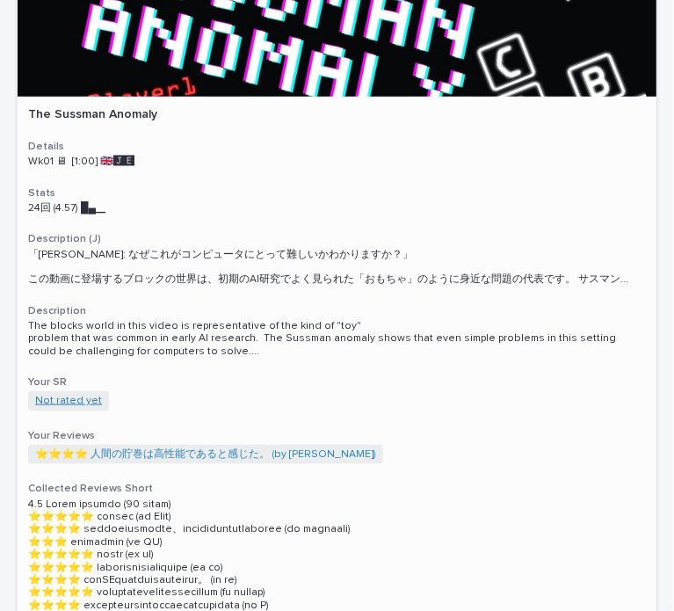
click at [75, 395] on link "Not rated yet" at bounding box center [68, 401] width 67 height 12
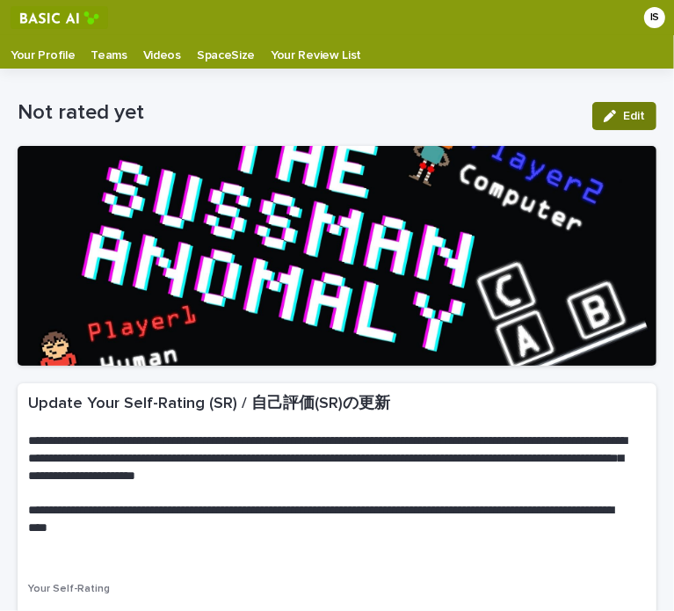
click at [601, 122] on button "Edit" at bounding box center [624, 116] width 64 height 28
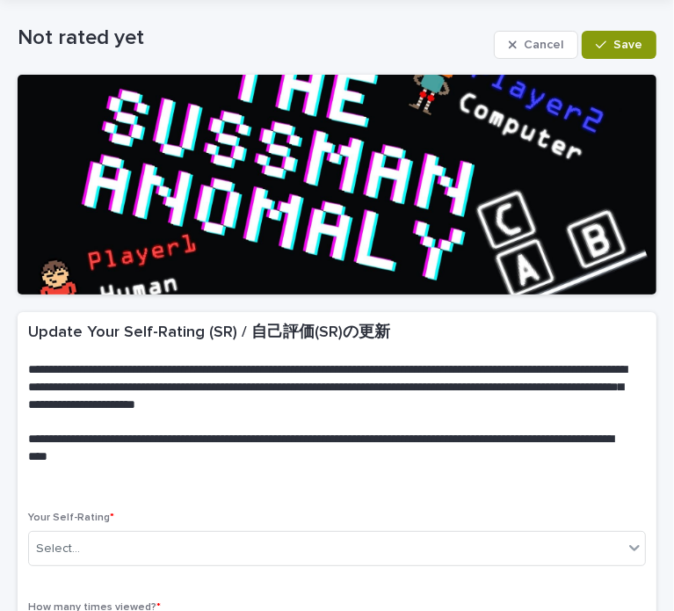
scroll to position [292, 0]
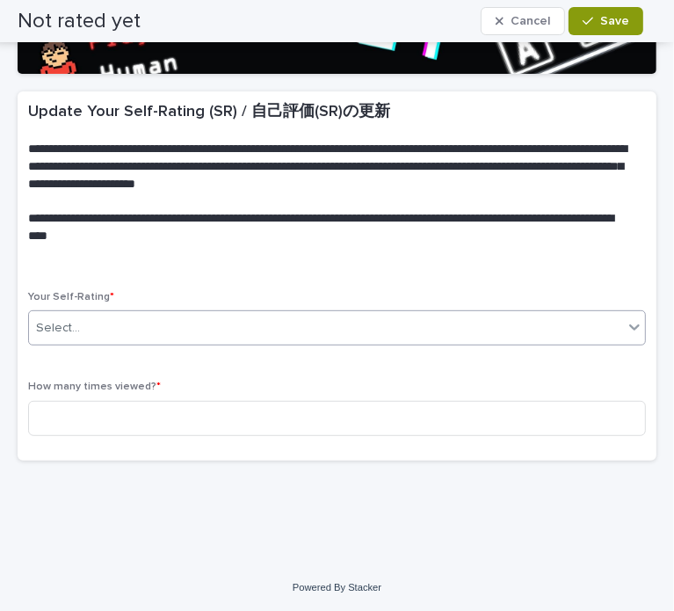
click at [225, 319] on div "Select..." at bounding box center [326, 328] width 594 height 29
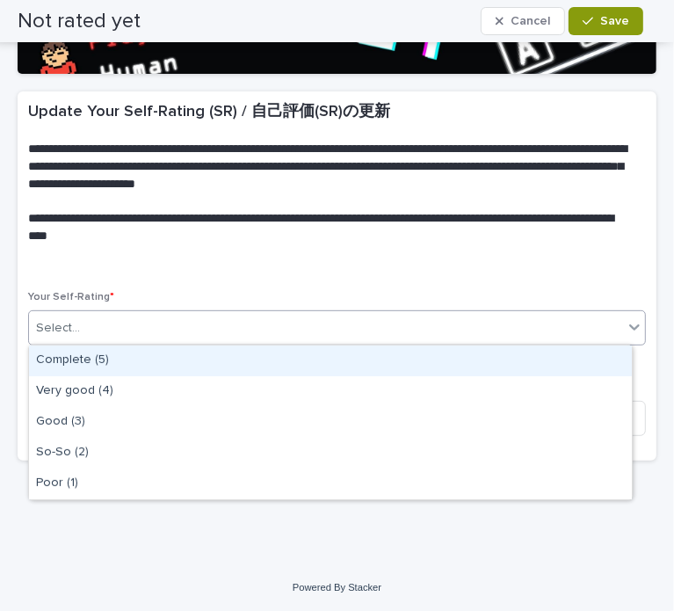
click at [172, 361] on div "Complete (5)" at bounding box center [330, 360] width 603 height 31
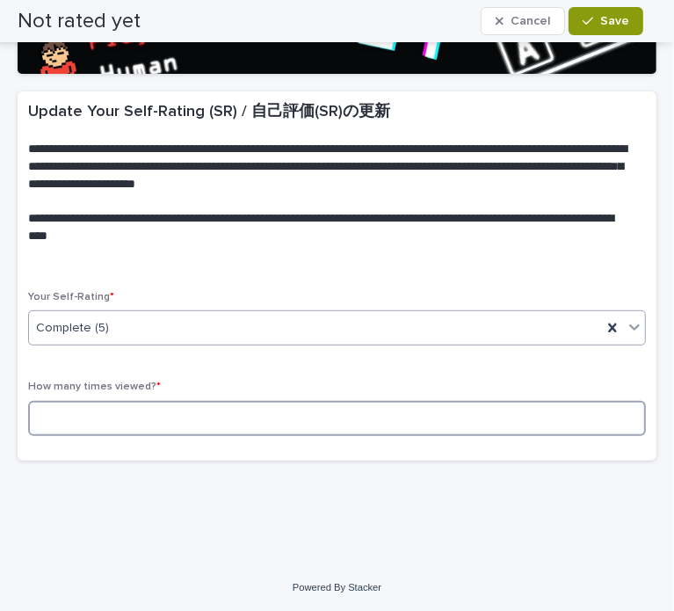
click at [188, 414] on input at bounding box center [337, 418] width 618 height 35
type input "*"
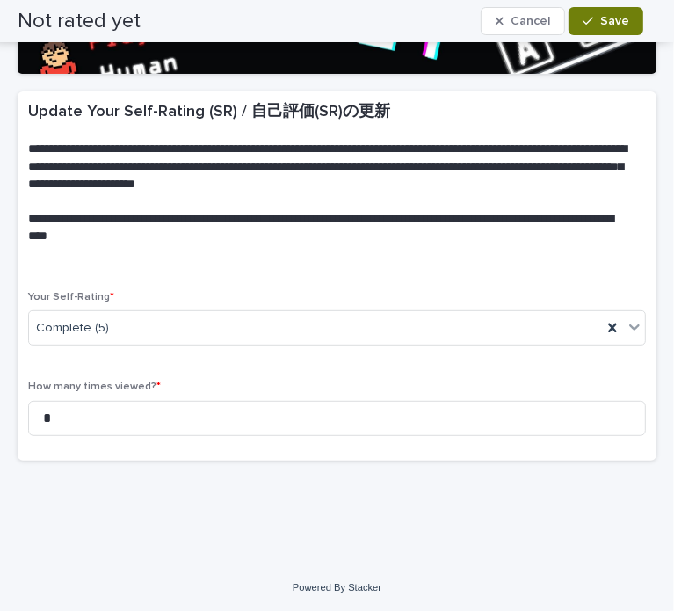
click at [597, 31] on button "Save" at bounding box center [606, 21] width 75 height 28
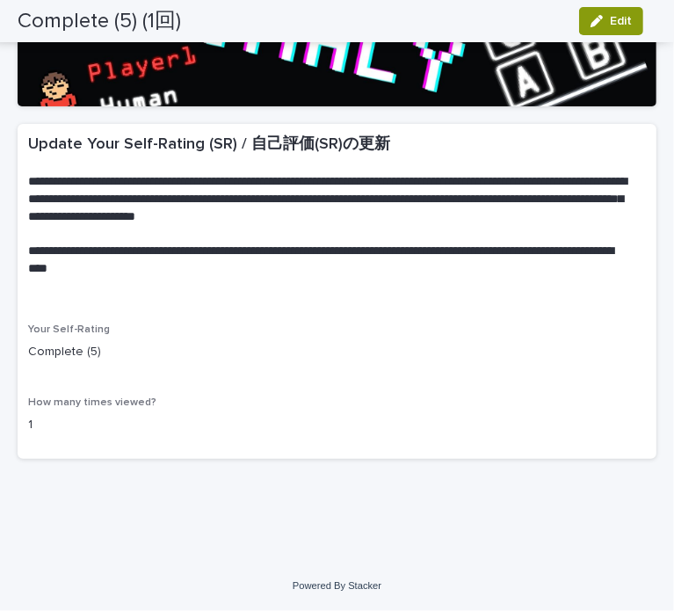
scroll to position [0, 0]
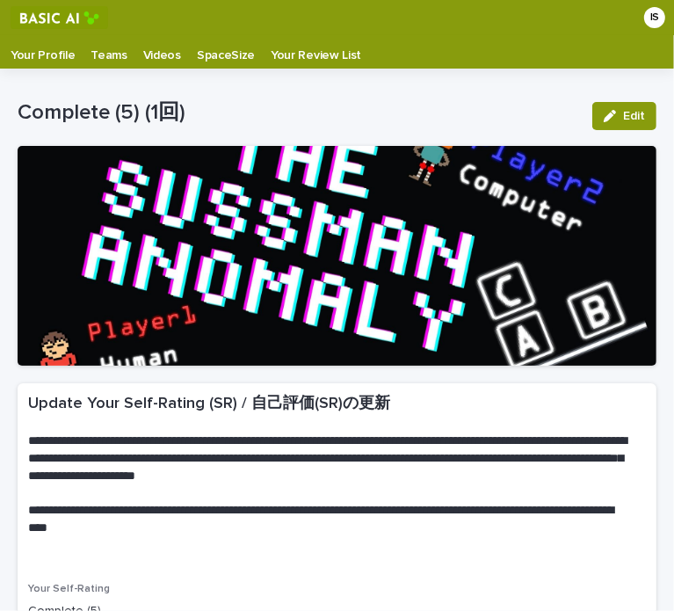
click at [166, 54] on p "Videos" at bounding box center [162, 49] width 38 height 28
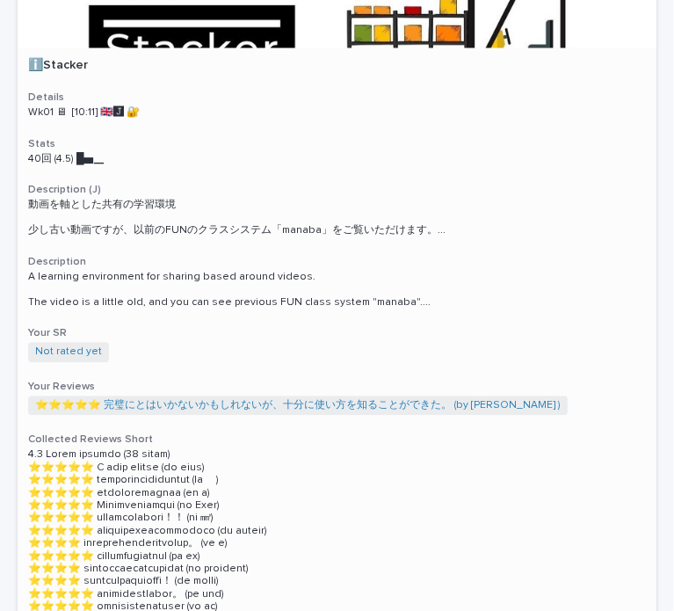
scroll to position [1845, 0]
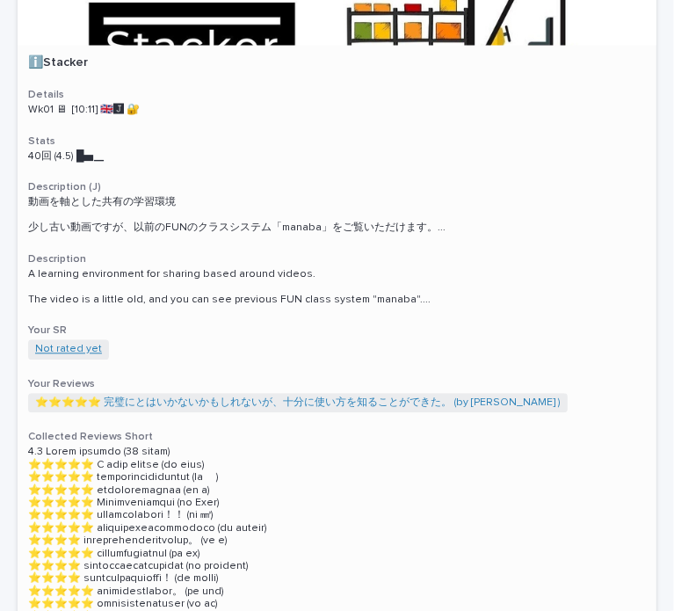
click at [79, 343] on link "Not rated yet" at bounding box center [68, 349] width 67 height 12
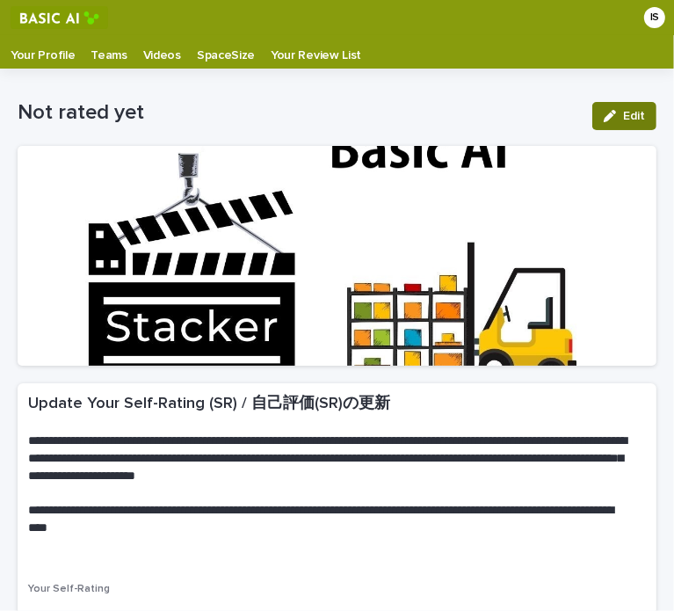
click at [594, 106] on button "Edit" at bounding box center [624, 116] width 64 height 28
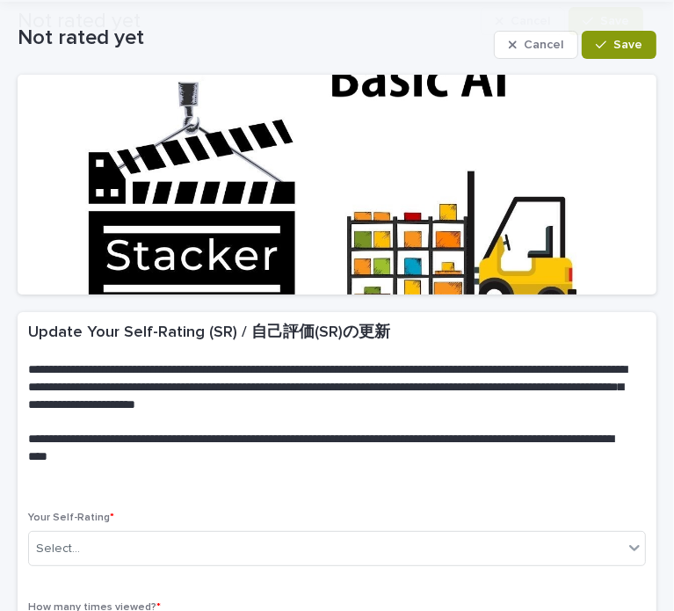
scroll to position [292, 0]
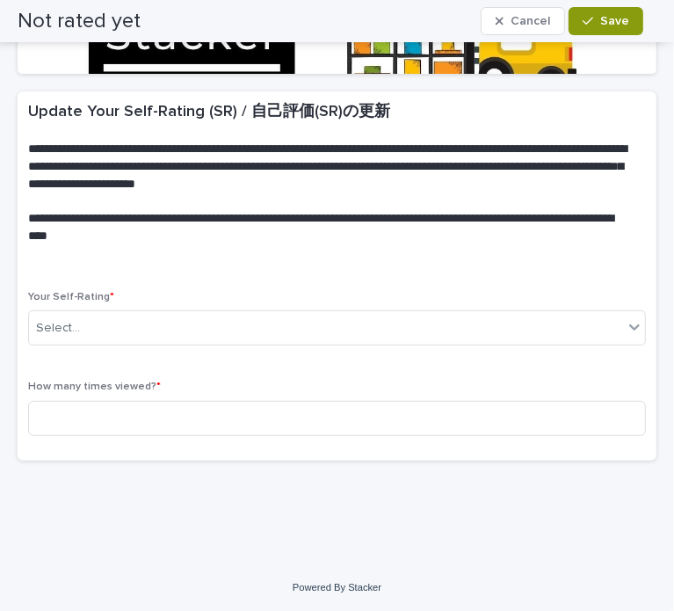
click at [362, 329] on div "Select..." at bounding box center [326, 328] width 594 height 29
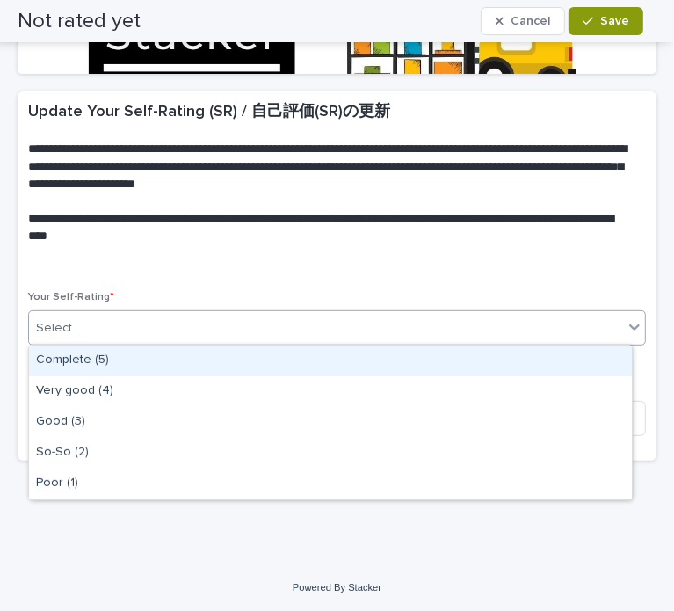
click at [169, 361] on div "Complete (5)" at bounding box center [330, 360] width 603 height 31
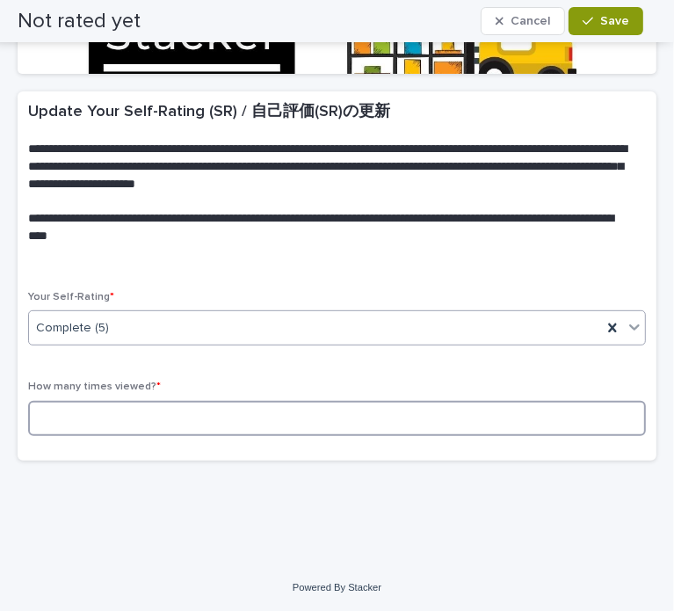
click at [155, 421] on input at bounding box center [337, 418] width 618 height 35
type input "*"
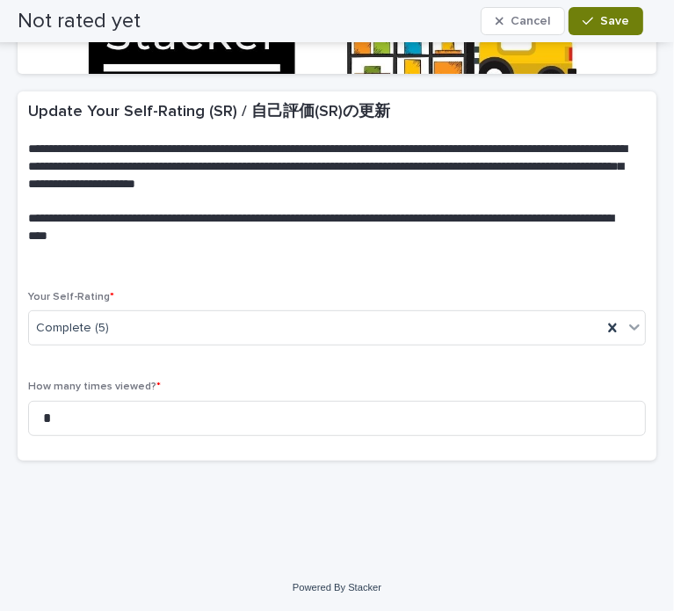
click at [592, 30] on button "Save" at bounding box center [606, 21] width 75 height 28
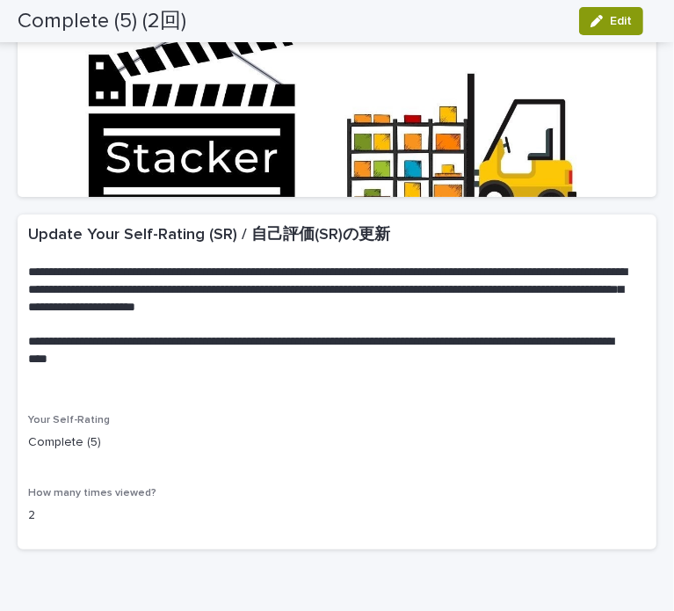
scroll to position [0, 0]
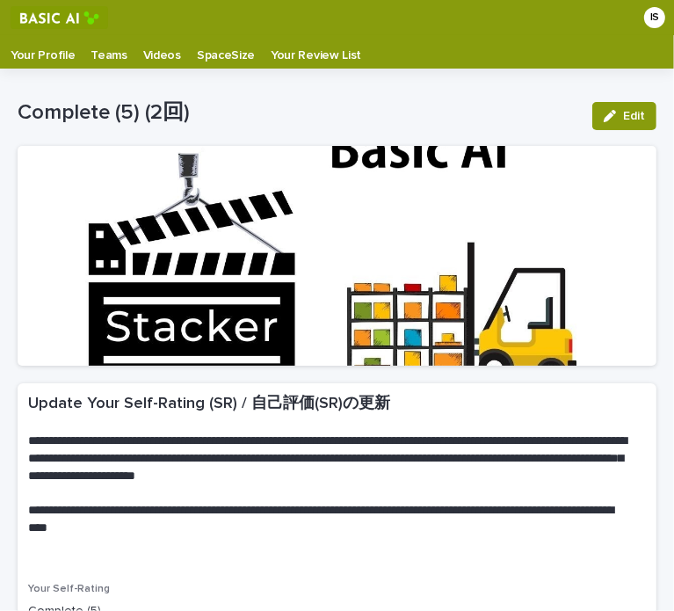
click at [53, 54] on p "Your Profile" at bounding box center [43, 49] width 64 height 28
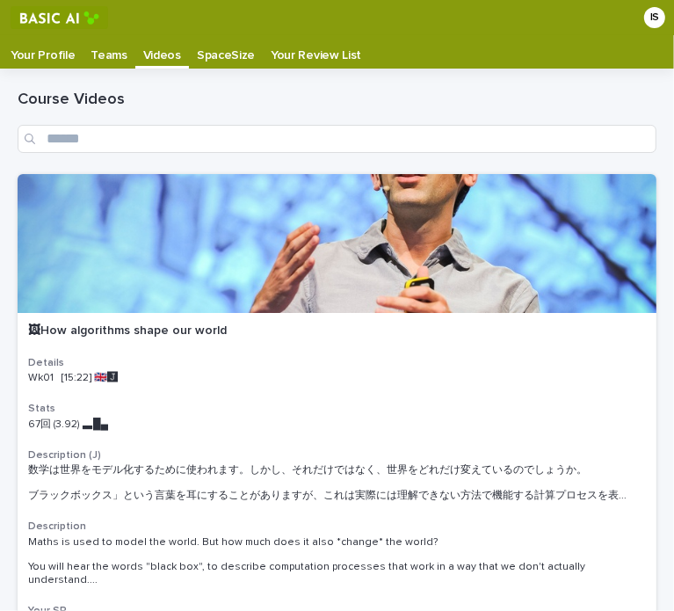
click at [57, 54] on p "Your Profile" at bounding box center [43, 49] width 64 height 28
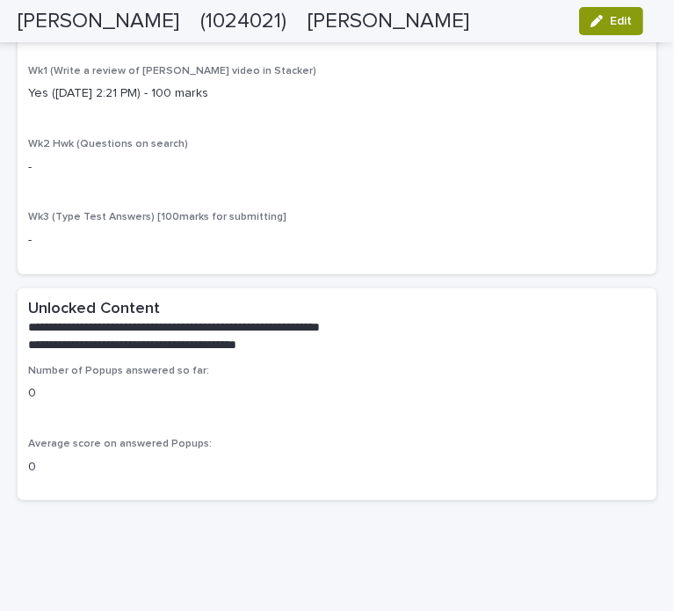
scroll to position [3822, 0]
